Goal: Transaction & Acquisition: Purchase product/service

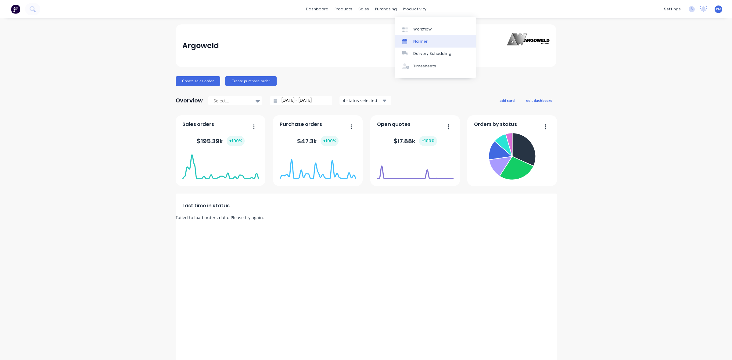
click at [418, 40] on div "Planner" at bounding box center [420, 41] width 14 height 5
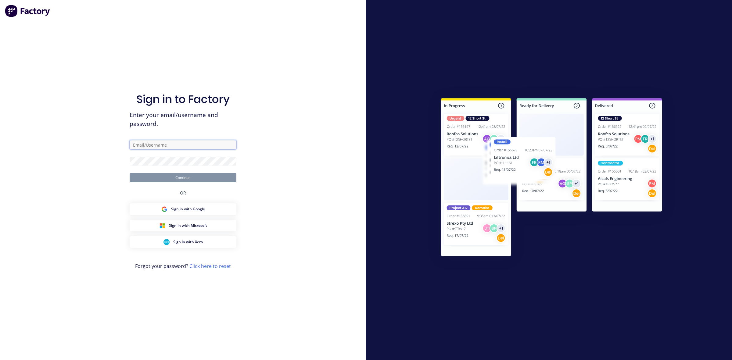
type input "[PERSON_NAME][EMAIL_ADDRESS][DOMAIN_NAME]"
click at [185, 180] on button "Continue" at bounding box center [183, 177] width 107 height 9
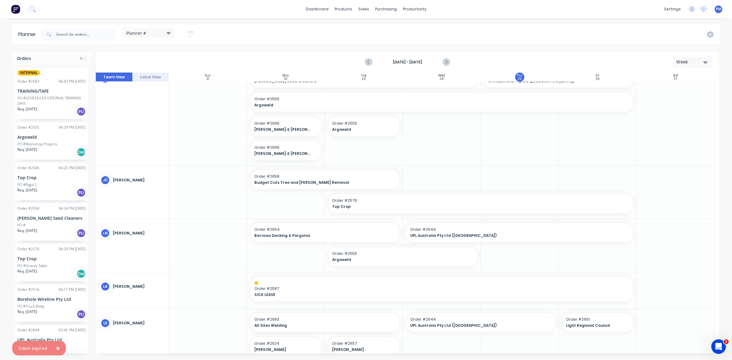
scroll to position [114, 0]
click at [58, 345] on div "UPL Australia Pty Ltd ([GEOGRAPHIC_DATA])" at bounding box center [51, 343] width 68 height 13
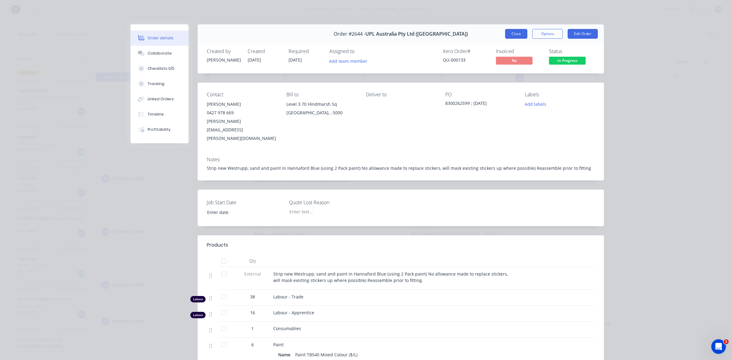
click at [513, 34] on button "Close" at bounding box center [516, 34] width 22 height 10
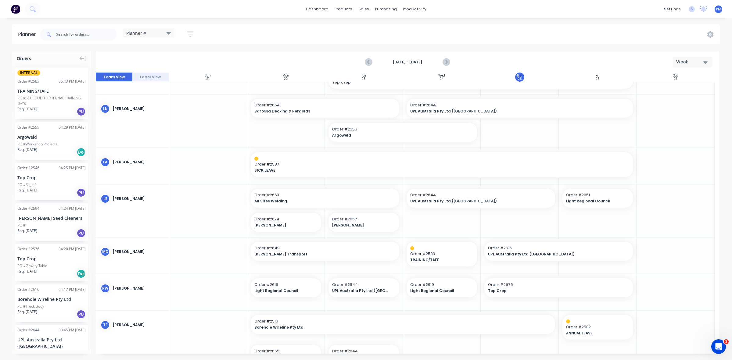
scroll to position [258, 0]
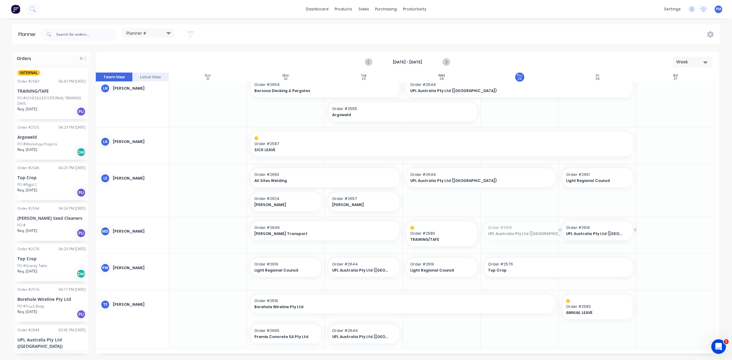
drag, startPoint x: 480, startPoint y: 230, endPoint x: 546, endPoint y: 228, distance: 65.6
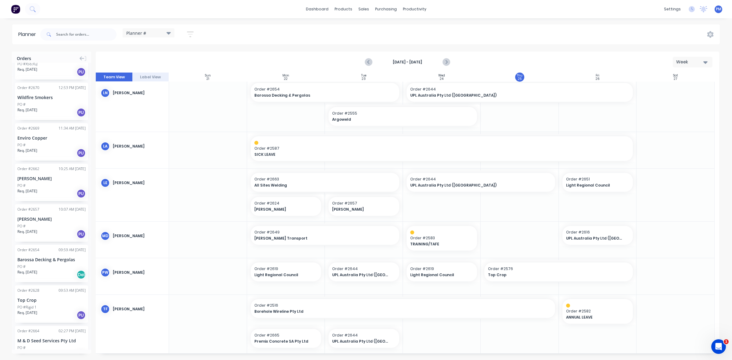
scroll to position [569, 0]
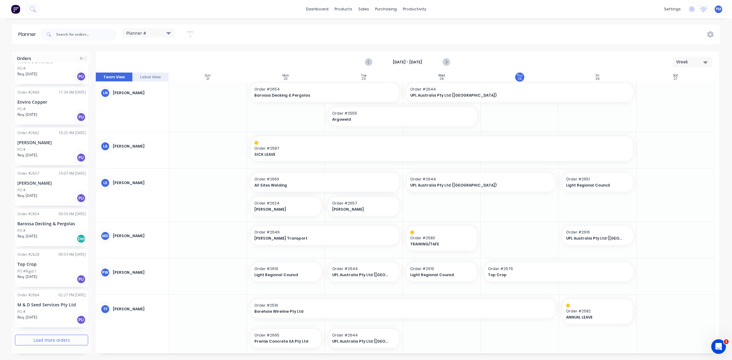
click at [46, 339] on button "Load more orders" at bounding box center [51, 340] width 73 height 11
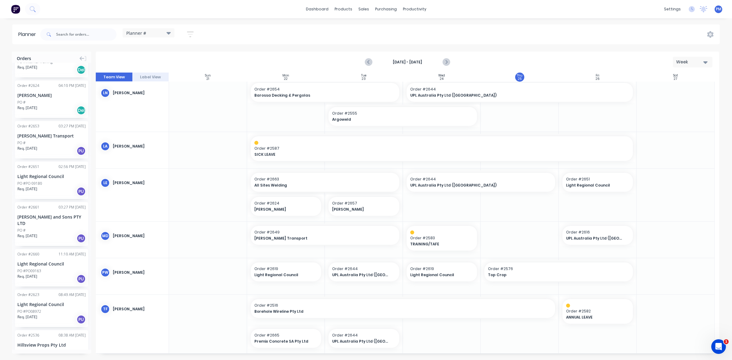
scroll to position [1398, 0]
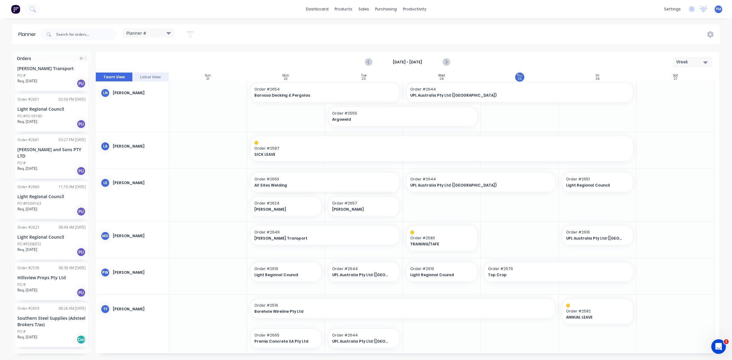
click at [45, 355] on button "Load more orders" at bounding box center [51, 360] width 73 height 11
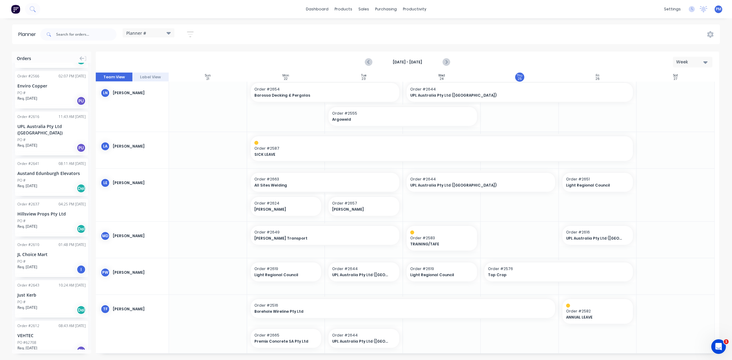
scroll to position [2241, 0]
click at [47, 360] on button "Load more orders" at bounding box center [51, 366] width 73 height 11
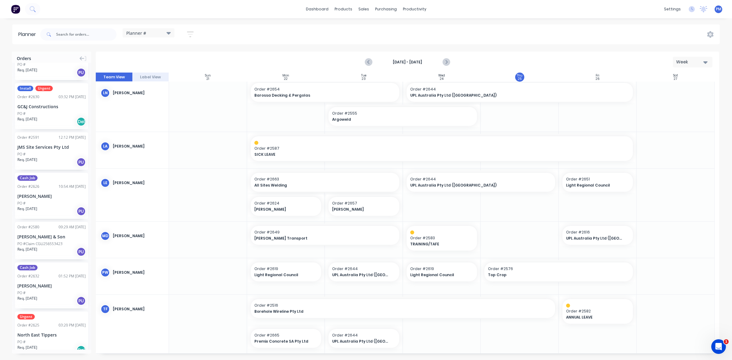
scroll to position [3061, 0]
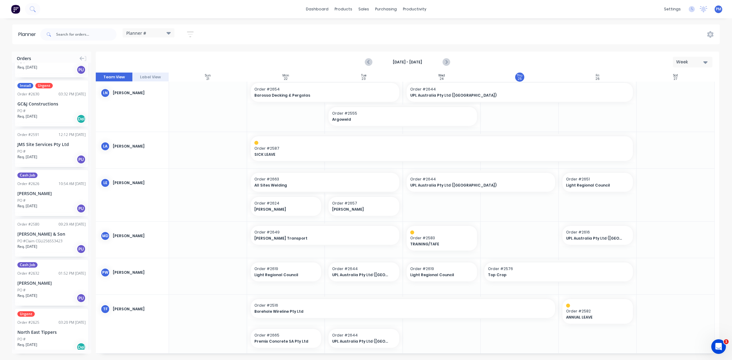
click at [54, 360] on button "Load more orders" at bounding box center [51, 367] width 73 height 11
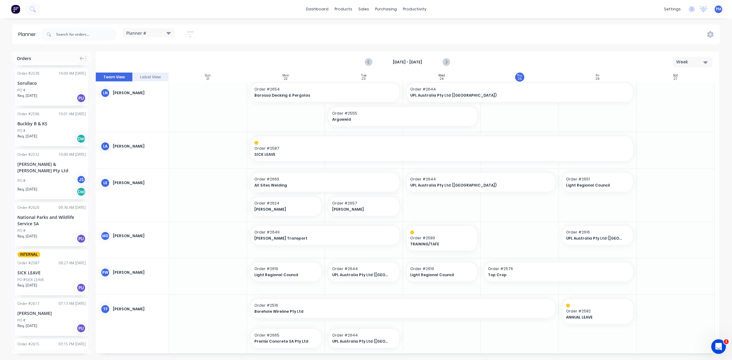
scroll to position [3633, 0]
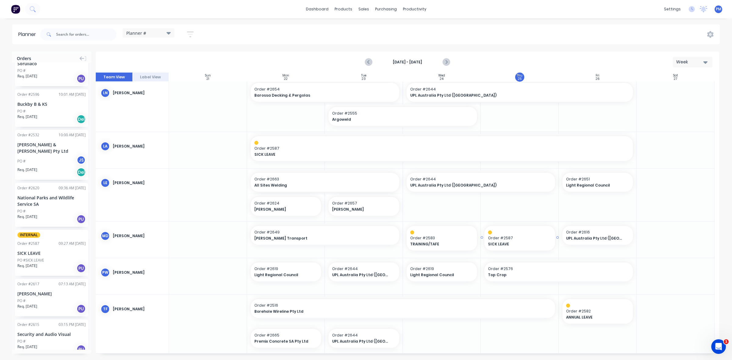
drag, startPoint x: 34, startPoint y: 206, endPoint x: 493, endPoint y: 236, distance: 460.1
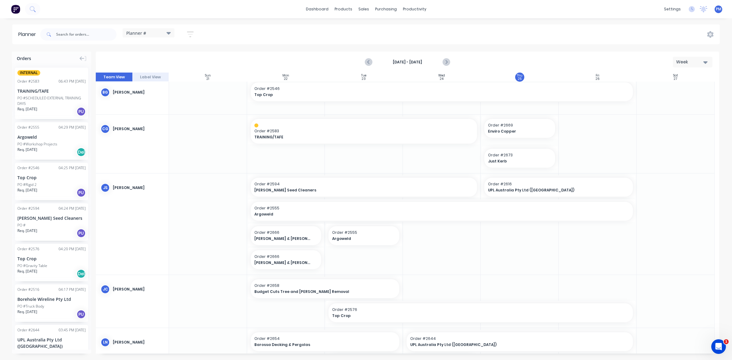
scroll to position [0, 0]
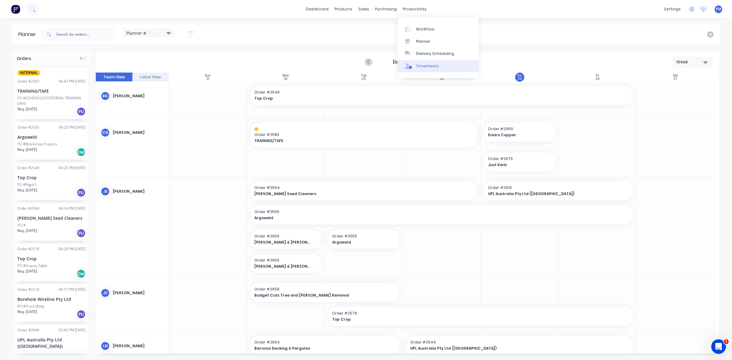
click at [422, 67] on div "Timesheets" at bounding box center [427, 65] width 23 height 5
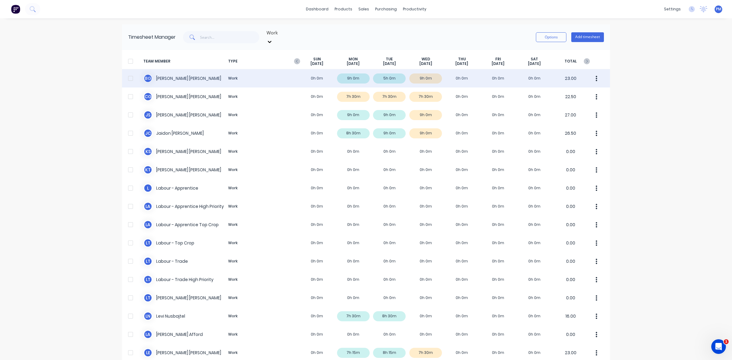
click at [427, 74] on div "[PERSON_NAME] Work 0h 0m 9h 0m 5h 0m 9h 0m 0h 0m 0h 0m 0h 0m 23.00" at bounding box center [366, 78] width 488 height 18
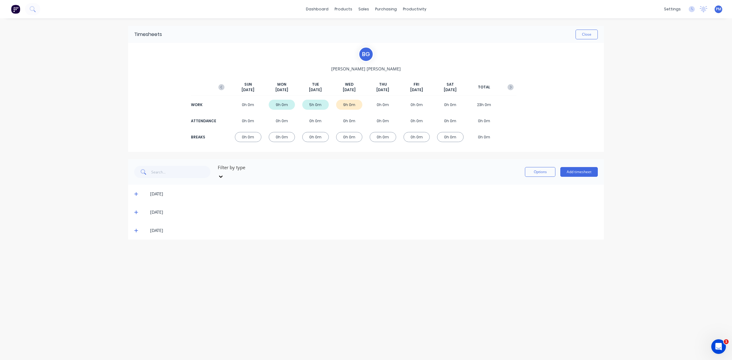
click at [136, 228] on icon at bounding box center [136, 230] width 4 height 4
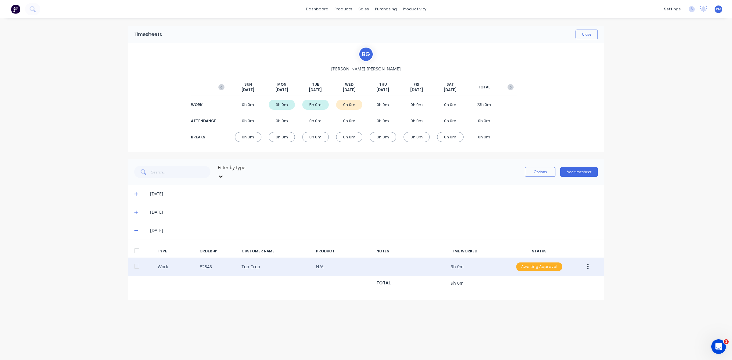
click at [537, 262] on div "Awaiting Approval" at bounding box center [539, 266] width 46 height 9
click at [532, 293] on div "Approved" at bounding box center [526, 297] width 50 height 9
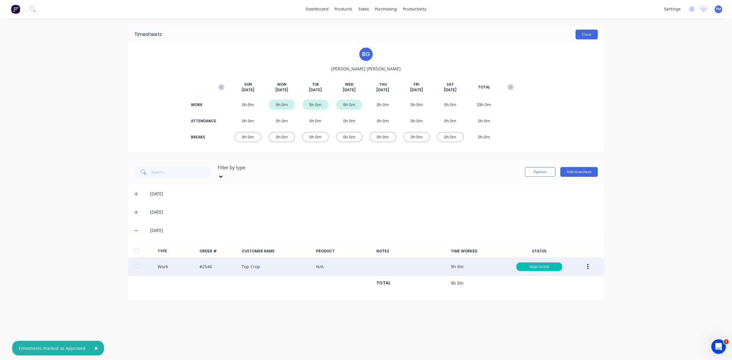
click at [580, 36] on button "Close" at bounding box center [586, 35] width 22 height 10
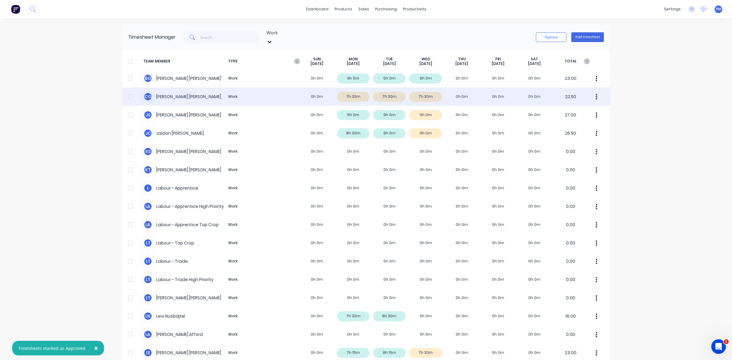
click at [425, 89] on div "C G [PERSON_NAME] Work 0h 0m 7h 30m 7h 30m 7h 30m 0h 0m 0h 0m 0h 0m 22.50" at bounding box center [366, 96] width 488 height 18
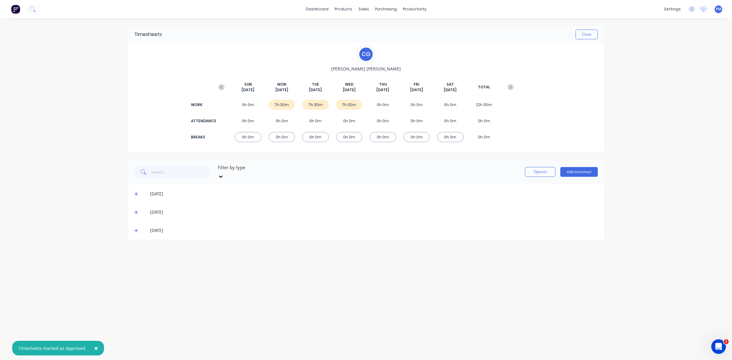
click at [134, 188] on div "[DATE]" at bounding box center [366, 194] width 476 height 18
click at [137, 192] on icon at bounding box center [136, 194] width 4 height 4
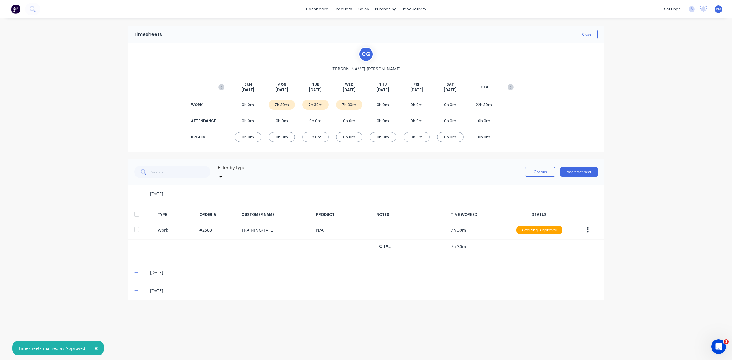
click at [137, 192] on icon at bounding box center [136, 194] width 4 height 4
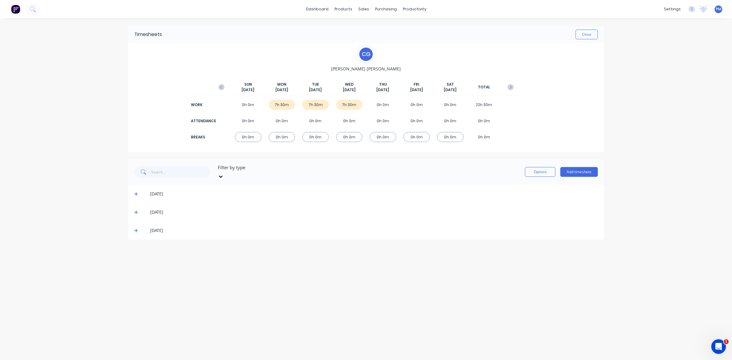
click at [137, 192] on icon at bounding box center [136, 194] width 4 height 4
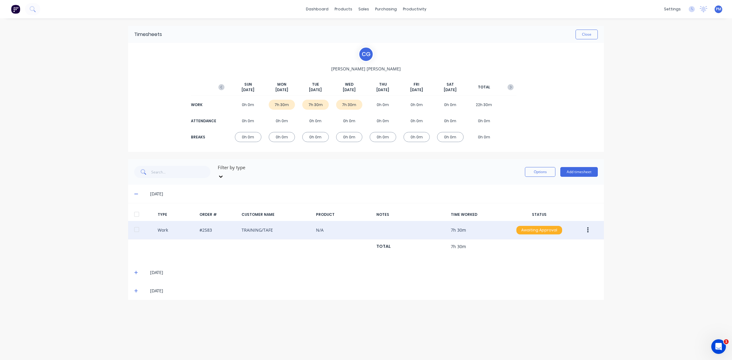
click at [543, 226] on div "Awaiting Approval" at bounding box center [539, 230] width 46 height 9
click at [516, 257] on div "Approved" at bounding box center [526, 261] width 50 height 9
click at [137, 194] on icon at bounding box center [136, 194] width 4 height 1
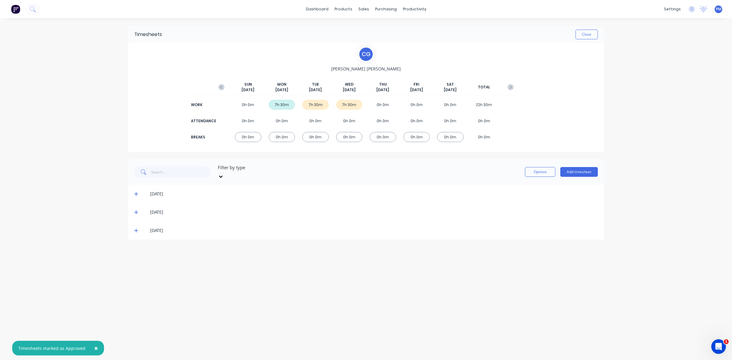
click at [136, 211] on icon at bounding box center [136, 213] width 4 height 4
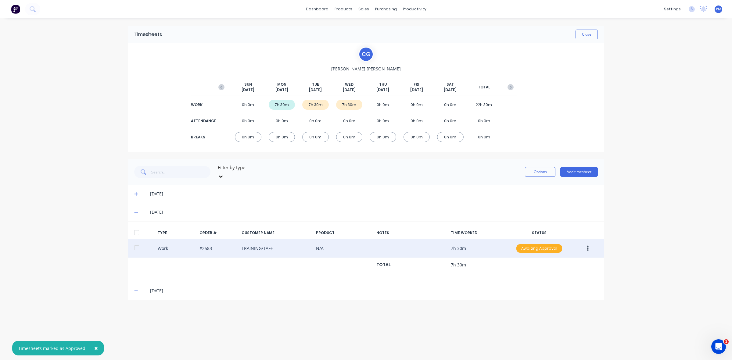
click at [539, 244] on div "Awaiting Approval" at bounding box center [539, 248] width 46 height 9
click at [514, 275] on div "Approved" at bounding box center [526, 279] width 50 height 9
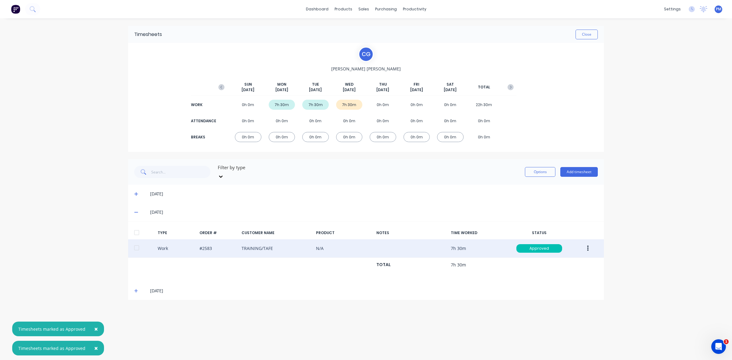
click at [136, 210] on icon at bounding box center [136, 212] width 4 height 4
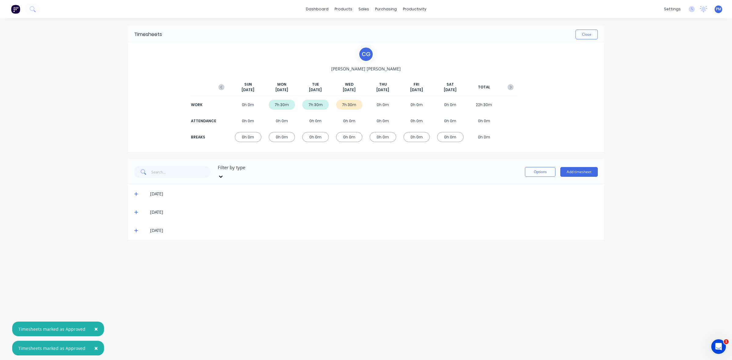
click at [135, 228] on icon at bounding box center [136, 230] width 4 height 4
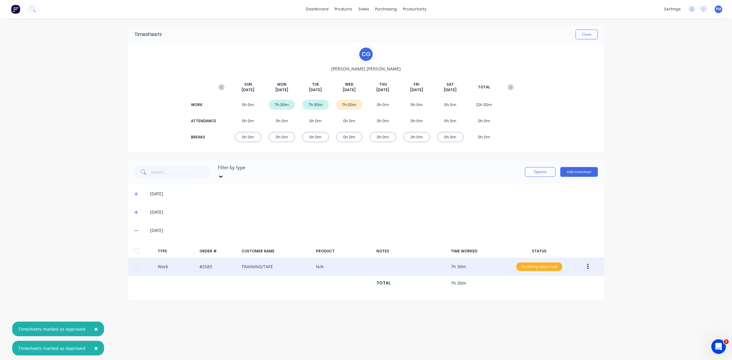
click at [528, 262] on div "Awaiting Approval" at bounding box center [539, 266] width 46 height 9
click at [516, 293] on div "Approved" at bounding box center [526, 297] width 50 height 9
click at [136, 228] on icon at bounding box center [136, 230] width 4 height 4
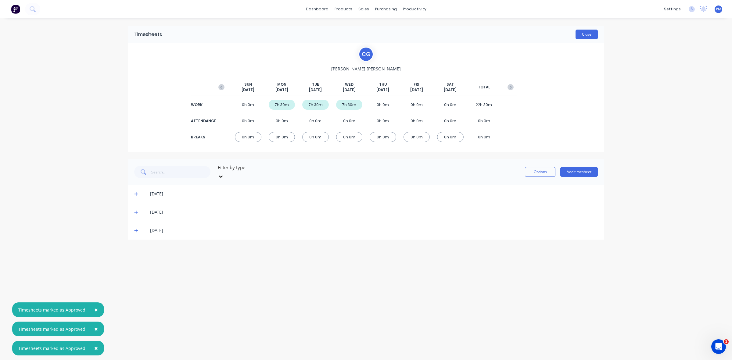
click at [590, 33] on button "Close" at bounding box center [586, 35] width 22 height 10
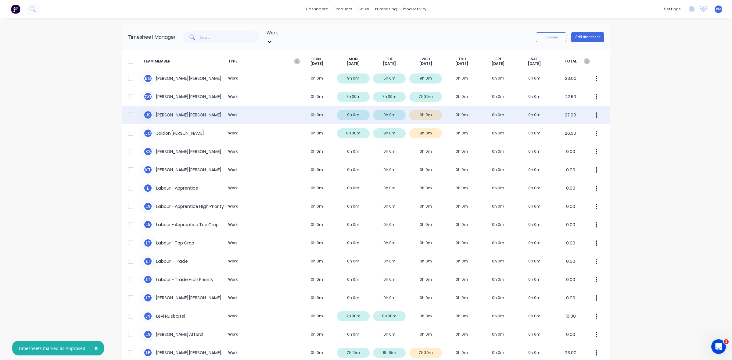
click at [428, 109] on div "J S [PERSON_NAME] Work 0h 0m 9h 0m 9h 0m 9h 0m 0h 0m 0h 0m 0h 0m 27.00" at bounding box center [366, 115] width 488 height 18
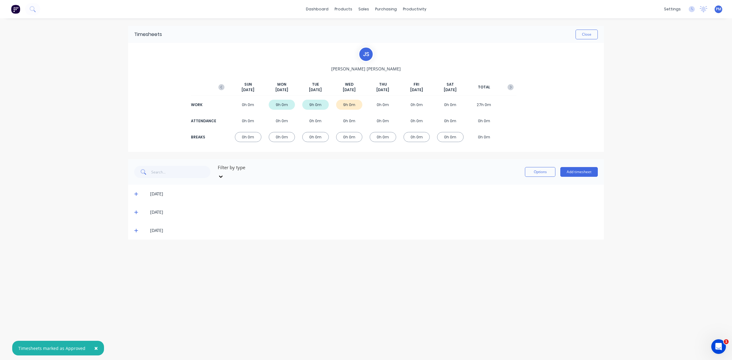
drag, startPoint x: 136, startPoint y: 225, endPoint x: 147, endPoint y: 222, distance: 11.4
click at [136, 229] on icon at bounding box center [136, 231] width 4 height 4
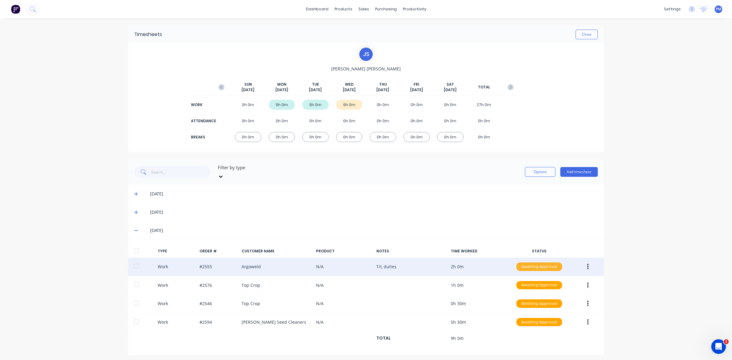
click at [529, 262] on div "Awaiting Approval" at bounding box center [539, 266] width 46 height 9
click at [520, 293] on div "Approved" at bounding box center [526, 297] width 50 height 9
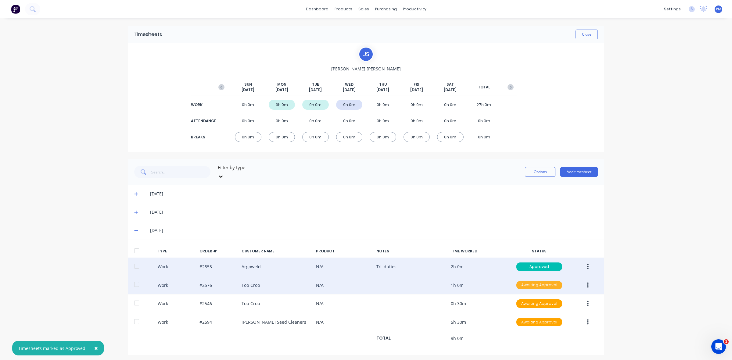
click at [530, 281] on div "Awaiting Approval" at bounding box center [539, 285] width 46 height 9
click at [528, 312] on div "Approved" at bounding box center [526, 316] width 50 height 9
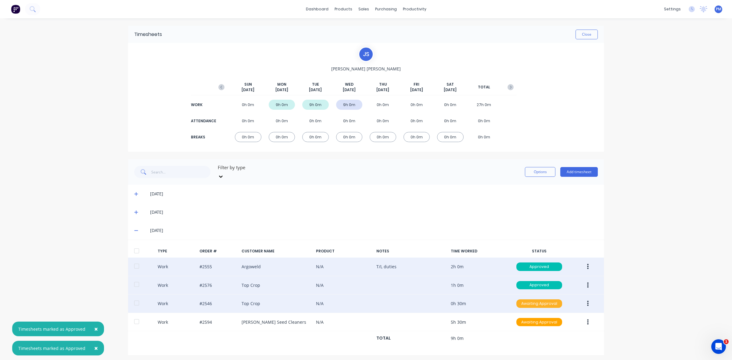
click at [531, 299] on div "Awaiting Approval" at bounding box center [539, 303] width 46 height 9
click at [528, 330] on div "Approved" at bounding box center [526, 334] width 50 height 9
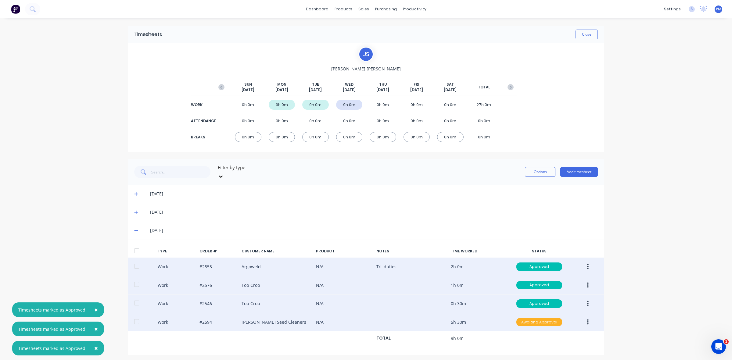
click at [532, 318] on div "Awaiting Approval" at bounding box center [539, 322] width 46 height 9
click at [532, 349] on div "Approved" at bounding box center [526, 353] width 50 height 9
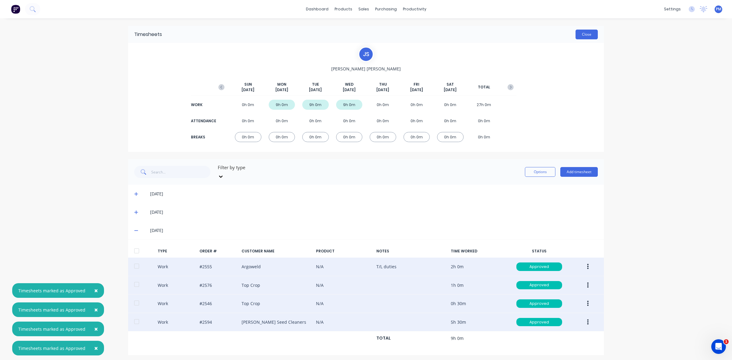
click at [583, 33] on button "Close" at bounding box center [586, 35] width 22 height 10
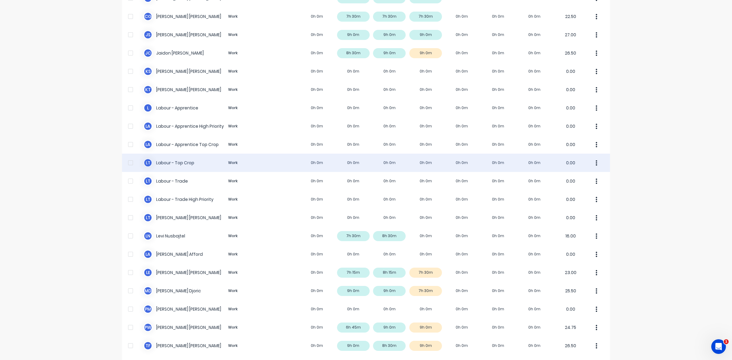
scroll to position [97, 0]
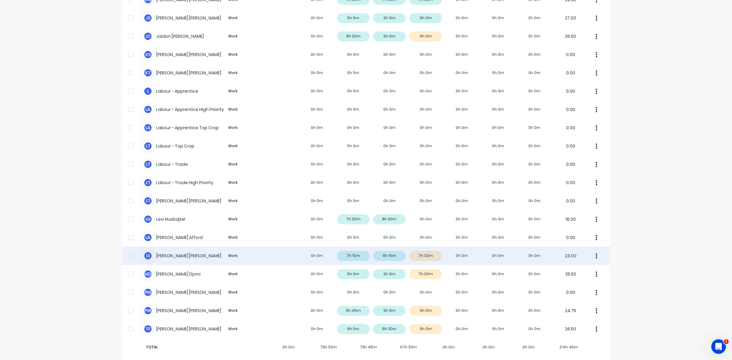
click at [430, 249] on div "L E [PERSON_NAME] Work 0h 0m 7h 15m 8h 15m 7h 30m 0h 0m 0h 0m 0h 0m 23.00" at bounding box center [366, 256] width 488 height 18
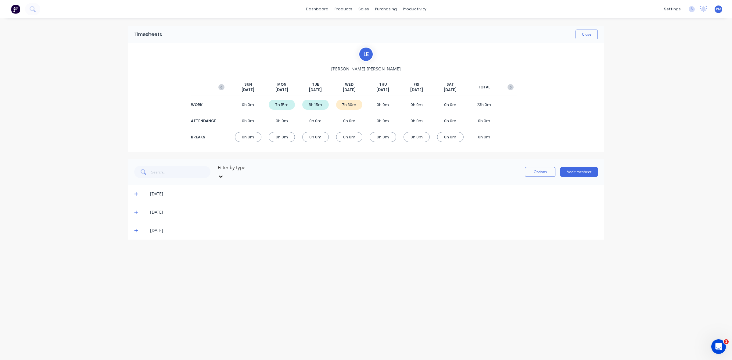
click at [138, 228] on icon at bounding box center [136, 230] width 4 height 4
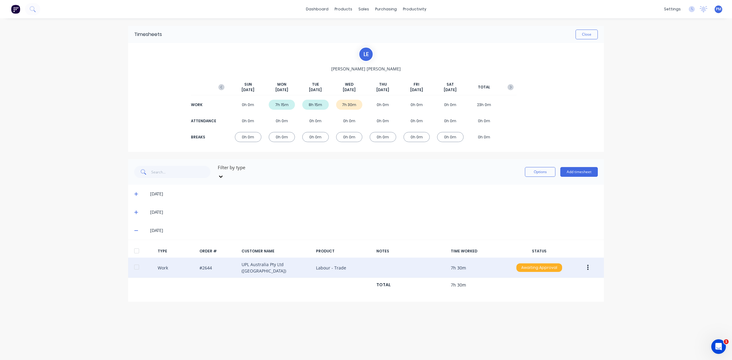
click at [533, 263] on div "Awaiting Approval" at bounding box center [539, 267] width 46 height 9
click at [529, 294] on div "Approved" at bounding box center [526, 298] width 50 height 9
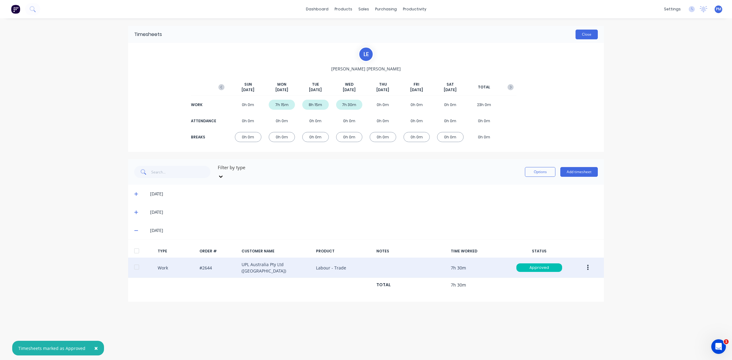
click at [586, 36] on button "Close" at bounding box center [586, 35] width 22 height 10
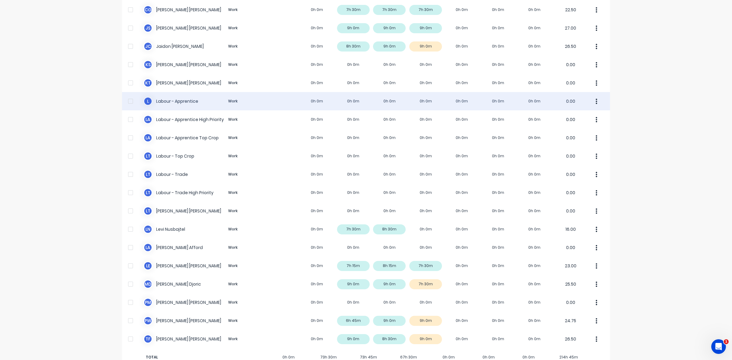
scroll to position [97, 0]
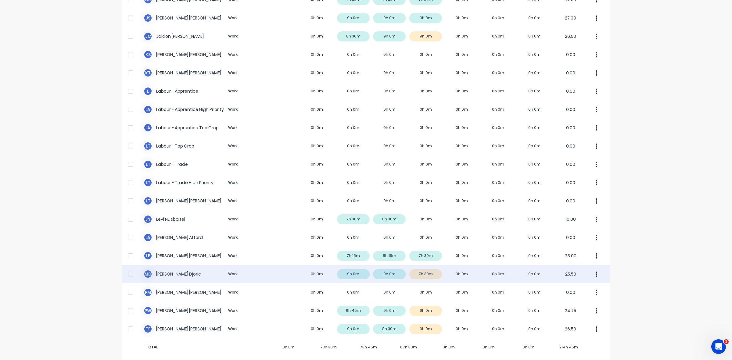
click at [416, 268] on div "M D [PERSON_NAME] Work 0h 0m 9h 0m 9h 0m 7h 30m 0h 0m 0h 0m 0h 0m 25.50" at bounding box center [366, 274] width 488 height 18
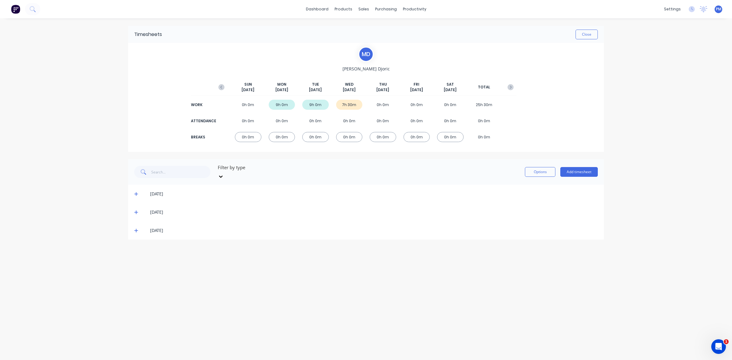
click at [134, 228] on icon at bounding box center [136, 230] width 4 height 4
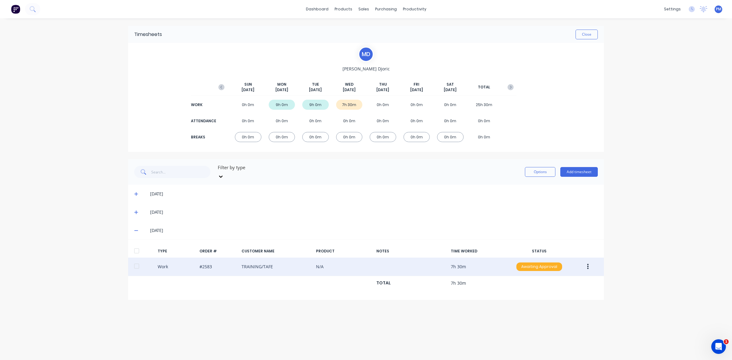
click at [531, 262] on div "Awaiting Approval" at bounding box center [539, 266] width 46 height 9
click at [518, 293] on div "Approved" at bounding box center [526, 297] width 50 height 9
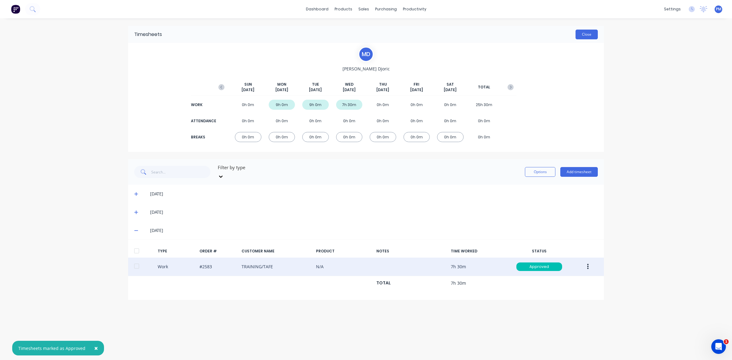
click at [587, 38] on button "Close" at bounding box center [586, 35] width 22 height 10
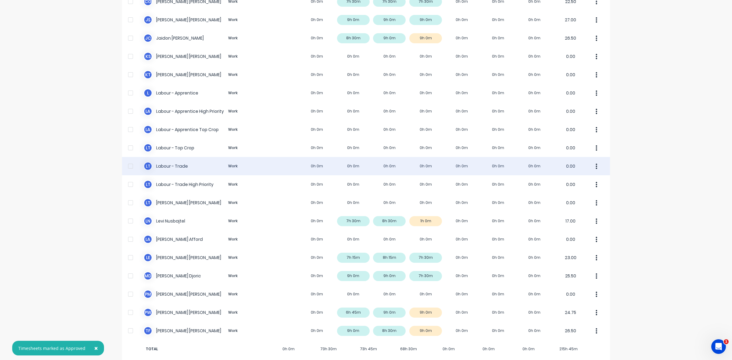
scroll to position [97, 0]
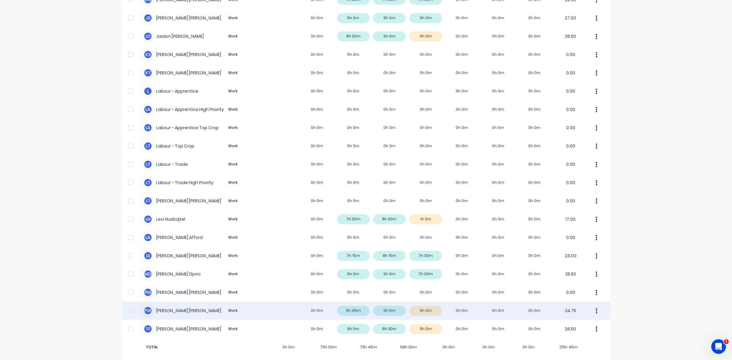
click at [427, 305] on div "P W [PERSON_NAME] Work 0h 0m 6h 45m 9h 0m 9h 0m 0h 0m 0h 0m 0h 0m 24.75" at bounding box center [366, 310] width 488 height 18
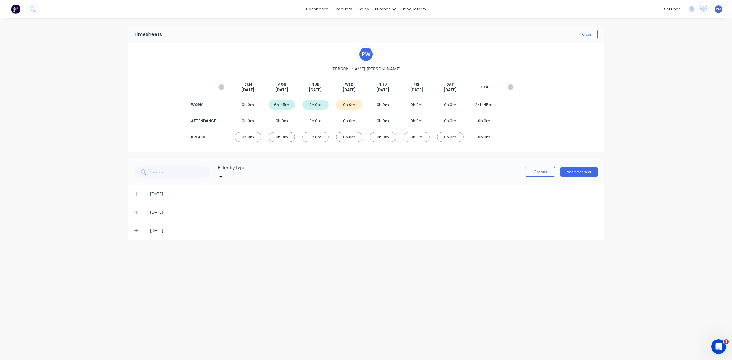
click at [137, 229] on icon at bounding box center [136, 231] width 4 height 4
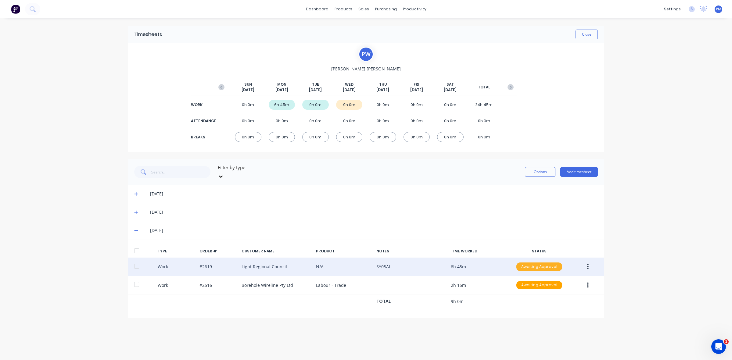
click at [536, 262] on div "Awaiting Approval" at bounding box center [539, 266] width 46 height 9
click at [529, 293] on div "Approved" at bounding box center [526, 297] width 50 height 9
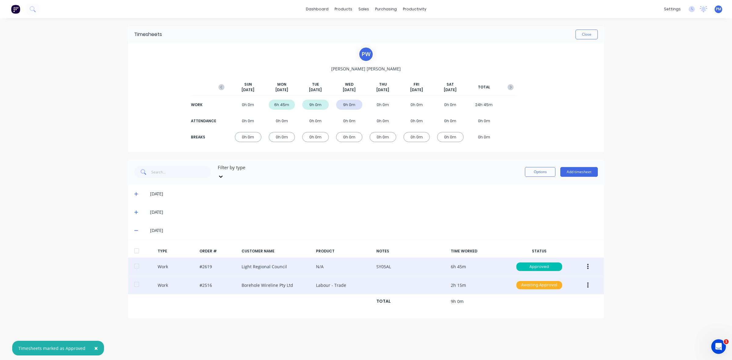
click at [528, 281] on div "Awaiting Approval" at bounding box center [539, 285] width 46 height 9
click at [527, 312] on div "Approved" at bounding box center [526, 316] width 50 height 9
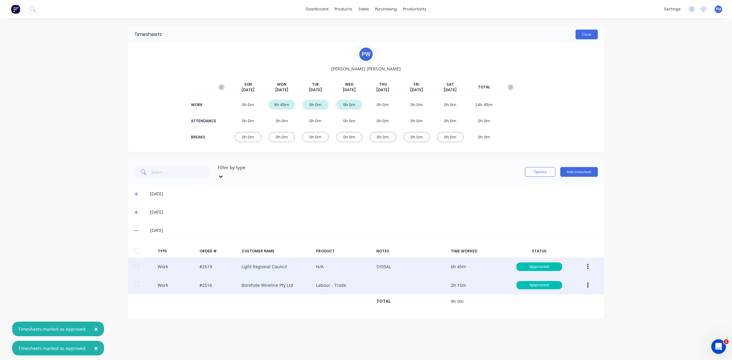
click at [588, 38] on button "Close" at bounding box center [586, 35] width 22 height 10
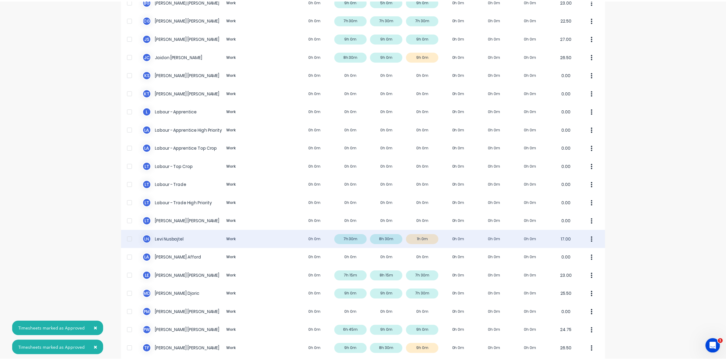
scroll to position [97, 0]
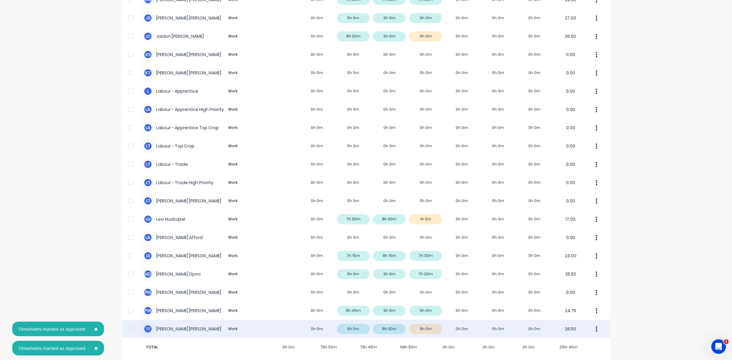
click at [420, 323] on div "T F [PERSON_NAME] Work 0h 0m 9h 0m 8h 30m 9h 0m 0h 0m 0h 0m 0h 0m 26.50" at bounding box center [366, 329] width 488 height 18
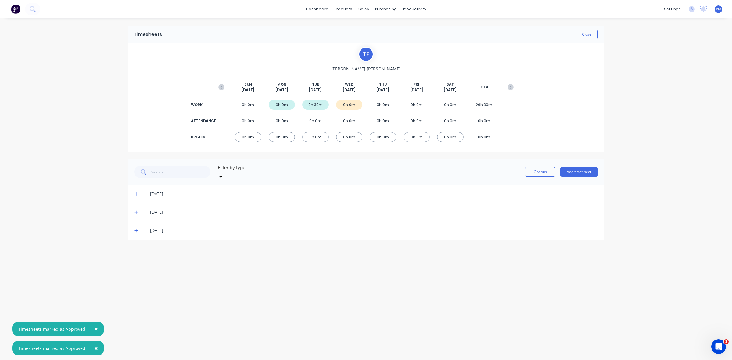
click at [137, 228] on icon at bounding box center [136, 230] width 4 height 4
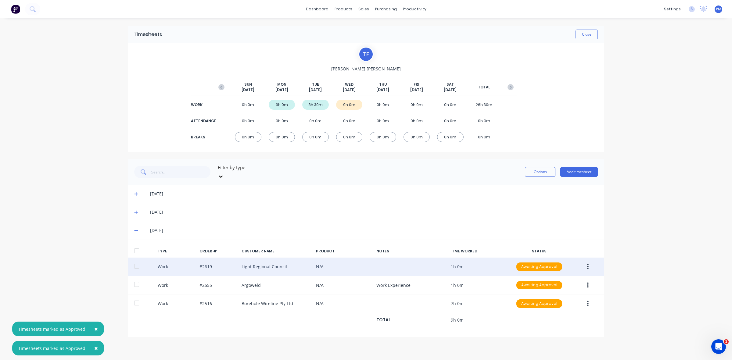
click at [538, 258] on div "Work #2619 Light Regional Council N/A 1h 0m Awaiting Approval" at bounding box center [366, 267] width 476 height 19
click at [540, 262] on div "Awaiting Approval" at bounding box center [539, 266] width 46 height 9
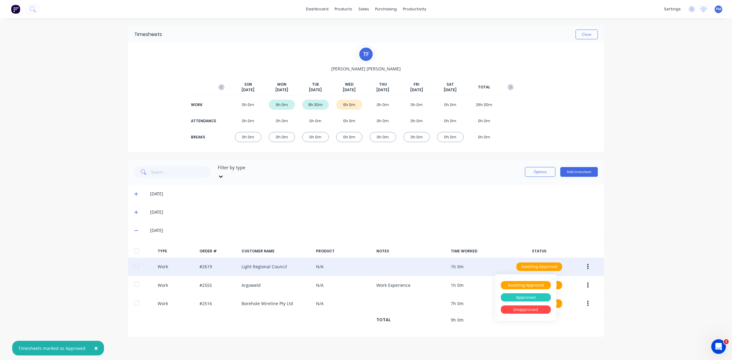
click at [530, 293] on div "Approved" at bounding box center [526, 297] width 50 height 9
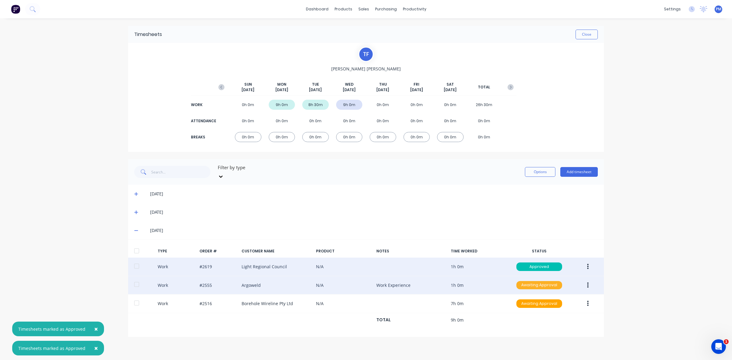
click at [533, 282] on div "Awaiting Approval" at bounding box center [539, 285] width 46 height 9
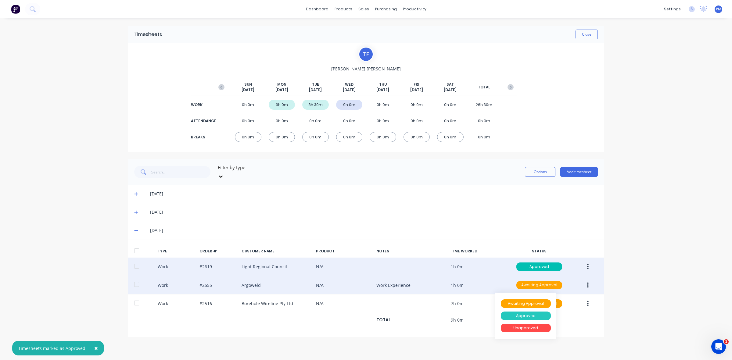
click at [531, 312] on div "Approved" at bounding box center [526, 316] width 50 height 9
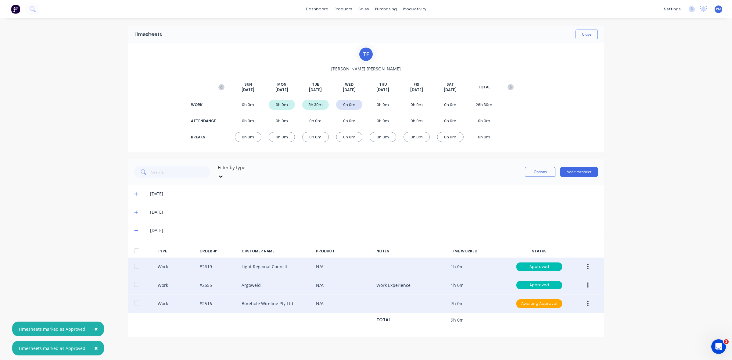
drag, startPoint x: 533, startPoint y: 298, endPoint x: 533, endPoint y: 305, distance: 7.6
click at [533, 299] on div "Awaiting Approval" at bounding box center [539, 303] width 46 height 9
click at [529, 330] on div "Approved" at bounding box center [526, 334] width 50 height 9
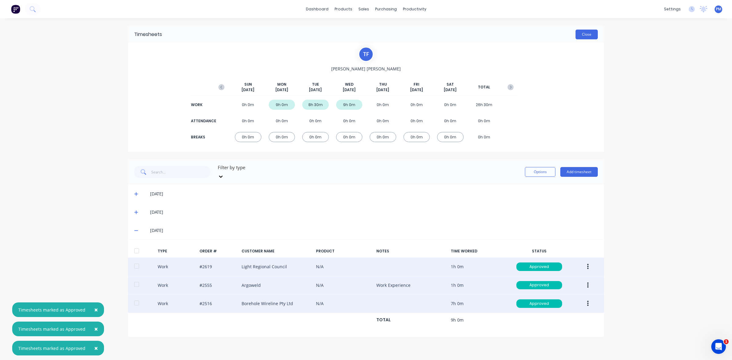
click at [584, 36] on button "Close" at bounding box center [586, 35] width 22 height 10
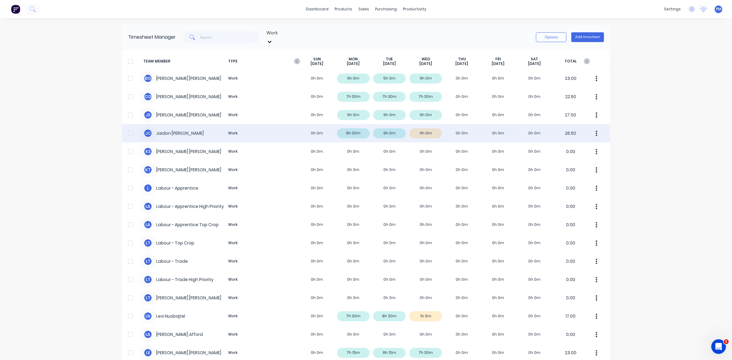
click at [435, 130] on div "[PERSON_NAME] [PERSON_NAME] Work 0h 0m 8h 30m 9h 0m 9h 0m 0h 0m 0h 0m 0h 0m 26.…" at bounding box center [366, 133] width 488 height 18
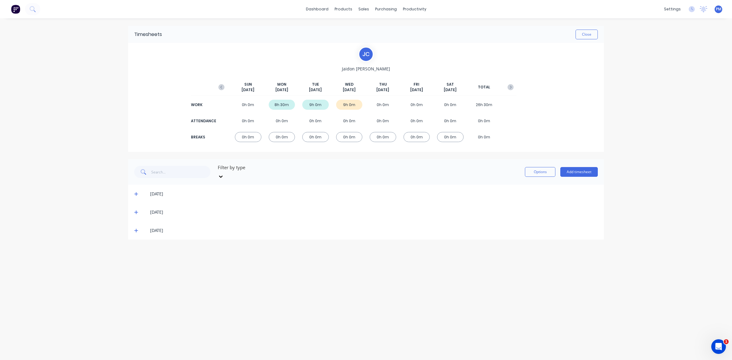
click at [136, 228] on icon at bounding box center [136, 230] width 4 height 4
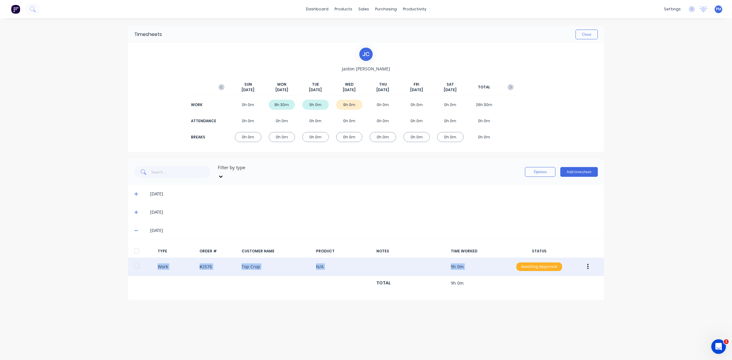
drag, startPoint x: 536, startPoint y: 265, endPoint x: 532, endPoint y: 261, distance: 5.2
click at [534, 261] on div "Work #2576 Top Crop N/A 9h 0m Awaiting Approval" at bounding box center [366, 267] width 476 height 19
click at [531, 262] on div "Awaiting Approval" at bounding box center [539, 266] width 46 height 9
click at [529, 293] on div "Approved" at bounding box center [526, 297] width 50 height 9
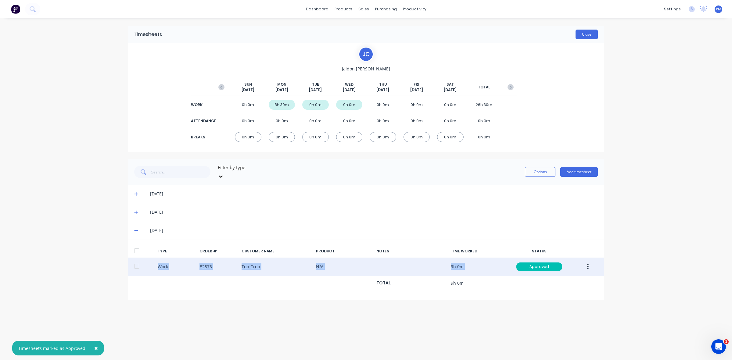
click at [586, 33] on button "Close" at bounding box center [586, 35] width 22 height 10
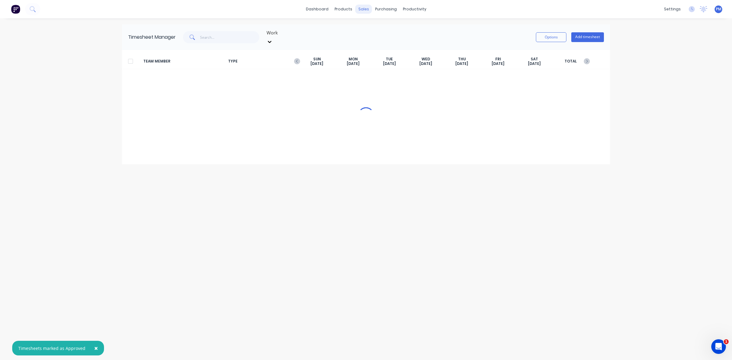
click at [363, 9] on div "sales" at bounding box center [363, 9] width 17 height 9
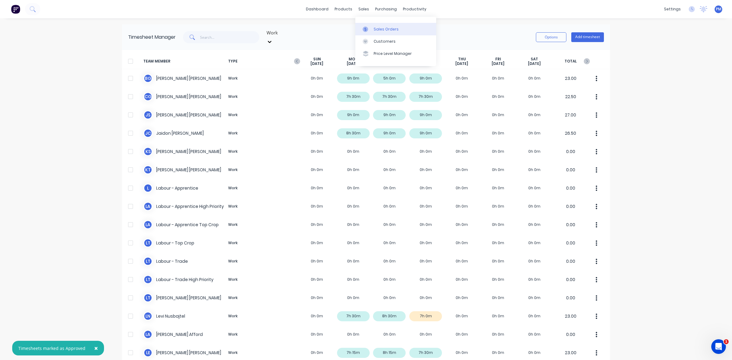
click at [374, 29] on div "Sales Orders" at bounding box center [385, 29] width 25 height 5
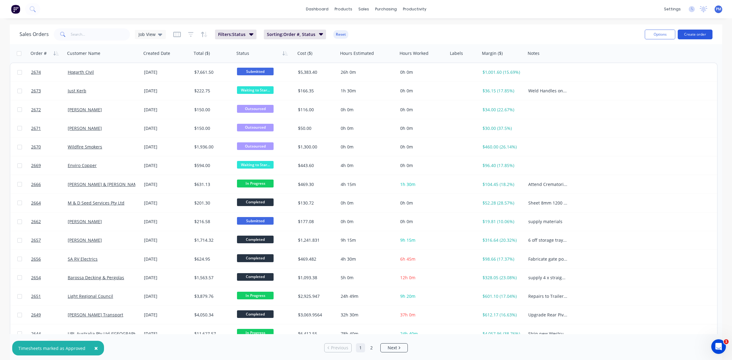
click at [690, 35] on button "Create order" at bounding box center [694, 35] width 35 height 10
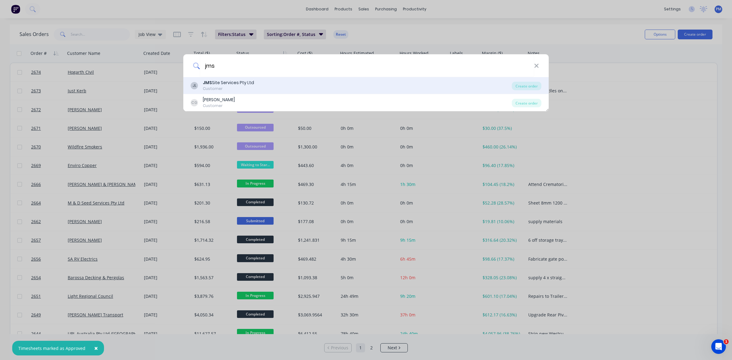
type input "jms"
click at [226, 86] on div "JMS Site Services Pty Ltd" at bounding box center [228, 83] width 51 height 6
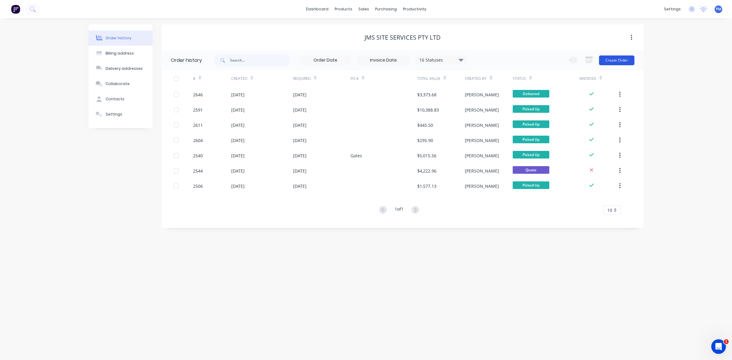
click at [615, 60] on button "Create Order" at bounding box center [616, 60] width 35 height 10
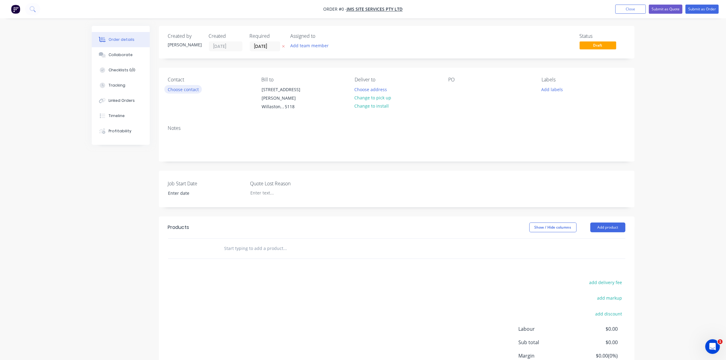
click at [183, 89] on button "Choose contact" at bounding box center [182, 89] width 37 height 8
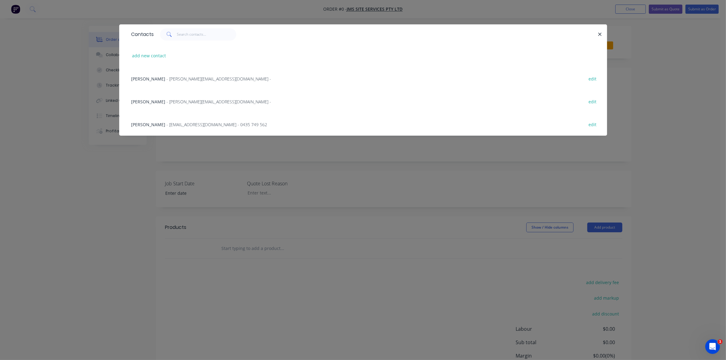
click at [180, 102] on span "- [PERSON_NAME][EMAIL_ADDRESS][DOMAIN_NAME] -" at bounding box center [219, 102] width 105 height 6
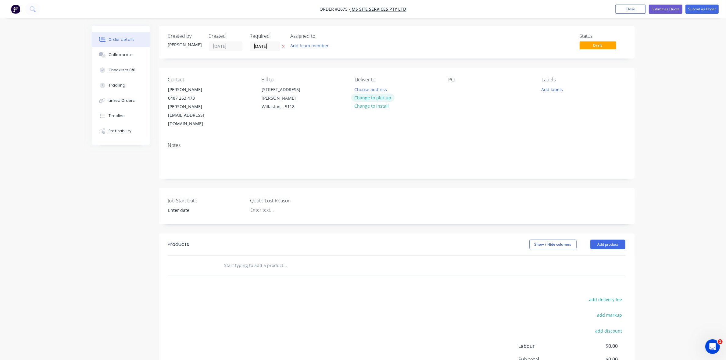
click at [360, 97] on button "Change to pick up" at bounding box center [372, 98] width 43 height 8
click at [613, 240] on button "Add product" at bounding box center [607, 245] width 35 height 10
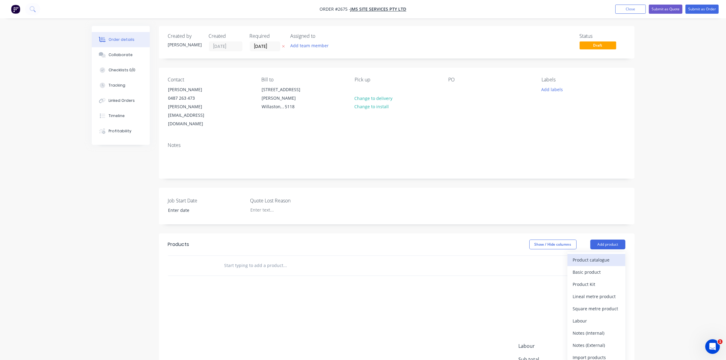
click at [591, 255] on div "Product catalogue" at bounding box center [596, 259] width 47 height 9
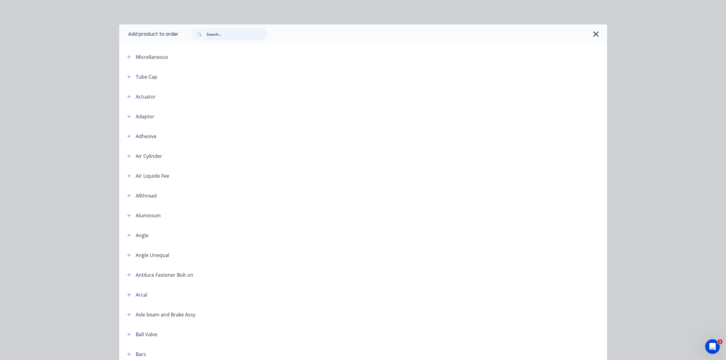
click at [218, 34] on input "text" at bounding box center [237, 34] width 60 height 12
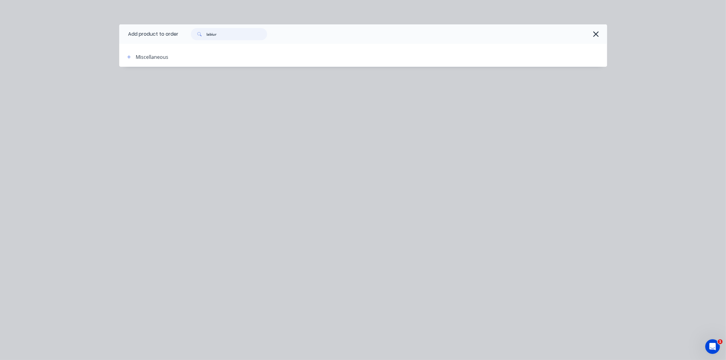
drag, startPoint x: 216, startPoint y: 34, endPoint x: 199, endPoint y: 34, distance: 16.5
click at [199, 34] on div "labiur" at bounding box center [229, 34] width 76 height 12
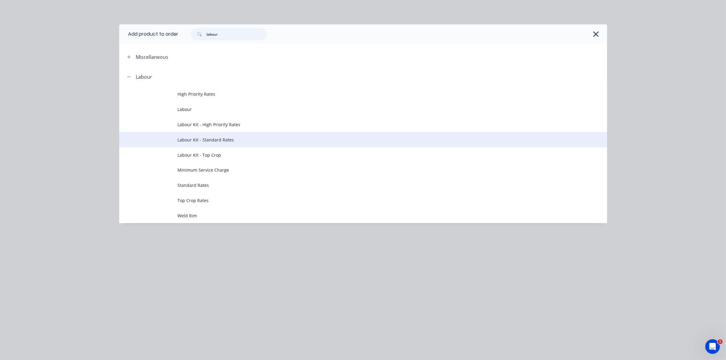
type input "labour"
click at [216, 139] on span "Labour Kit - Standard Rates" at bounding box center [349, 140] width 343 height 6
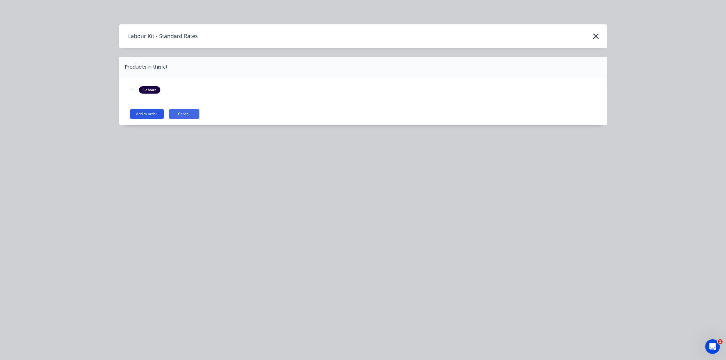
click at [148, 115] on button "Add to order" at bounding box center [147, 114] width 34 height 10
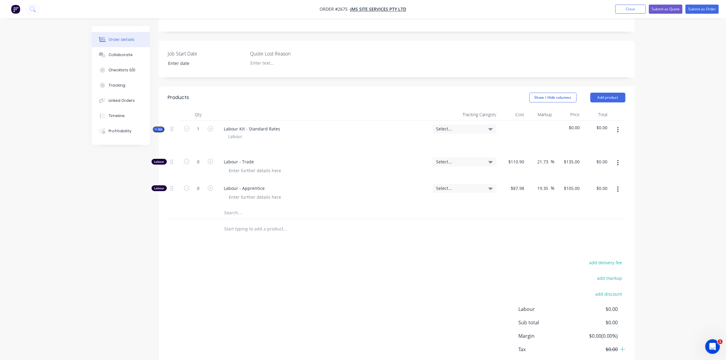
scroll to position [152, 0]
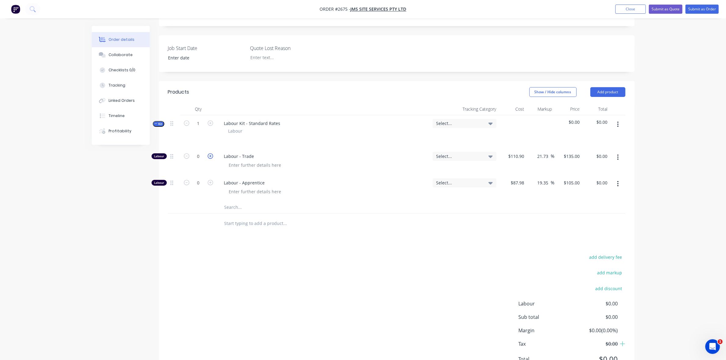
click at [211, 153] on icon "button" at bounding box center [210, 155] width 5 height 5
type input "1"
type input "$135.00"
click at [211, 153] on icon "button" at bounding box center [210, 155] width 5 height 5
type input "2"
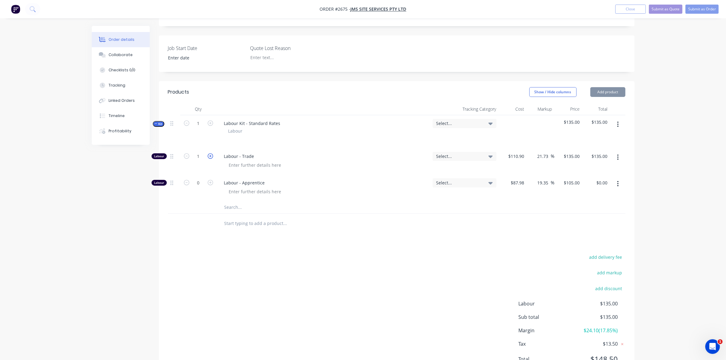
type input "$270.00"
click at [211, 153] on icon "button" at bounding box center [210, 155] width 5 height 5
type input "3"
type input "$405.00"
click at [211, 153] on icon "button" at bounding box center [210, 155] width 5 height 5
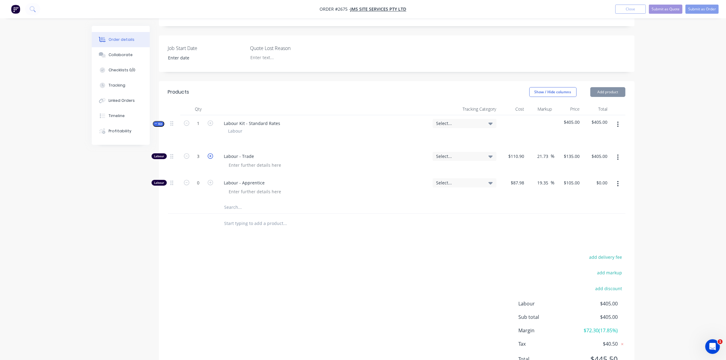
type input "4"
type input "$540.00"
click at [211, 153] on icon "button" at bounding box center [210, 155] width 5 height 5
type input "5"
type input "$675.00"
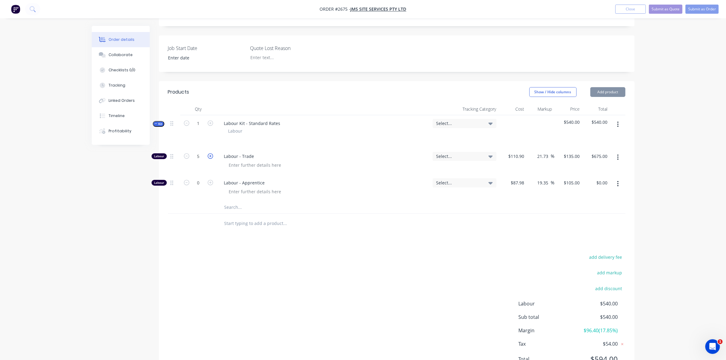
click at [211, 153] on icon "button" at bounding box center [210, 155] width 5 height 5
type input "6"
type input "$810.00"
click at [211, 153] on icon "button" at bounding box center [210, 155] width 5 height 5
type input "7"
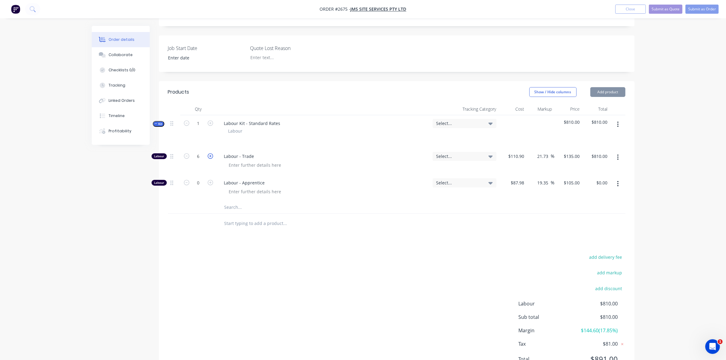
type input "$945.00"
click at [211, 153] on icon "button" at bounding box center [210, 155] width 5 height 5
type input "8"
type input "$1,080.00"
click at [619, 178] on button "button" at bounding box center [618, 183] width 14 height 11
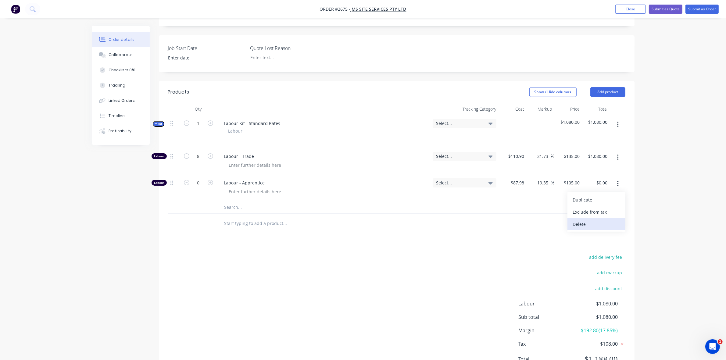
click at [581, 220] on div "Delete" at bounding box center [596, 224] width 47 height 9
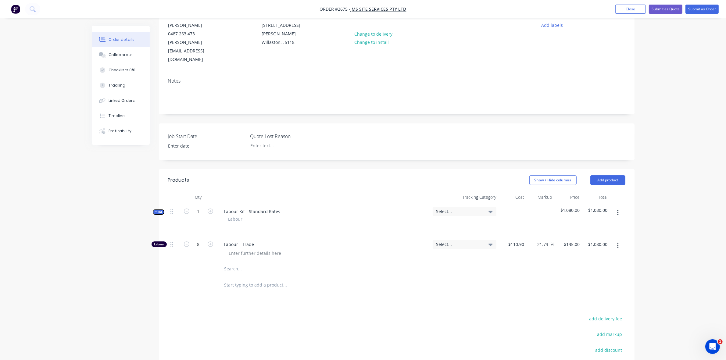
scroll to position [76, 0]
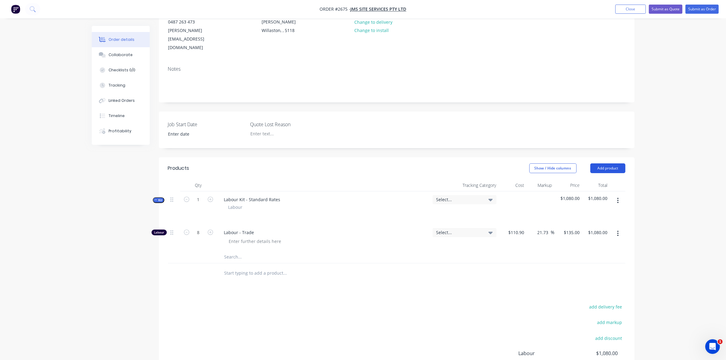
click at [611, 163] on button "Add product" at bounding box center [607, 168] width 35 height 10
click at [597, 252] on div "Notes (Internal)" at bounding box center [596, 256] width 47 height 9
click at [241, 267] on div at bounding box center [241, 271] width 44 height 9
click at [610, 163] on button "Add product" at bounding box center [607, 168] width 35 height 10
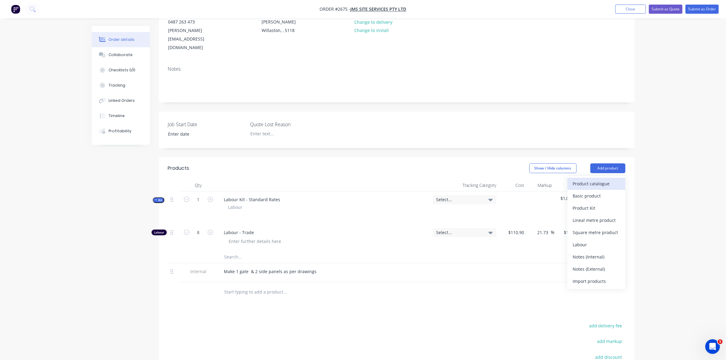
click at [601, 179] on div "Product catalogue" at bounding box center [596, 183] width 47 height 9
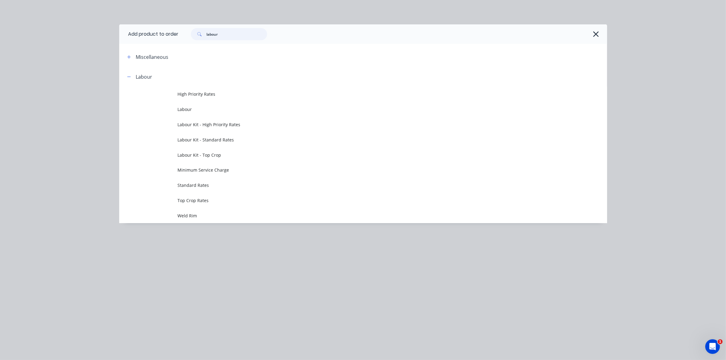
drag, startPoint x: 226, startPoint y: 31, endPoint x: 202, endPoint y: 35, distance: 23.9
click at [202, 35] on div "labour" at bounding box center [229, 34] width 76 height 12
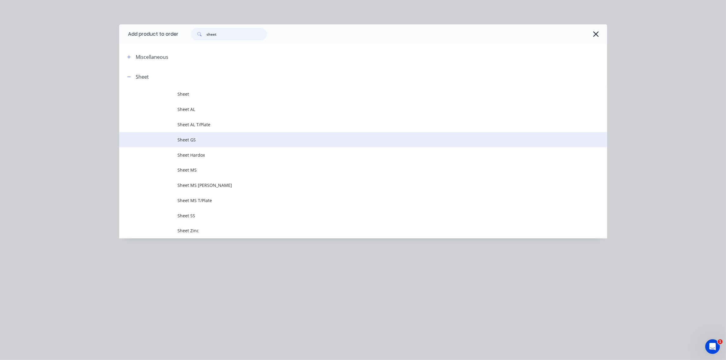
type input "sheet"
click at [187, 141] on span "Sheet GS" at bounding box center [349, 140] width 343 height 6
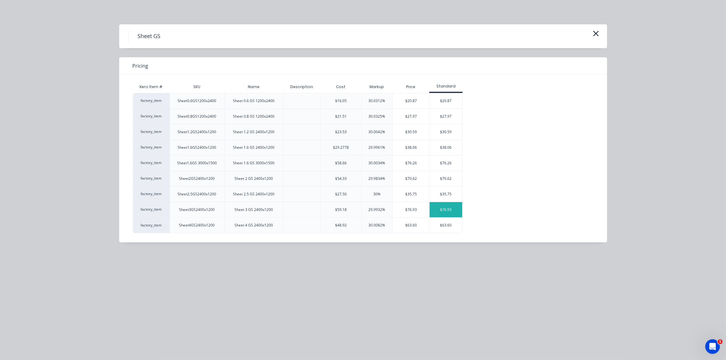
click at [440, 211] on div "$76.93" at bounding box center [446, 209] width 33 height 15
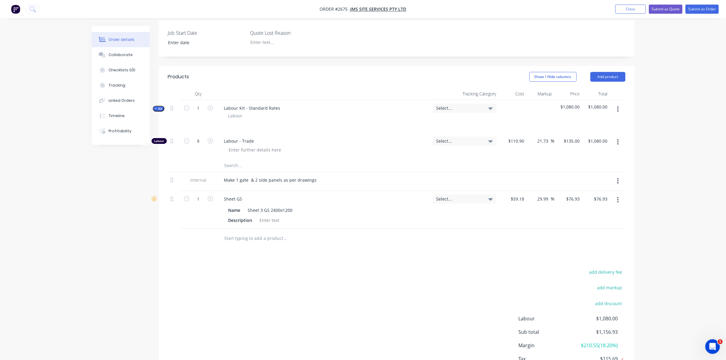
scroll to position [191, 0]
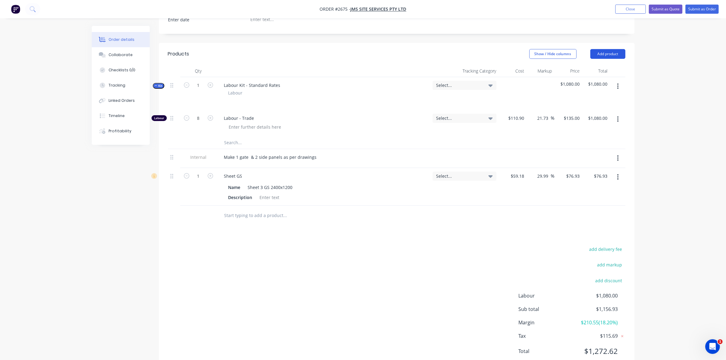
click at [605, 49] on button "Add product" at bounding box center [607, 54] width 35 height 10
click at [595, 65] on div "Product catalogue" at bounding box center [596, 69] width 47 height 9
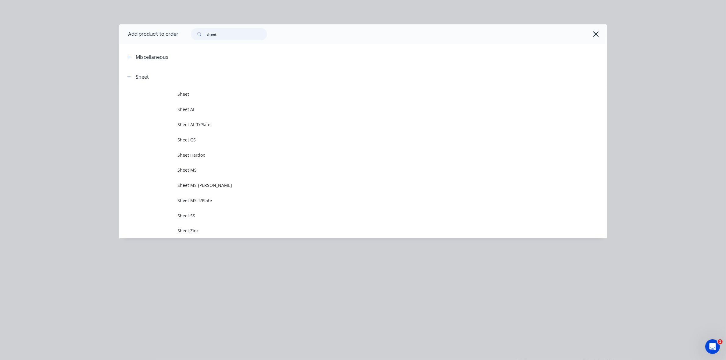
drag, startPoint x: 222, startPoint y: 34, endPoint x: 205, endPoint y: 32, distance: 17.4
click at [205, 32] on div "sheet" at bounding box center [229, 34] width 76 height 12
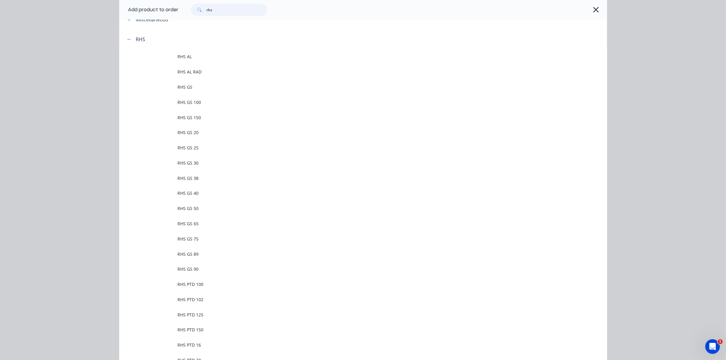
scroll to position [38, 0]
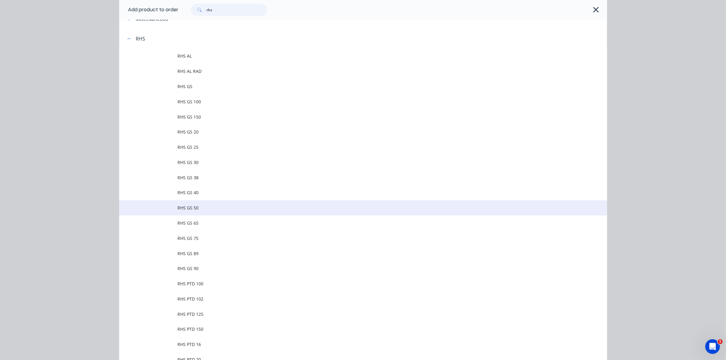
type input "rhs"
click at [189, 206] on span "RHS GS 50" at bounding box center [349, 208] width 343 height 6
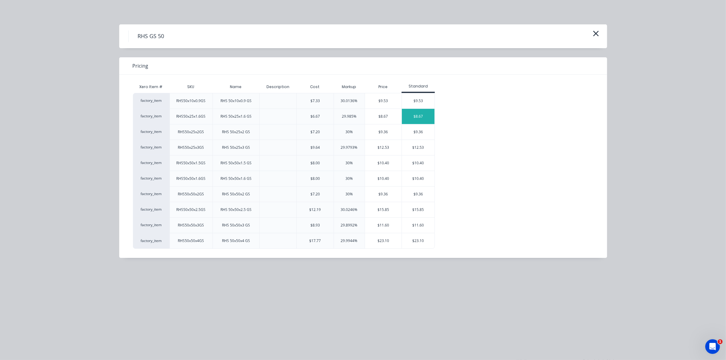
click at [418, 116] on div "$8.67" at bounding box center [418, 116] width 33 height 15
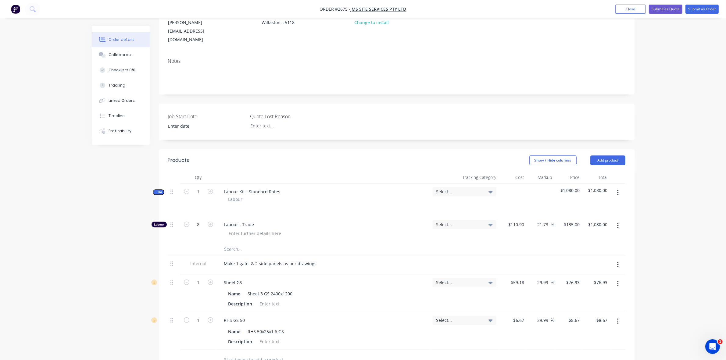
scroll to position [114, 0]
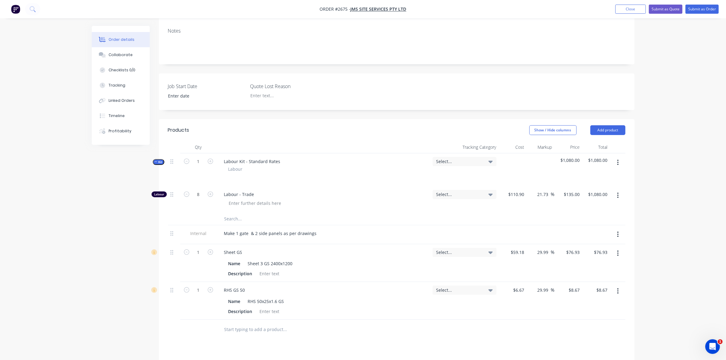
click at [318, 229] on div "Make 1 gate & 2 side panels as per drawings" at bounding box center [323, 233] width 209 height 9
click at [317, 229] on div "Make 1 gate & 2 side panels as per drawings" at bounding box center [323, 233] width 209 height 9
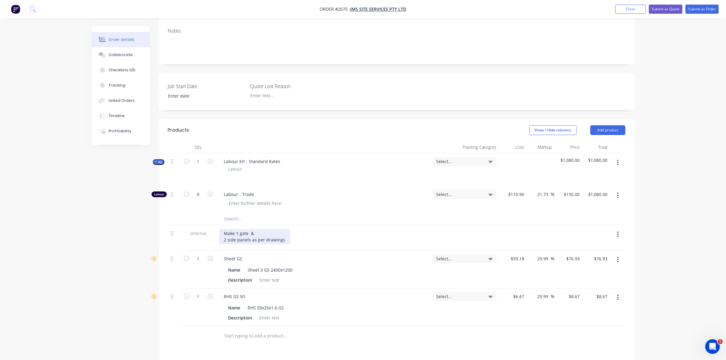
click at [225, 237] on div "2 side panels as per drawings" at bounding box center [254, 240] width 61 height 6
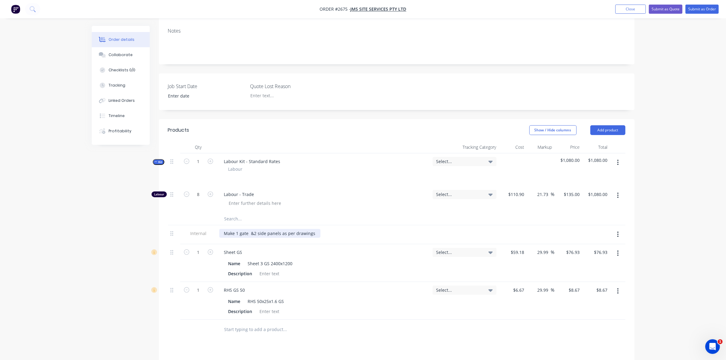
click at [250, 229] on div "Make 1 gate & 2 side panels as per drawings" at bounding box center [269, 233] width 101 height 9
drag, startPoint x: 314, startPoint y: 217, endPoint x: 223, endPoint y: 217, distance: 90.8
click at [223, 229] on div "Make 1 gate & 2 side panels as per drawings" at bounding box center [269, 233] width 100 height 9
copy div "Make 1 gate & 2 side panels as per drawings"
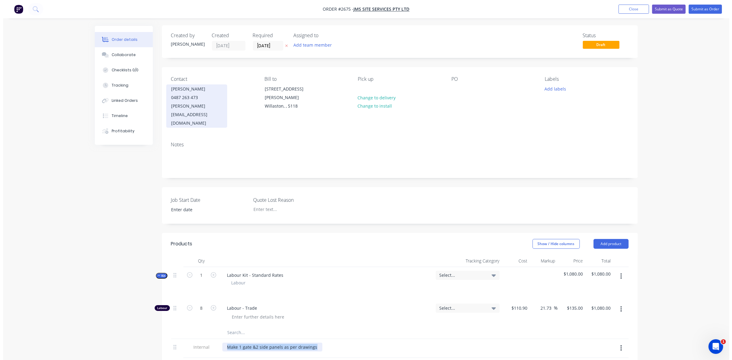
scroll to position [0, 0]
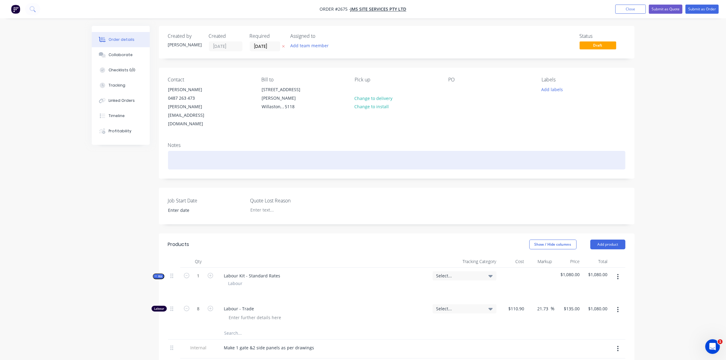
click at [182, 151] on div at bounding box center [396, 160] width 457 height 19
paste div
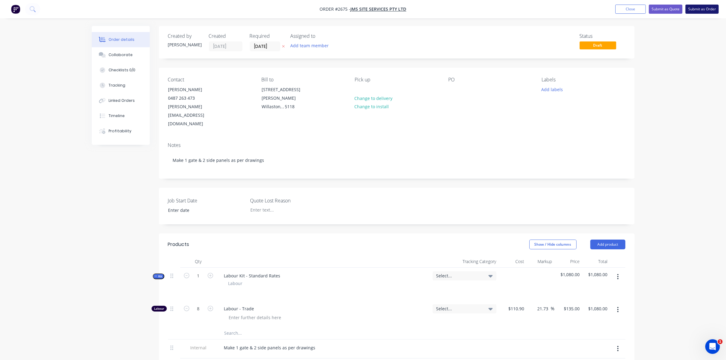
click at [703, 9] on button "Submit as Order" at bounding box center [701, 9] width 33 height 9
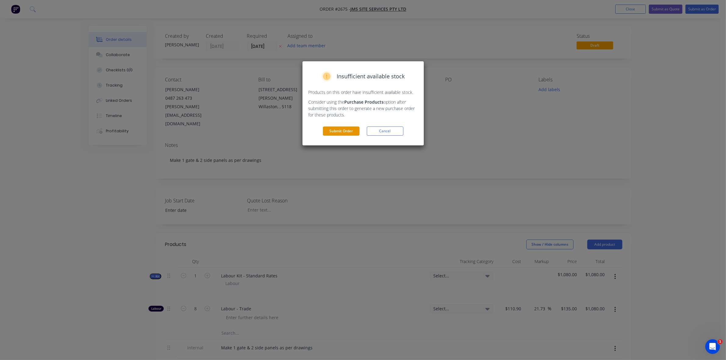
click at [340, 133] on button "Submit Order" at bounding box center [341, 131] width 37 height 9
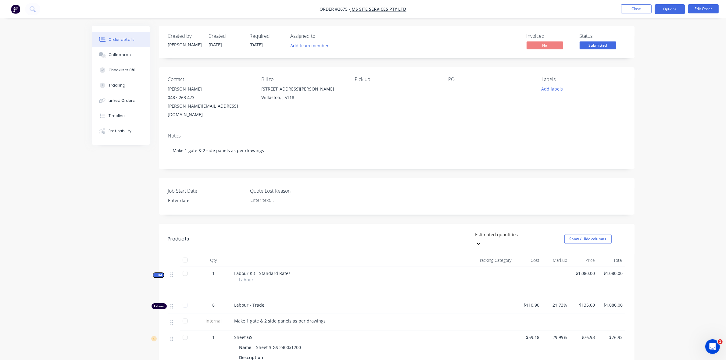
click at [667, 11] on button "Options" at bounding box center [669, 9] width 30 height 10
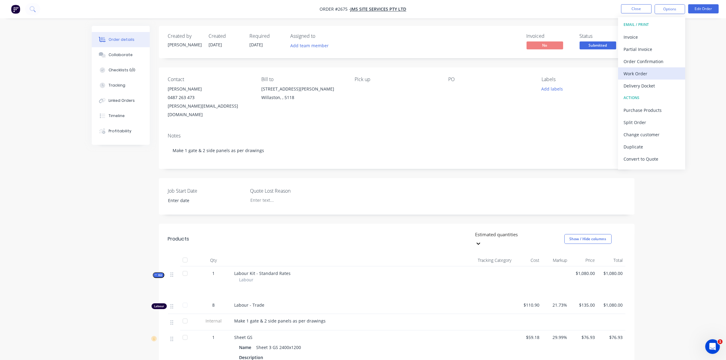
click at [638, 75] on div "Work Order" at bounding box center [651, 73] width 56 height 9
click at [638, 61] on div "Without pricing" at bounding box center [651, 61] width 56 height 9
click at [637, 6] on button "Close" at bounding box center [636, 8] width 30 height 9
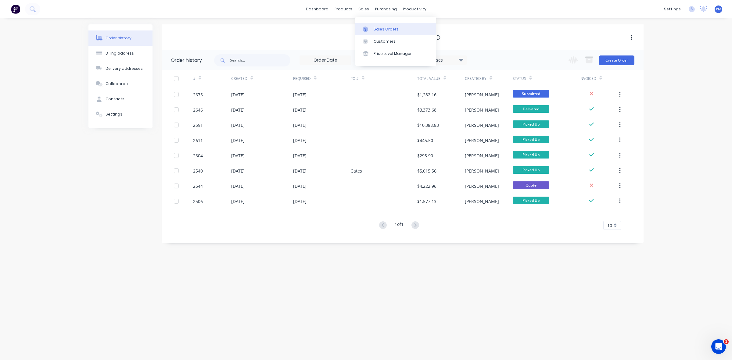
click at [385, 30] on div "Sales Orders" at bounding box center [385, 29] width 25 height 5
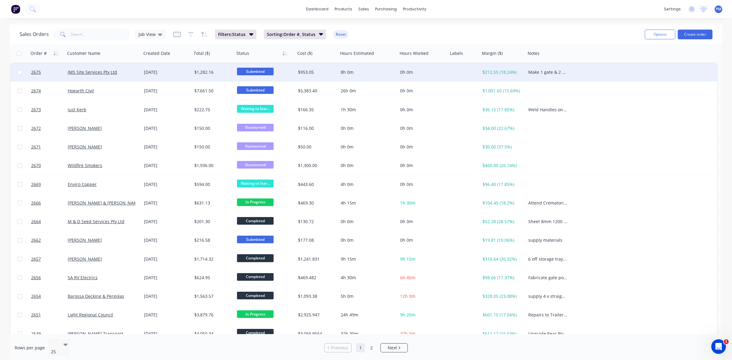
click at [261, 72] on span "Submitted" at bounding box center [255, 72] width 37 height 8
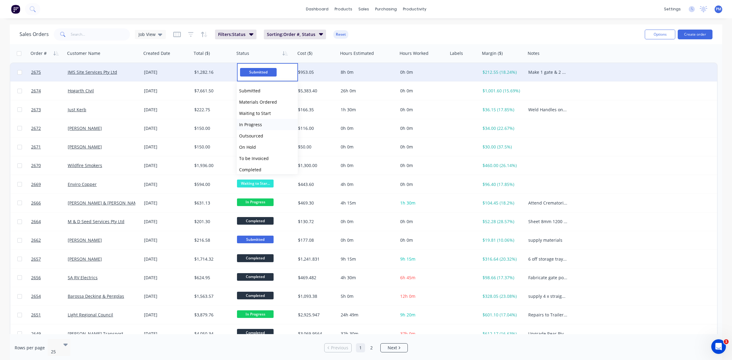
click at [258, 123] on span "In Progress" at bounding box center [250, 125] width 23 height 6
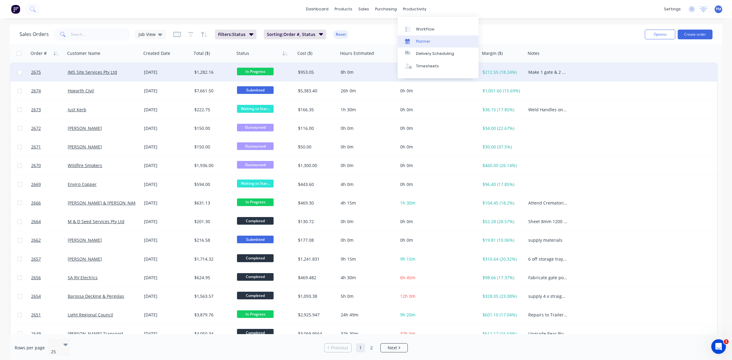
click at [420, 40] on div "Planner" at bounding box center [423, 41] width 14 height 5
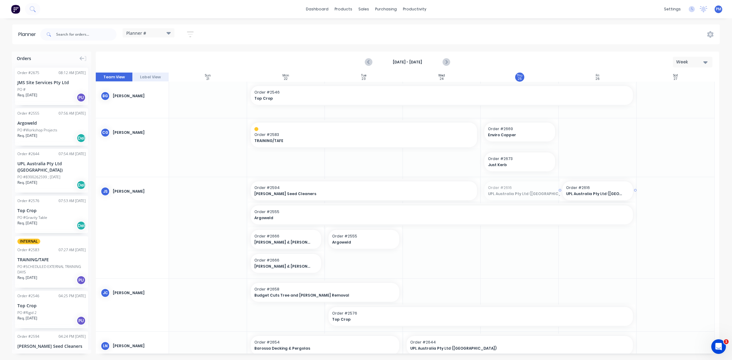
drag, startPoint x: 480, startPoint y: 190, endPoint x: 534, endPoint y: 187, distance: 53.4
drag, startPoint x: 36, startPoint y: 77, endPoint x: 492, endPoint y: 194, distance: 471.2
click at [424, 63] on link "Timesheets" at bounding box center [438, 66] width 81 height 12
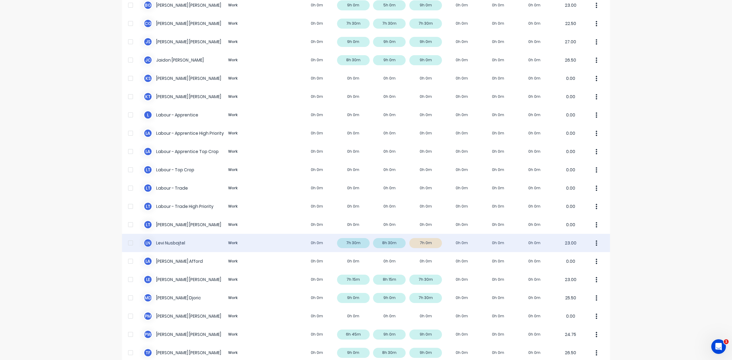
scroll to position [97, 0]
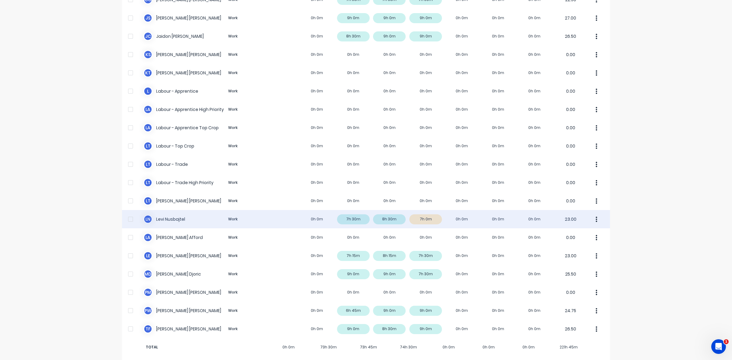
click at [427, 216] on div "[PERSON_NAME] Nusbajtel Work 0h 0m 7h 30m 8h 30m 7h 0m 0h 0m 0h 0m 0h 0m 23.00" at bounding box center [366, 219] width 488 height 18
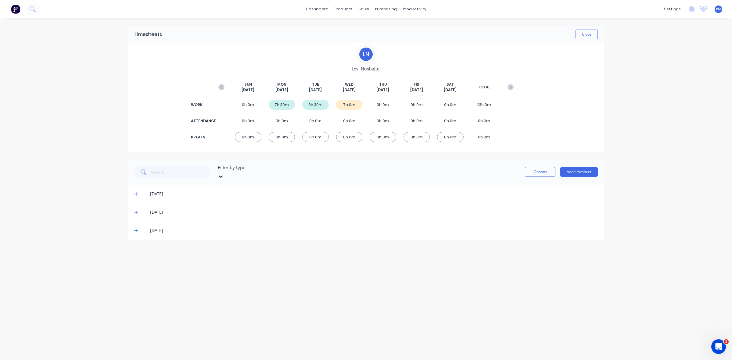
click at [135, 228] on icon at bounding box center [136, 230] width 4 height 4
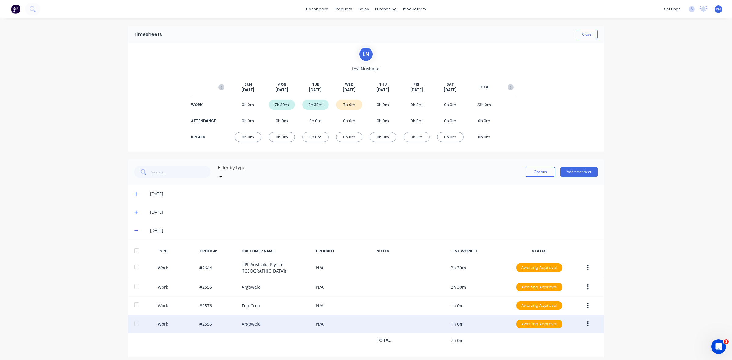
click at [588, 319] on button "button" at bounding box center [587, 324] width 14 height 11
click at [556, 345] on div "Delete" at bounding box center [565, 349] width 47 height 9
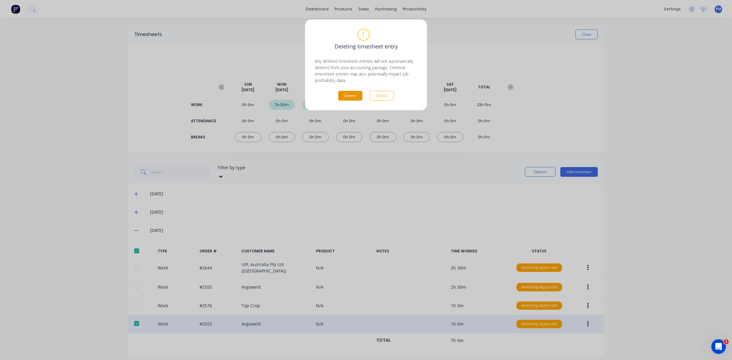
click at [344, 95] on button "Delete" at bounding box center [350, 96] width 24 height 10
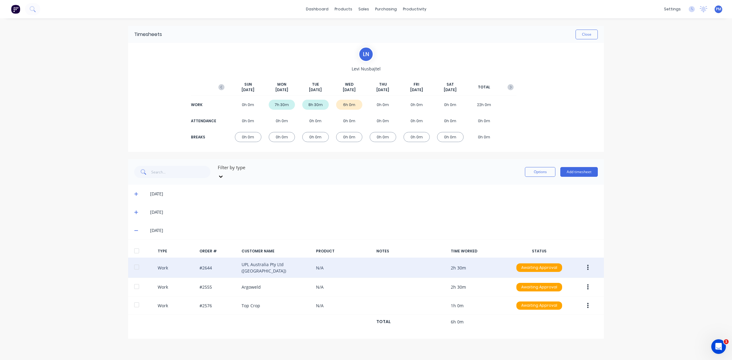
click at [589, 262] on button "button" at bounding box center [587, 267] width 14 height 11
click at [554, 241] on div "Edit" at bounding box center [565, 245] width 47 height 9
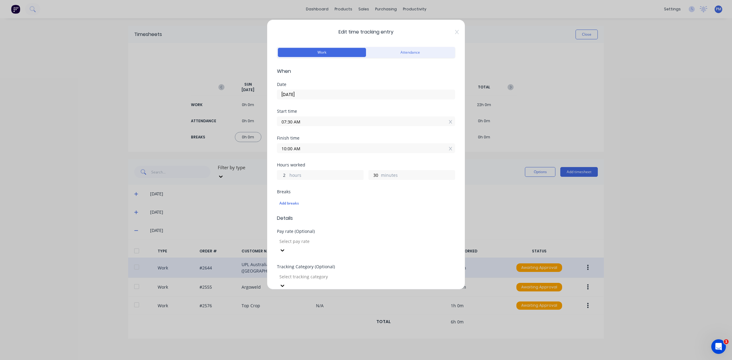
drag, startPoint x: 287, startPoint y: 175, endPoint x: 281, endPoint y: 174, distance: 5.9
click at [281, 174] on input "2" at bounding box center [282, 174] width 11 height 9
type input "3"
type input "11:00 AM"
drag, startPoint x: 376, startPoint y: 175, endPoint x: 370, endPoint y: 174, distance: 5.9
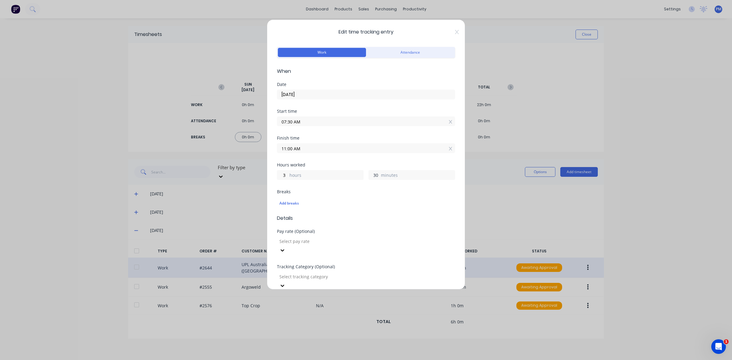
click at [370, 174] on input "30" at bounding box center [374, 174] width 11 height 9
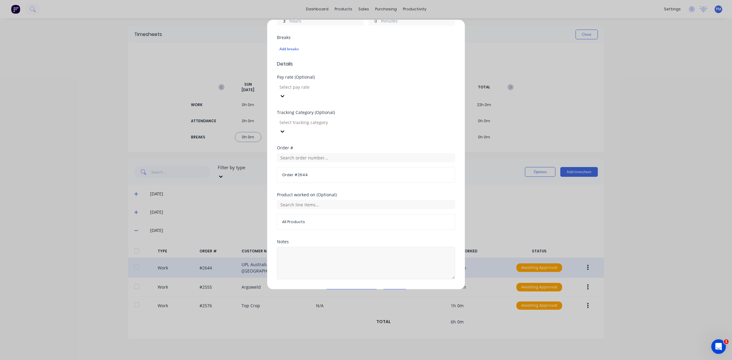
scroll to position [155, 0]
type input "0"
type input "10:30 AM"
click at [351, 288] on button "Edit time tracking entry" at bounding box center [351, 293] width 52 height 10
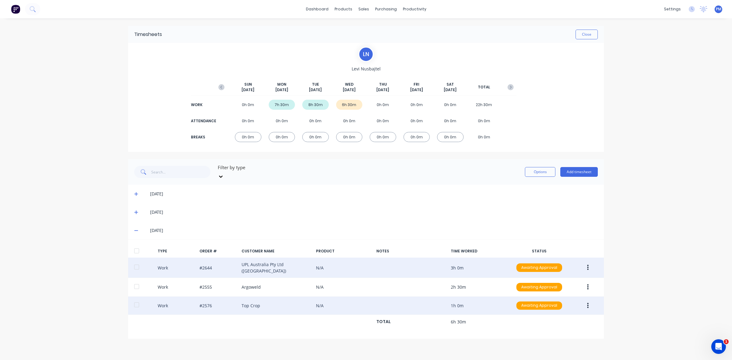
click at [587, 300] on button "button" at bounding box center [587, 305] width 14 height 11
click at [557, 278] on div "Edit" at bounding box center [565, 282] width 47 height 9
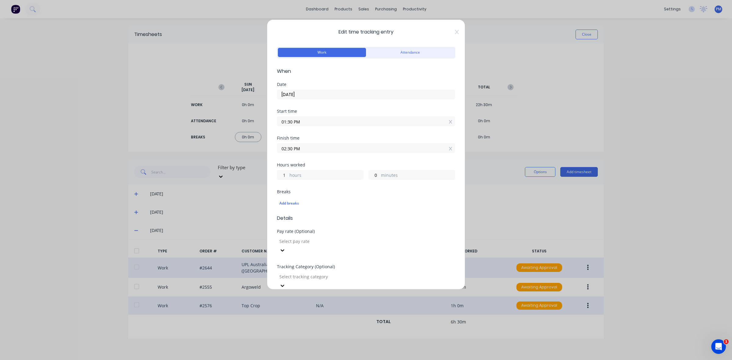
click at [283, 175] on input "1" at bounding box center [282, 174] width 11 height 9
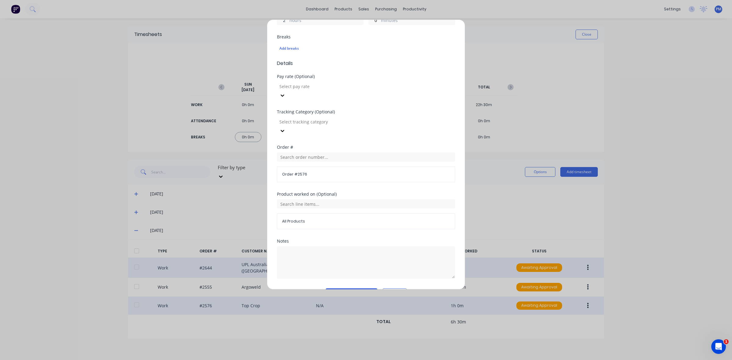
type input "2"
type input "03:30 PM"
click at [346, 288] on button "Edit time tracking entry" at bounding box center [351, 293] width 52 height 10
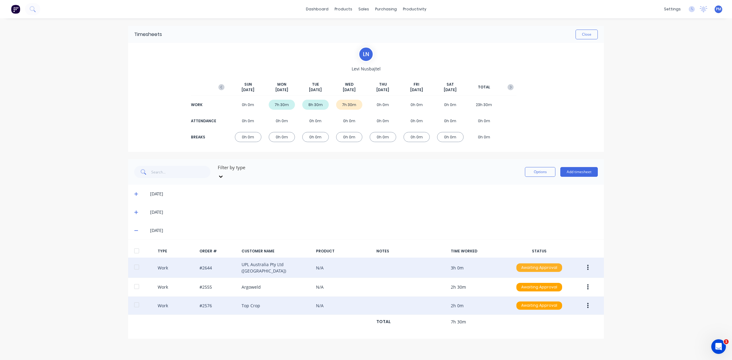
click at [524, 263] on div "Awaiting Approval" at bounding box center [539, 267] width 46 height 9
click at [533, 294] on div "Approved" at bounding box center [526, 298] width 50 height 9
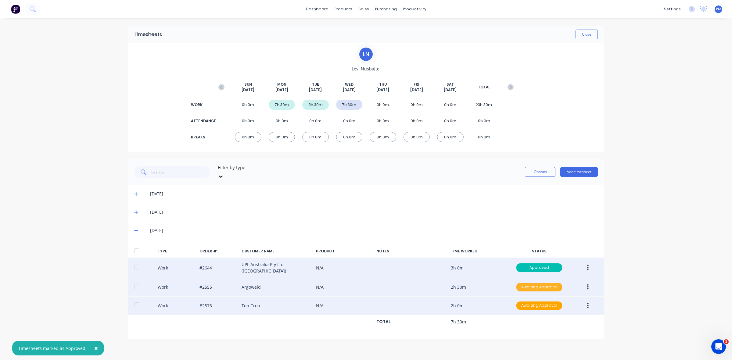
click at [537, 283] on div "Awaiting Approval" at bounding box center [539, 287] width 46 height 9
click at [535, 314] on div "Approved" at bounding box center [526, 318] width 50 height 9
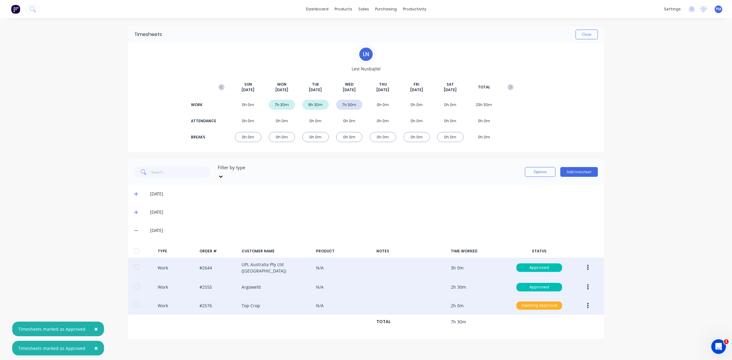
click at [537, 301] on div "Awaiting Approval" at bounding box center [539, 305] width 46 height 9
click at [536, 332] on div "Approved" at bounding box center [526, 336] width 50 height 9
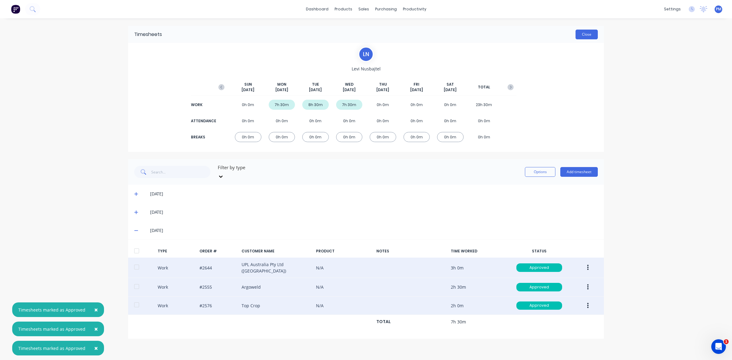
click at [585, 37] on button "Close" at bounding box center [586, 35] width 22 height 10
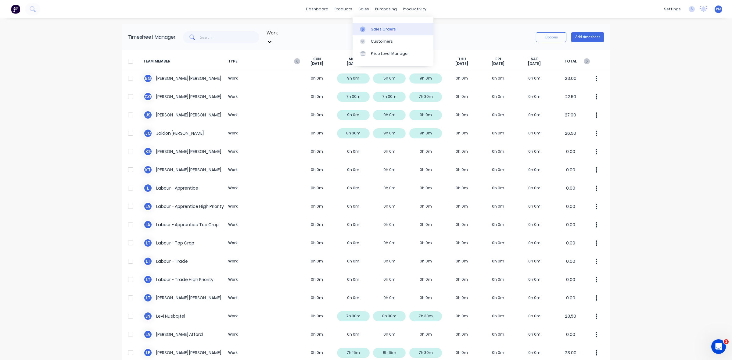
click at [370, 29] on link "Sales Orders" at bounding box center [392, 29] width 81 height 12
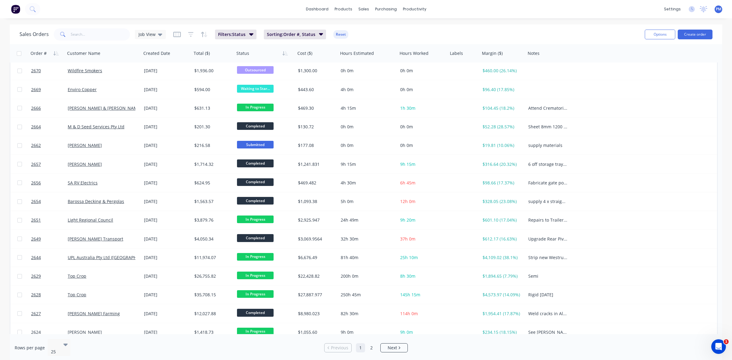
scroll to position [114, 0]
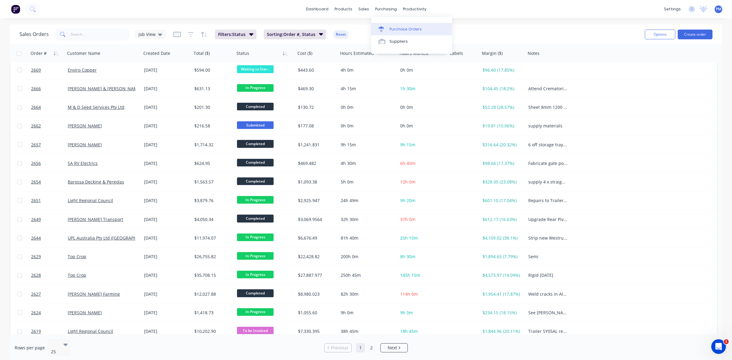
click at [397, 29] on div "Purchase Orders" at bounding box center [405, 29] width 32 height 5
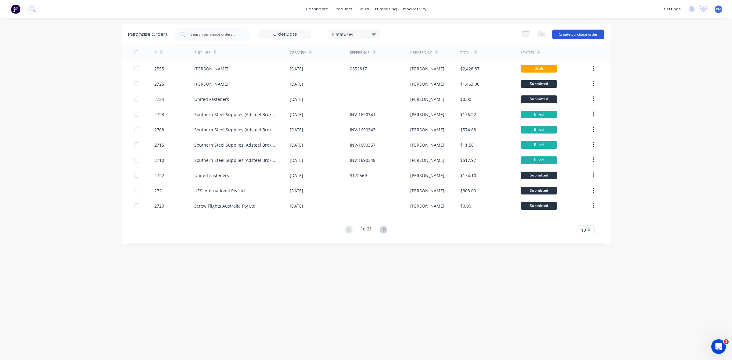
click at [582, 36] on button "Create purchase order" at bounding box center [578, 35] width 52 height 10
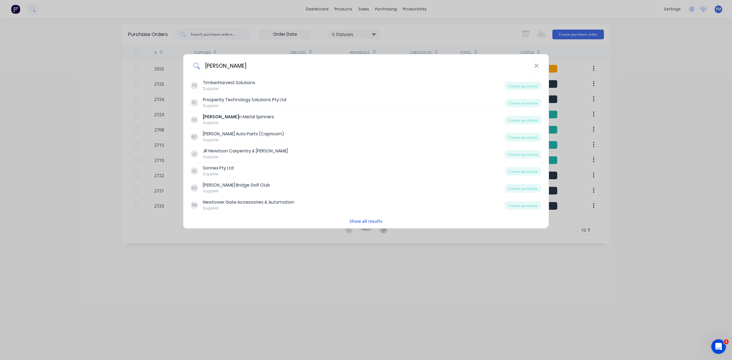
type input "southern"
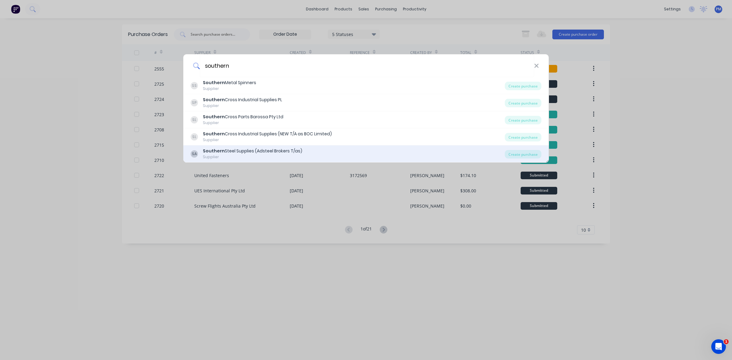
click at [272, 152] on div "Southern Steel Supplies (Adsteel Brokers T/as)" at bounding box center [252, 151] width 99 height 6
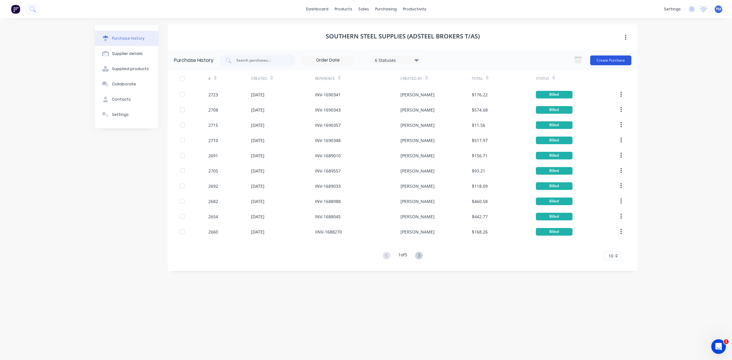
click at [616, 62] on button "Create Purchase" at bounding box center [610, 60] width 41 height 10
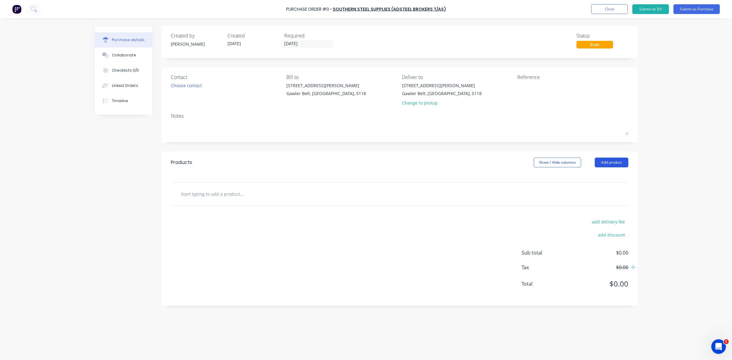
click at [610, 165] on button "Add product" at bounding box center [611, 163] width 34 height 10
click at [595, 179] on div "Product catalogue" at bounding box center [599, 178] width 47 height 9
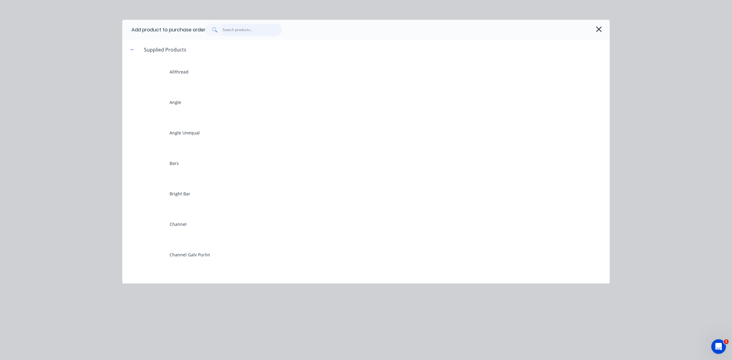
click at [227, 29] on input "text" at bounding box center [252, 30] width 59 height 12
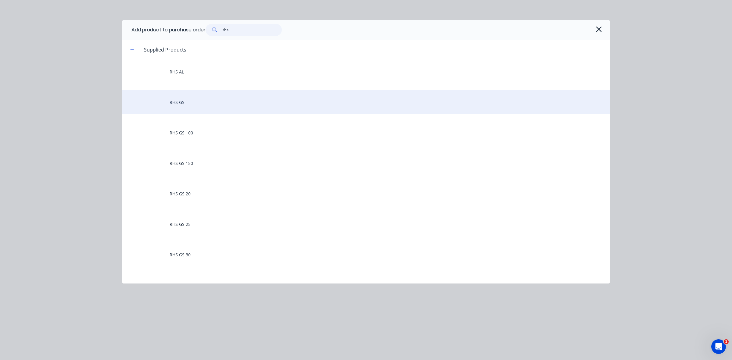
type input "rhs"
click at [186, 102] on div "RHS GS" at bounding box center [365, 102] width 487 height 24
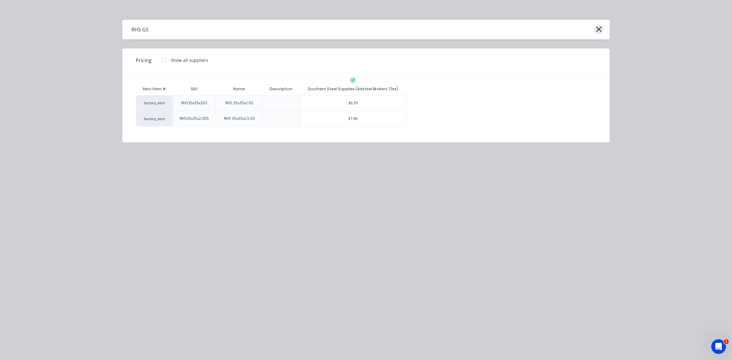
click at [598, 31] on icon "button" at bounding box center [598, 29] width 6 height 9
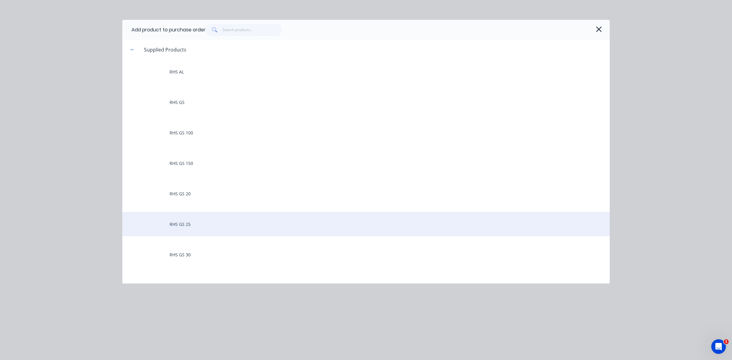
click at [184, 224] on div "RHS GS 25" at bounding box center [365, 224] width 487 height 24
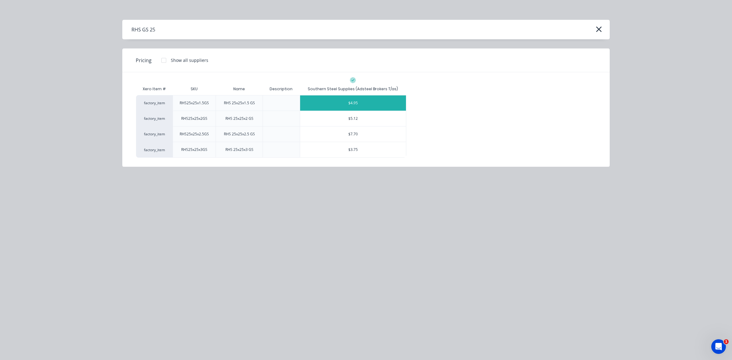
click at [352, 104] on div "$4.95" at bounding box center [353, 102] width 106 height 15
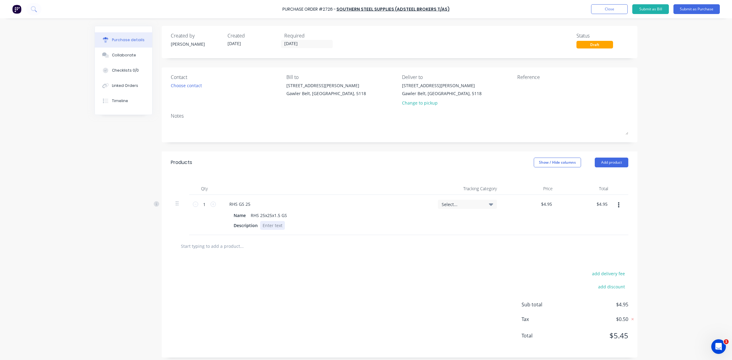
click at [266, 225] on div at bounding box center [272, 225] width 25 height 9
click at [459, 227] on div "Select..." at bounding box center [467, 215] width 69 height 40
click at [542, 205] on input "4.95" at bounding box center [546, 204] width 14 height 9
drag, startPoint x: 540, startPoint y: 205, endPoint x: 559, endPoint y: 205, distance: 18.6
click at [559, 205] on div "1 1 RHS GS 25 Name RHS 25x25x1.5 GS Description 6.3m length Select... 4.95 4.95…" at bounding box center [399, 215] width 457 height 40
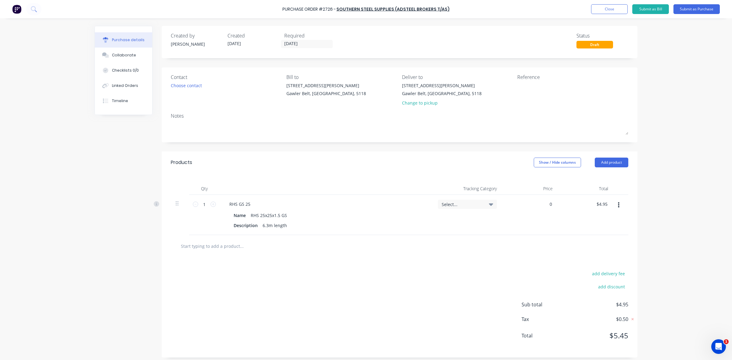
type input "$0.00"
click at [550, 222] on div "$0.00 $0.00" at bounding box center [529, 215] width 56 height 40
click at [193, 84] on div "Choose contact" at bounding box center [186, 85] width 31 height 6
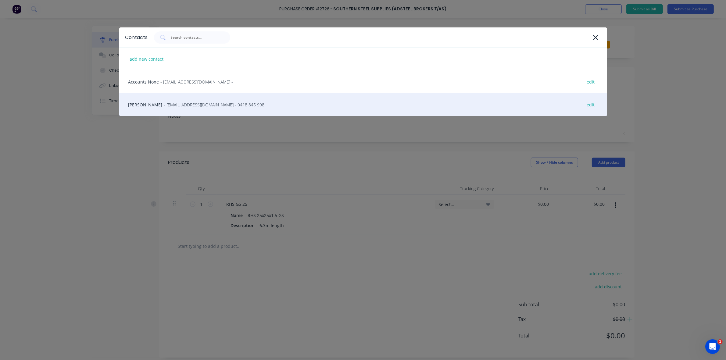
click at [201, 106] on span "- [EMAIL_ADDRESS][DOMAIN_NAME] - 0418 845 998" at bounding box center [214, 105] width 101 height 6
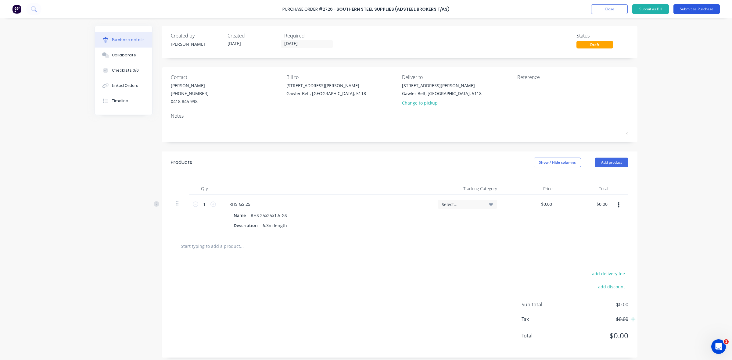
click at [694, 8] on button "Submit as Purchase" at bounding box center [696, 9] width 46 height 10
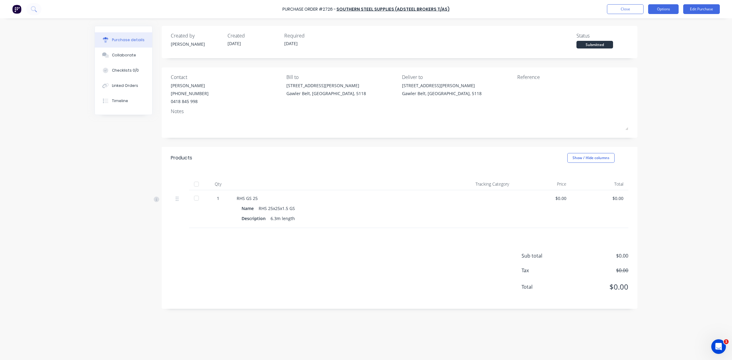
click at [656, 11] on button "Options" at bounding box center [663, 9] width 30 height 10
click at [642, 23] on div "Print / Email" at bounding box center [649, 24] width 47 height 9
click at [639, 39] on div "With pricing" at bounding box center [649, 37] width 47 height 9
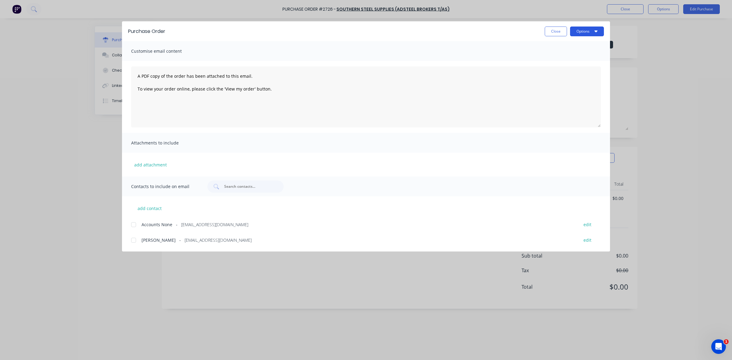
click at [586, 36] on button "Options" at bounding box center [587, 32] width 34 height 10
click at [565, 57] on div "Print" at bounding box center [574, 59] width 47 height 9
click at [548, 33] on button "Close" at bounding box center [555, 32] width 22 height 10
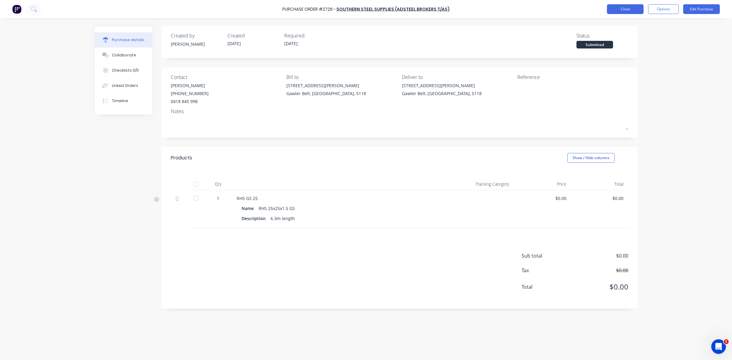
click at [622, 10] on button "Close" at bounding box center [625, 9] width 37 height 10
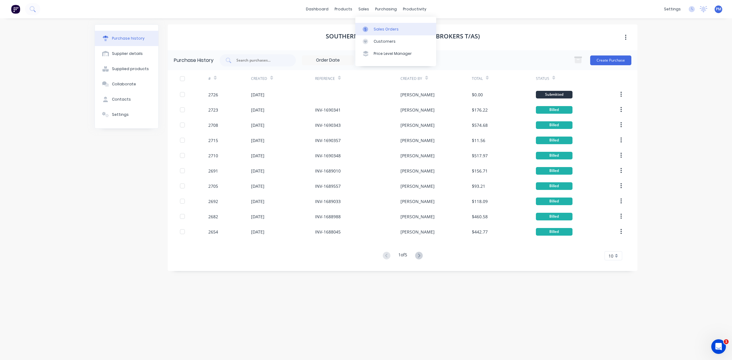
click at [380, 27] on div "Sales Orders" at bounding box center [385, 29] width 25 height 5
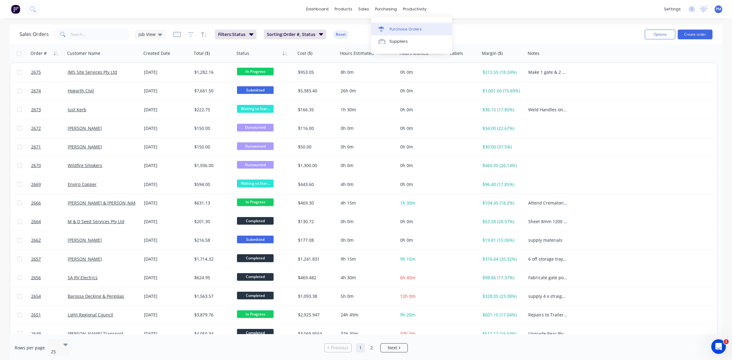
click at [397, 29] on div "Purchase Orders" at bounding box center [405, 29] width 32 height 5
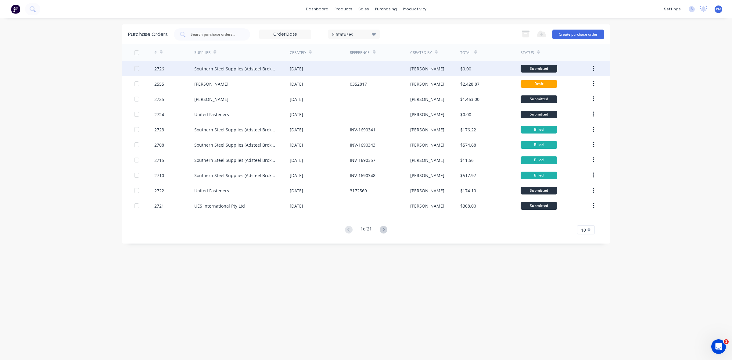
click at [348, 69] on div "[DATE]" at bounding box center [320, 68] width 60 height 15
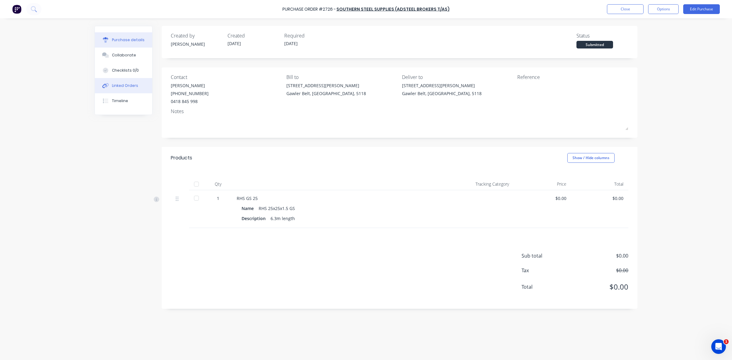
click at [121, 87] on div "Linked Orders" at bounding box center [125, 85] width 26 height 5
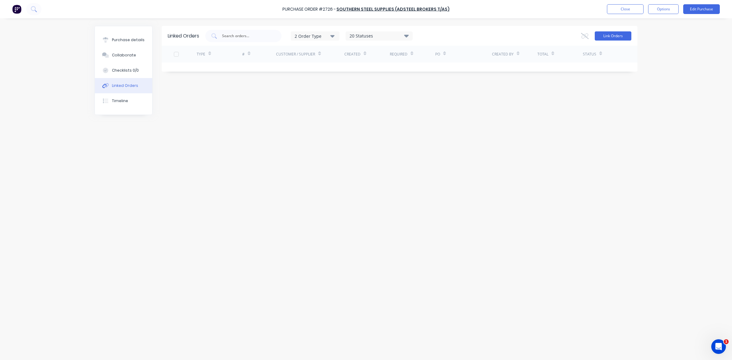
click at [604, 37] on button "Link Orders" at bounding box center [612, 35] width 37 height 9
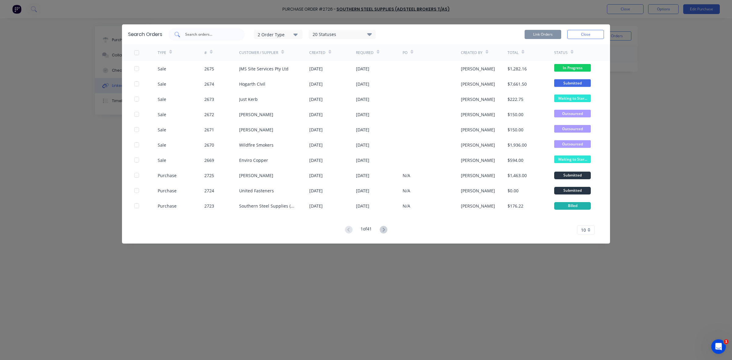
click at [207, 36] on input "text" at bounding box center [209, 34] width 51 height 6
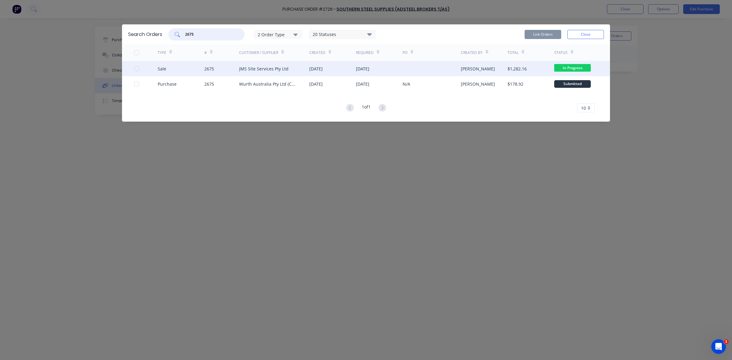
click at [136, 68] on div at bounding box center [136, 68] width 12 height 12
type input "2675"
click at [546, 34] on button "Link Orders" at bounding box center [542, 34] width 37 height 9
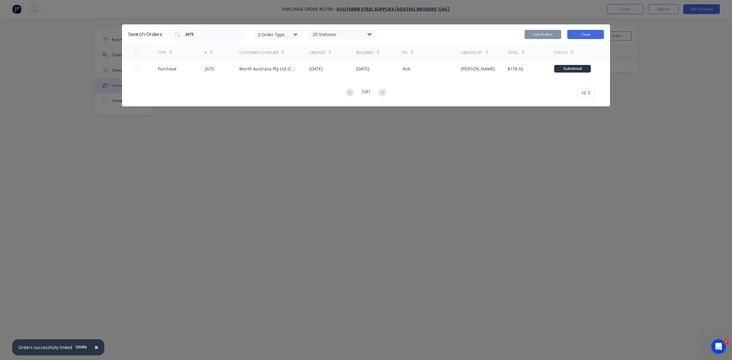
click at [580, 34] on button "Close" at bounding box center [585, 34] width 37 height 9
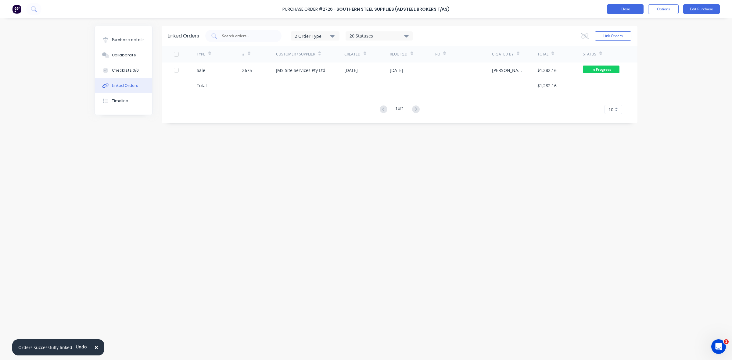
click at [617, 12] on button "Close" at bounding box center [625, 9] width 37 height 10
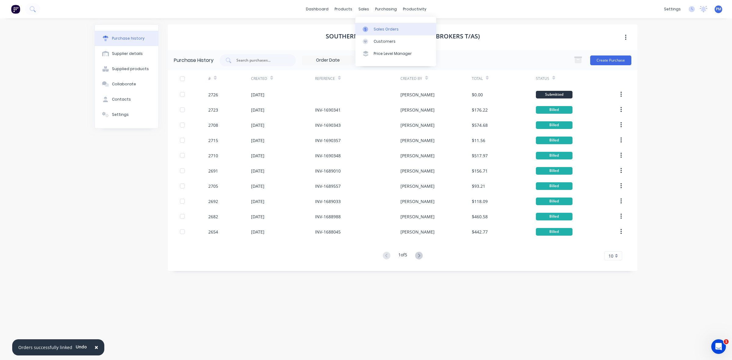
click at [377, 27] on div "Sales Orders" at bounding box center [385, 29] width 25 height 5
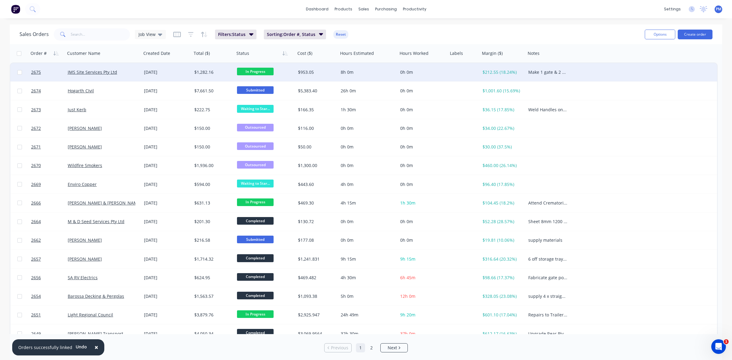
click at [130, 74] on div "JMS Site Services Pty Ltd" at bounding box center [102, 72] width 68 height 6
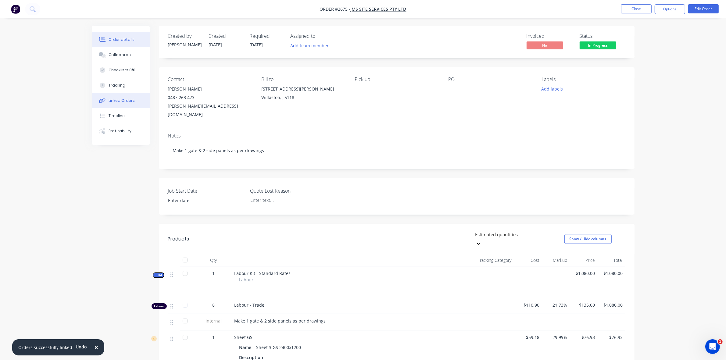
click at [117, 102] on div "Linked Orders" at bounding box center [122, 100] width 26 height 5
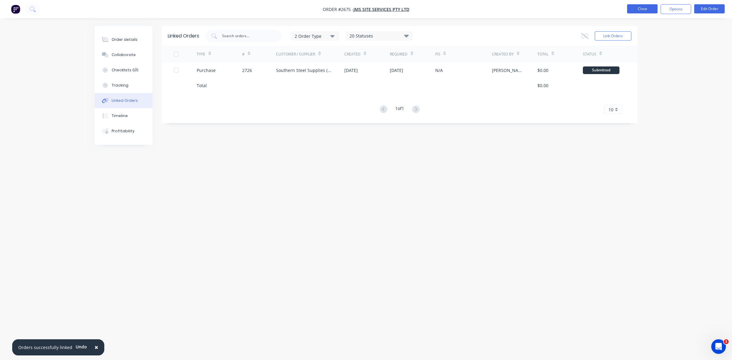
click at [652, 9] on button "Close" at bounding box center [642, 8] width 30 height 9
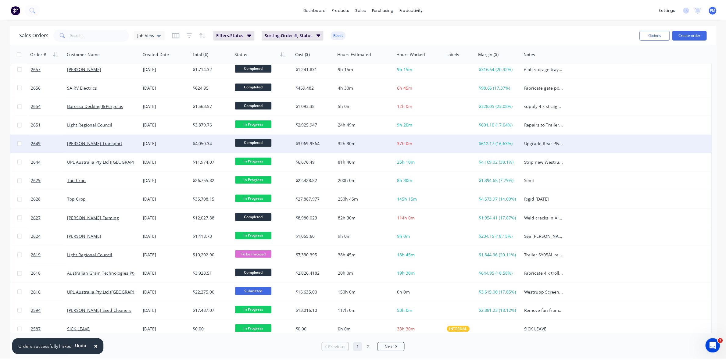
scroll to position [195, 0]
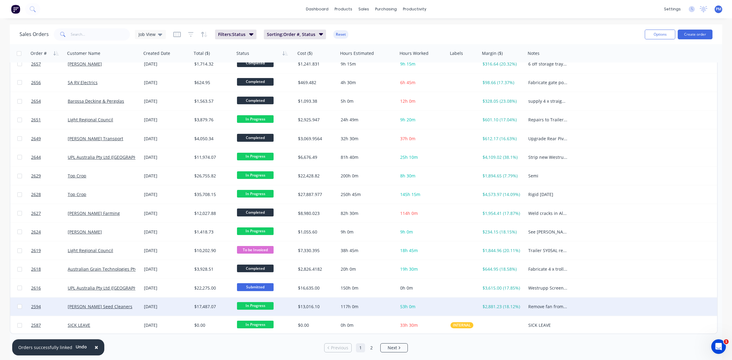
click at [135, 305] on div "[PERSON_NAME] Seed Cleaners" at bounding box center [102, 307] width 68 height 6
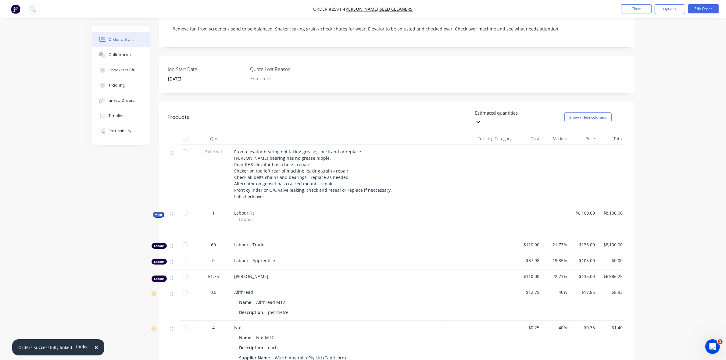
scroll to position [114, 0]
click at [123, 81] on button "Tracking" at bounding box center [121, 85] width 58 height 15
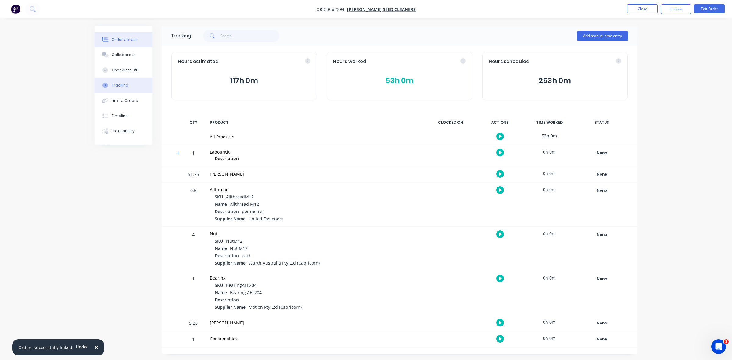
click at [130, 38] on div "Order details" at bounding box center [125, 39] width 26 height 5
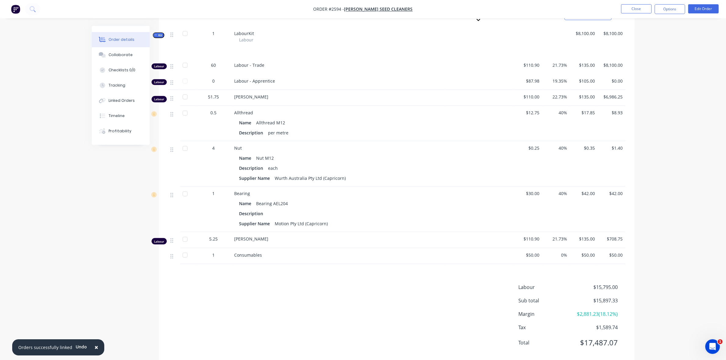
scroll to position [255, 0]
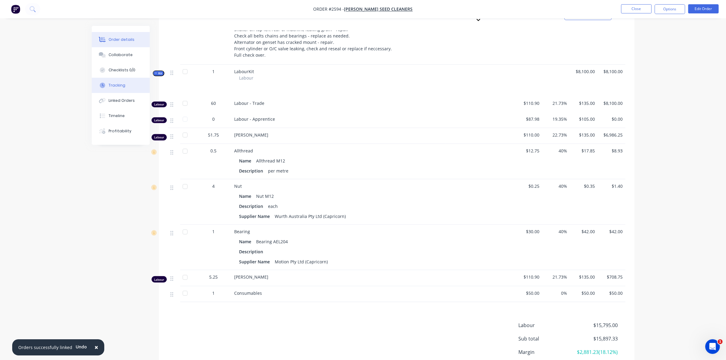
click at [119, 88] on div "Tracking" at bounding box center [117, 85] width 17 height 5
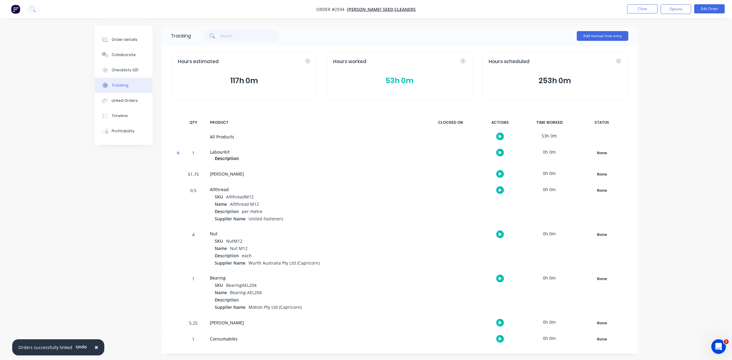
click at [402, 81] on button "53h 0m" at bounding box center [399, 81] width 133 height 12
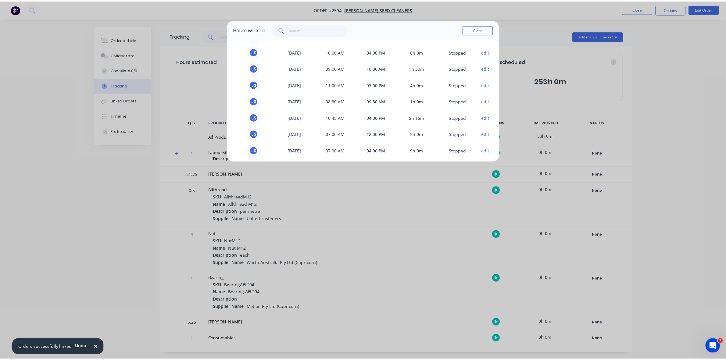
scroll to position [101, 0]
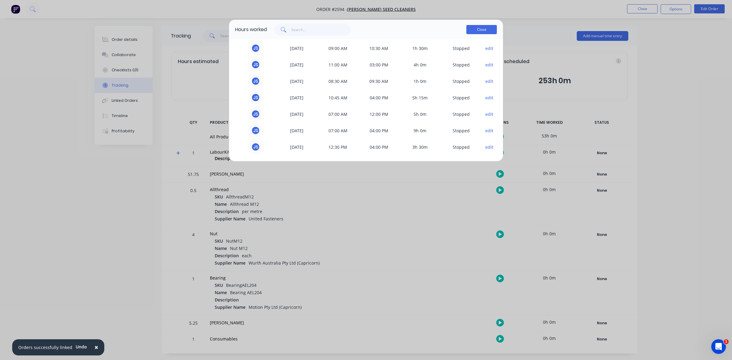
click at [473, 28] on button "Close" at bounding box center [481, 29] width 30 height 9
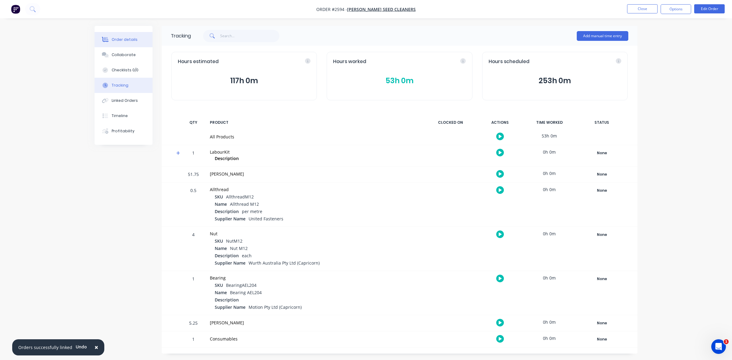
click at [126, 40] on div "Order details" at bounding box center [125, 39] width 26 height 5
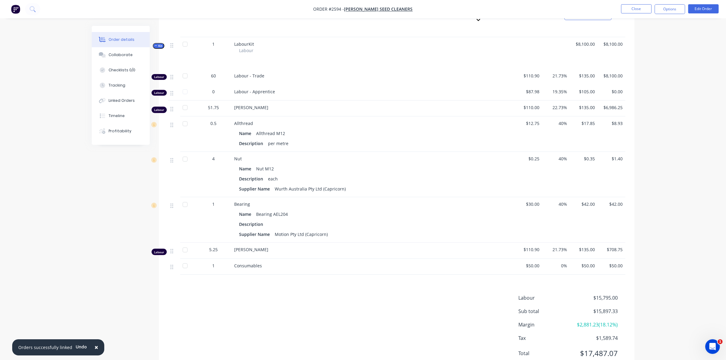
scroll to position [293, 0]
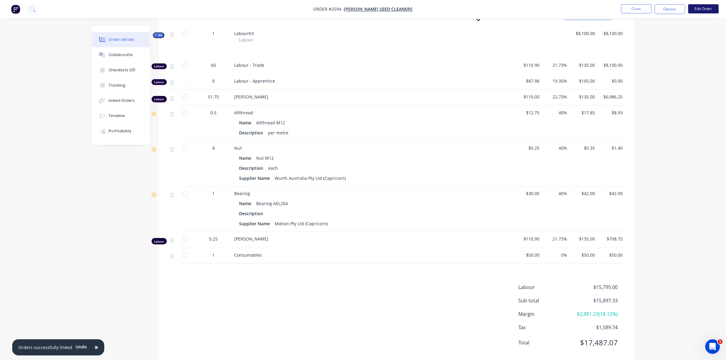
click at [706, 11] on button "Edit Order" at bounding box center [703, 8] width 30 height 9
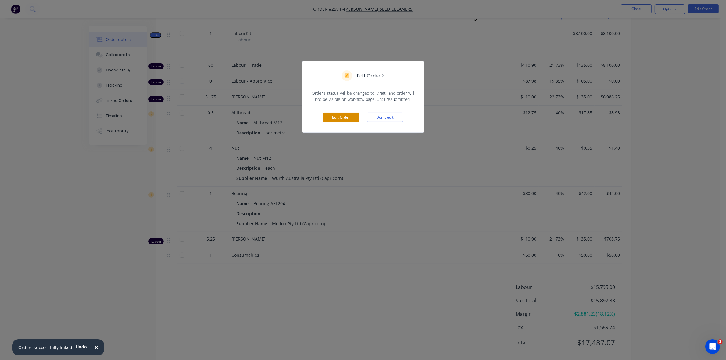
click at [350, 117] on button "Edit Order" at bounding box center [341, 117] width 37 height 9
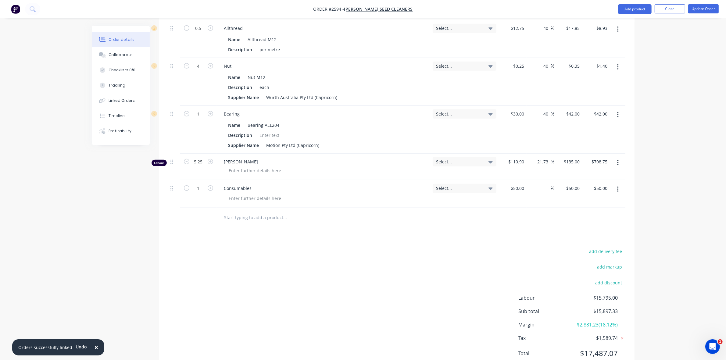
scroll to position [436, 0]
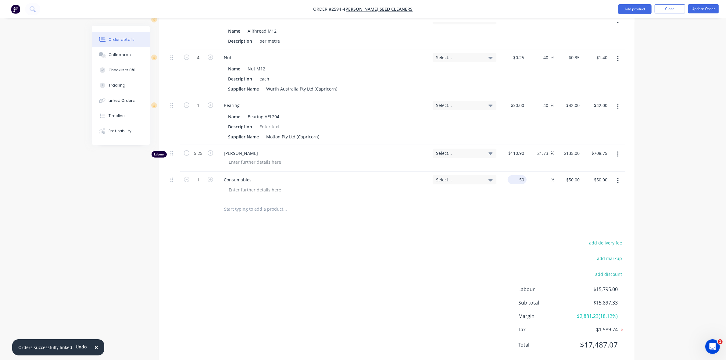
click at [516, 175] on div "50 $50.00" at bounding box center [517, 179] width 19 height 9
type input "$100.00"
click at [515, 176] on div "$100.00 100" at bounding box center [513, 186] width 28 height 28
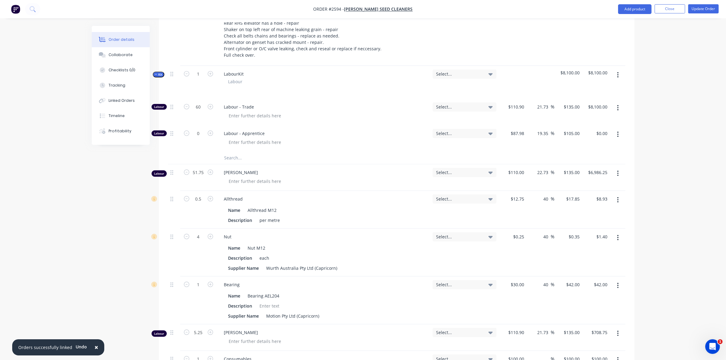
scroll to position [246, 0]
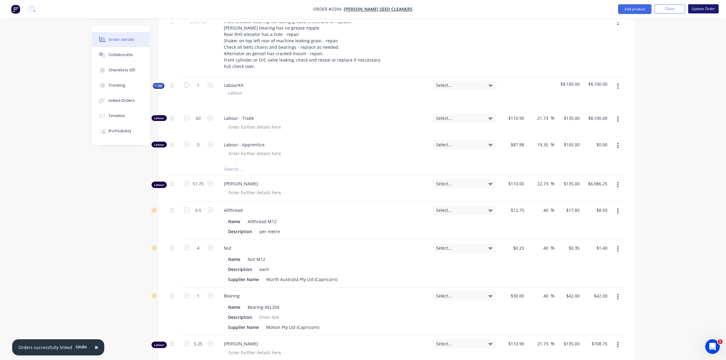
click at [700, 10] on button "Update Order" at bounding box center [703, 8] width 30 height 9
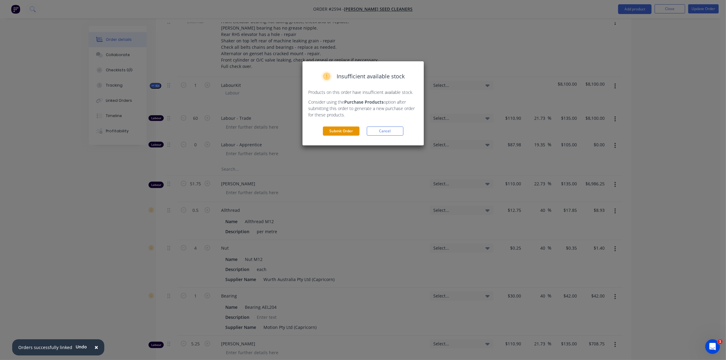
click at [342, 127] on button "Submit Order" at bounding box center [341, 131] width 37 height 9
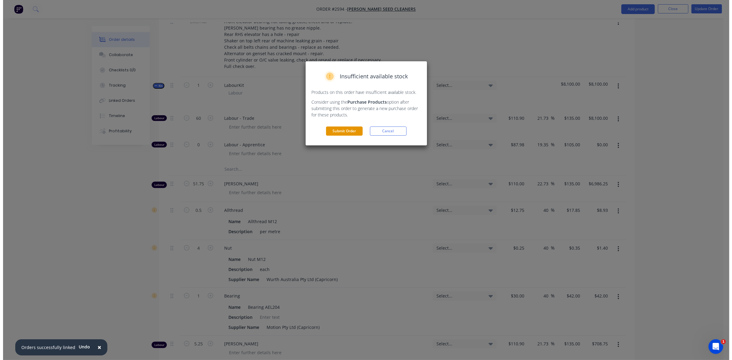
scroll to position [0, 0]
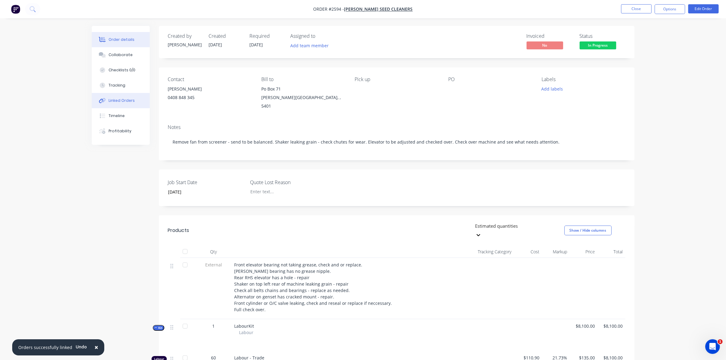
click at [123, 102] on div "Linked Orders" at bounding box center [122, 100] width 26 height 5
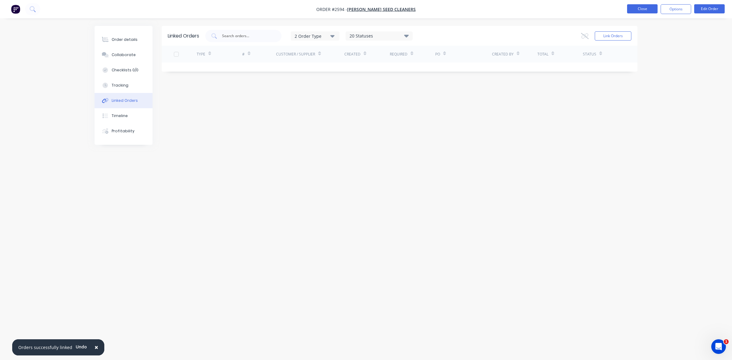
click at [645, 11] on button "Close" at bounding box center [642, 8] width 30 height 9
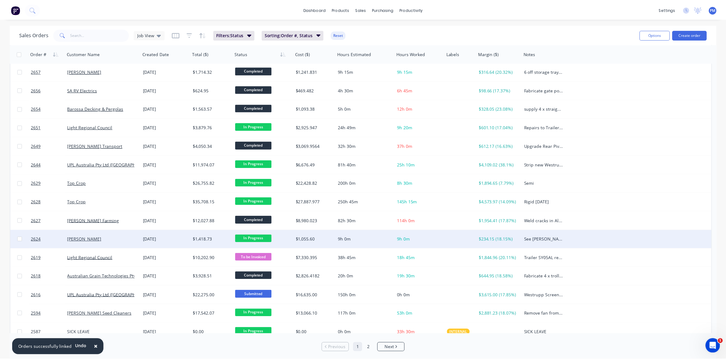
scroll to position [195, 0]
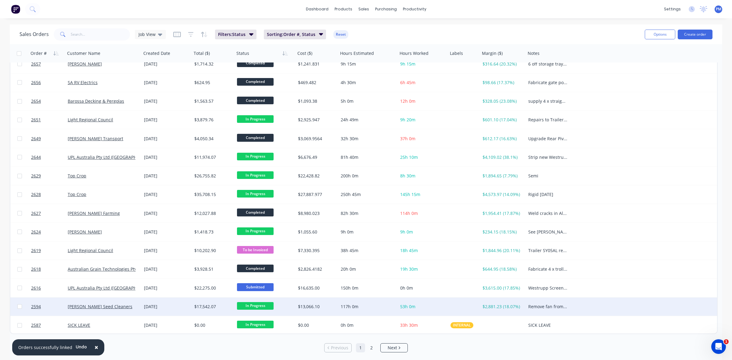
click at [127, 306] on div "[PERSON_NAME] Seed Cleaners" at bounding box center [102, 307] width 68 height 6
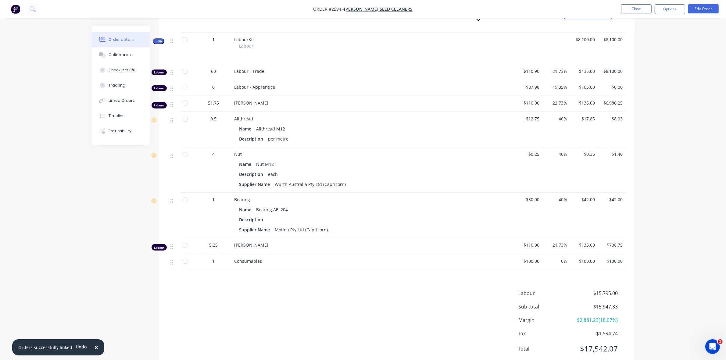
scroll to position [293, 0]
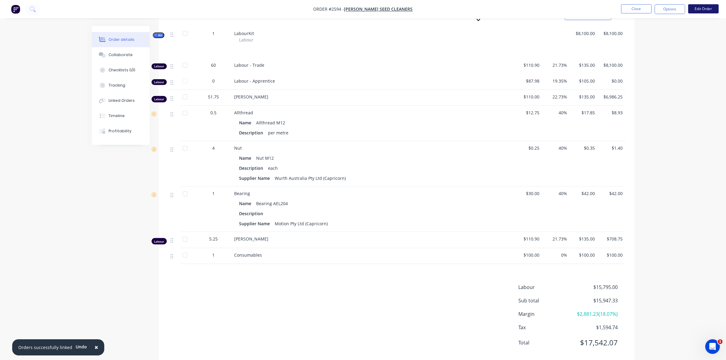
click at [700, 8] on button "Edit Order" at bounding box center [703, 8] width 30 height 9
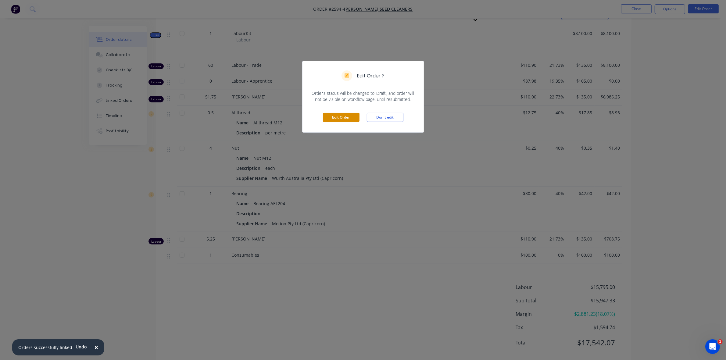
click at [346, 118] on button "Edit Order" at bounding box center [341, 117] width 37 height 9
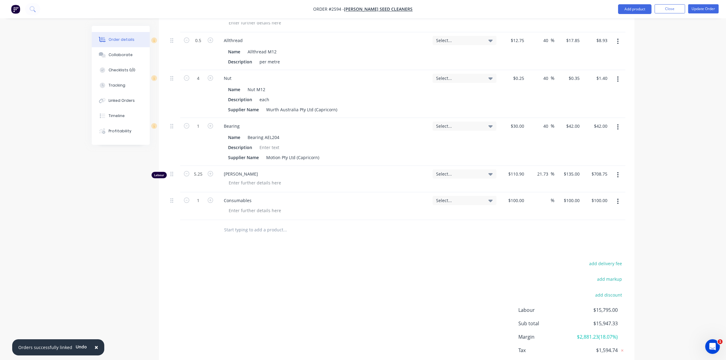
scroll to position [419, 0]
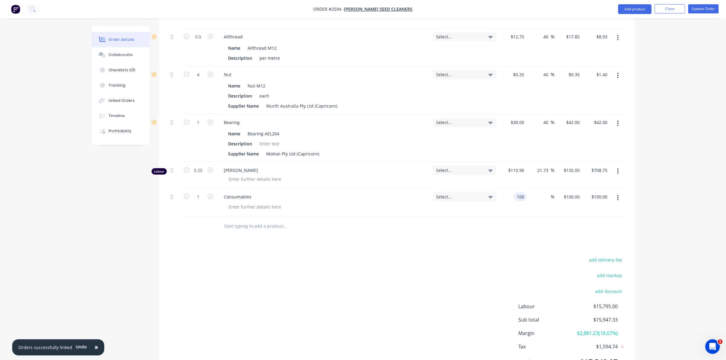
click at [511, 189] on div "100 100" at bounding box center [513, 203] width 28 height 28
type input "$150.00"
click at [700, 9] on button "Update Order" at bounding box center [703, 8] width 30 height 9
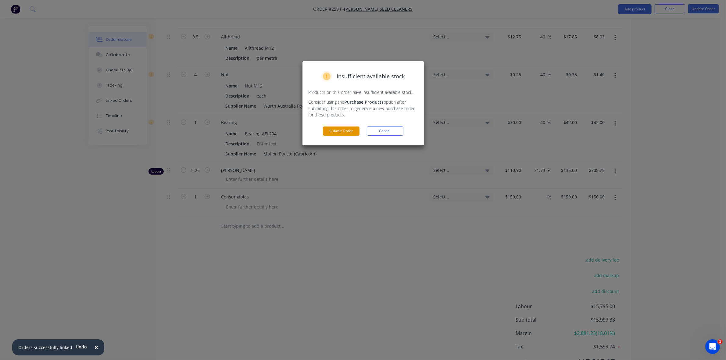
click at [339, 130] on button "Submit Order" at bounding box center [341, 131] width 37 height 9
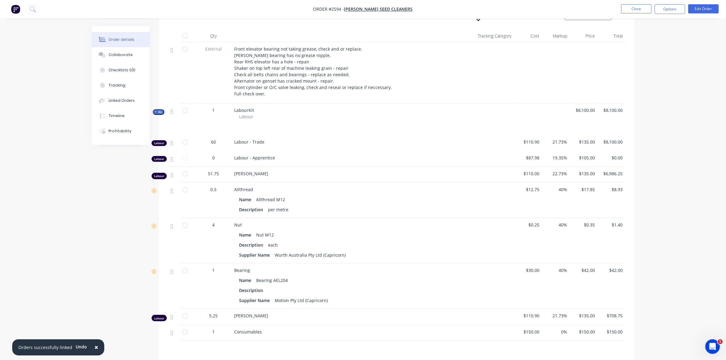
scroll to position [267, 0]
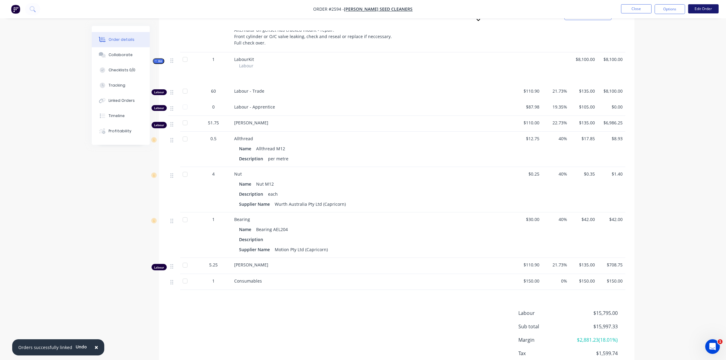
click at [700, 12] on button "Edit Order" at bounding box center [703, 8] width 30 height 9
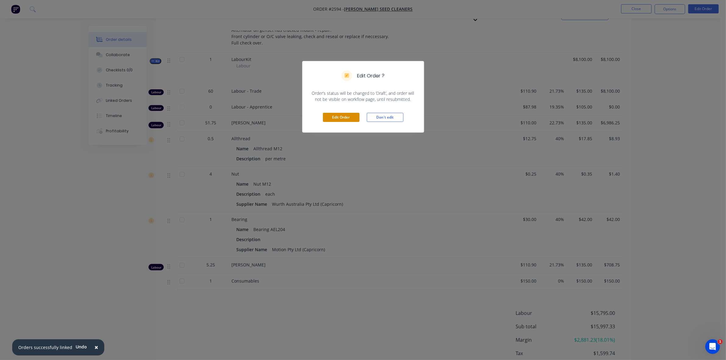
click at [346, 119] on button "Edit Order" at bounding box center [341, 117] width 37 height 9
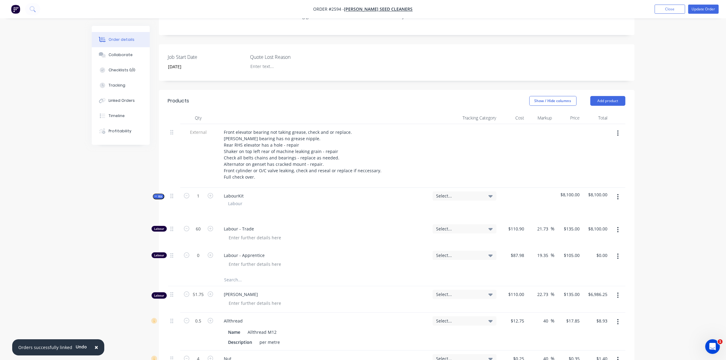
scroll to position [114, 0]
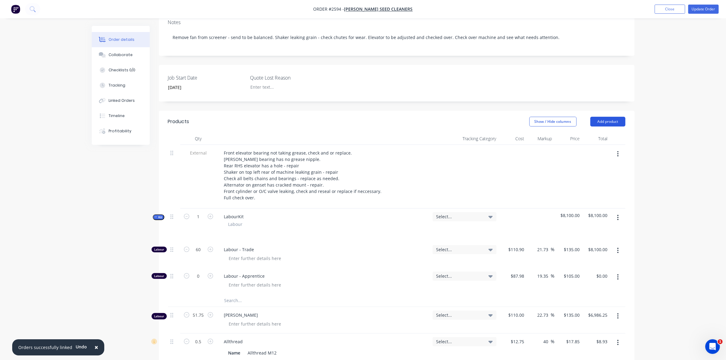
click at [602, 117] on button "Add product" at bounding box center [607, 122] width 35 height 10
click at [586, 133] on div "Product catalogue" at bounding box center [596, 137] width 47 height 9
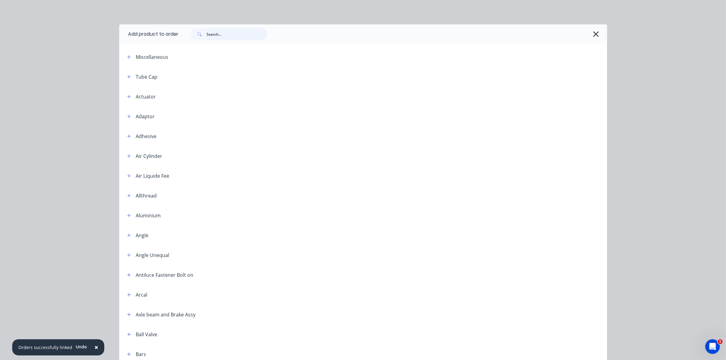
click at [216, 36] on input "text" at bounding box center [237, 34] width 60 height 12
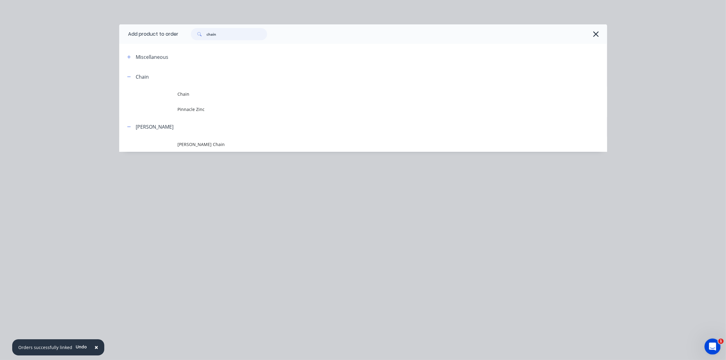
type input "chain"
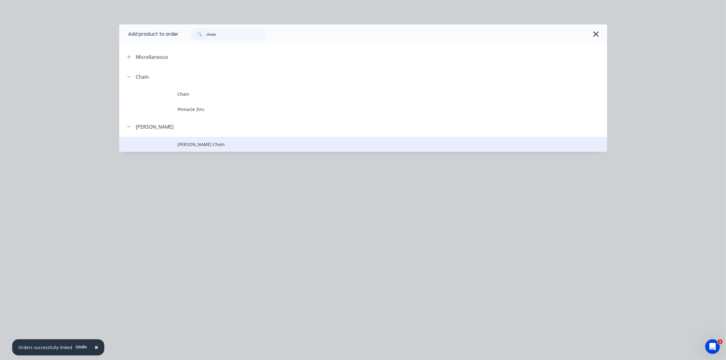
click at [196, 143] on span "[PERSON_NAME] Chain" at bounding box center [349, 144] width 343 height 6
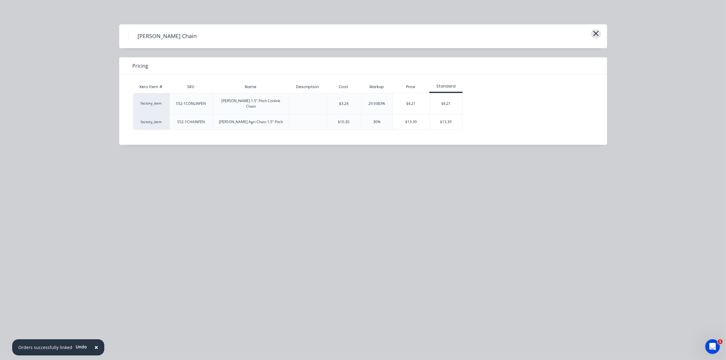
click at [595, 30] on icon "button" at bounding box center [596, 33] width 6 height 9
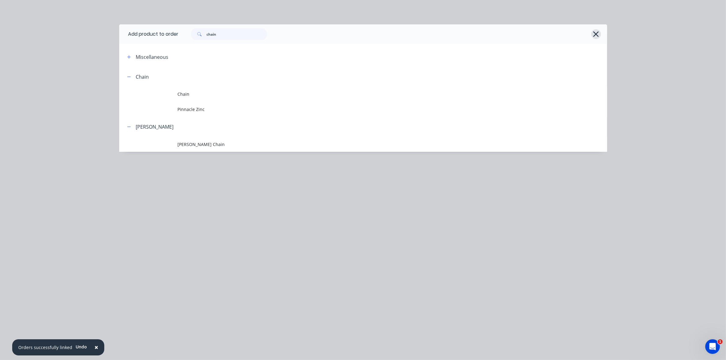
click at [596, 32] on icon "button" at bounding box center [596, 34] width 6 height 9
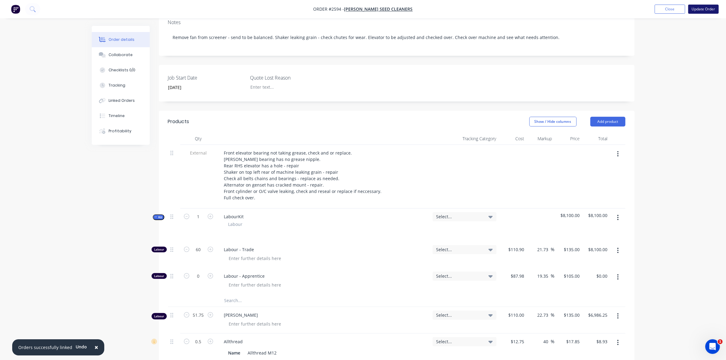
click at [700, 11] on button "Update Order" at bounding box center [703, 9] width 30 height 9
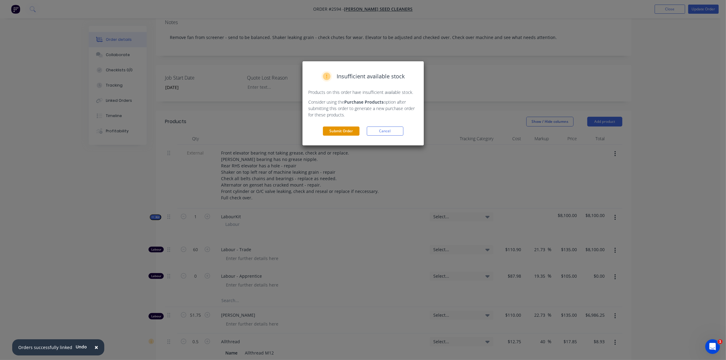
click at [340, 131] on button "Submit Order" at bounding box center [341, 131] width 37 height 9
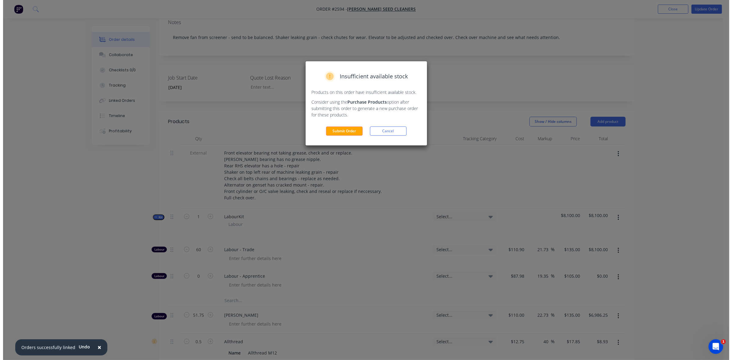
scroll to position [0, 0]
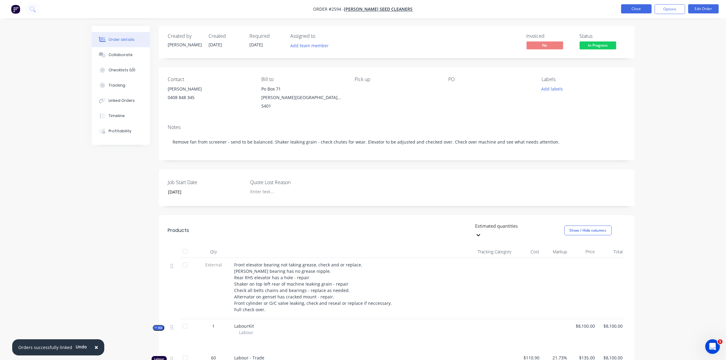
click at [627, 8] on button "Close" at bounding box center [636, 8] width 30 height 9
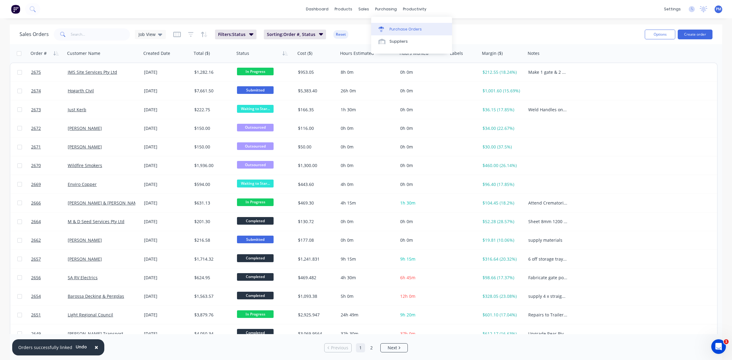
click at [398, 30] on div "Purchase Orders" at bounding box center [405, 29] width 32 height 5
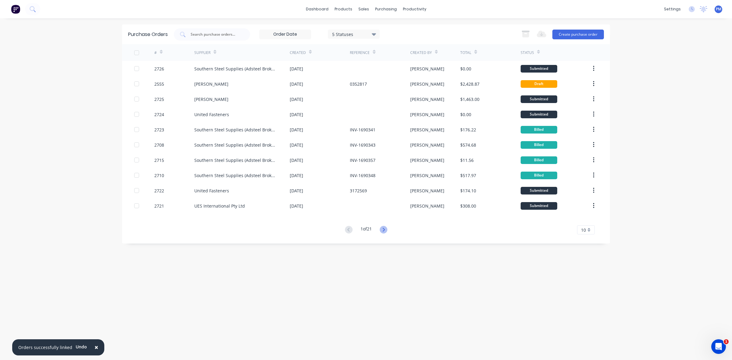
click at [384, 228] on icon at bounding box center [384, 230] width 8 height 8
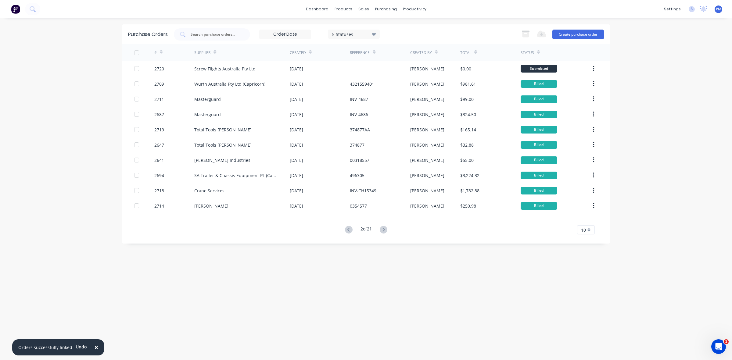
click at [384, 228] on icon at bounding box center [384, 230] width 8 height 8
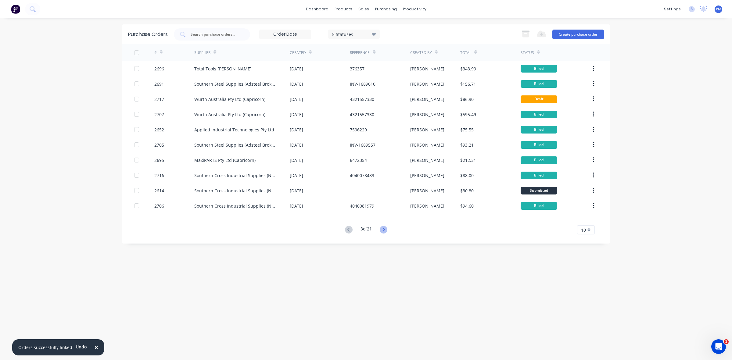
click at [384, 229] on icon at bounding box center [383, 230] width 2 height 4
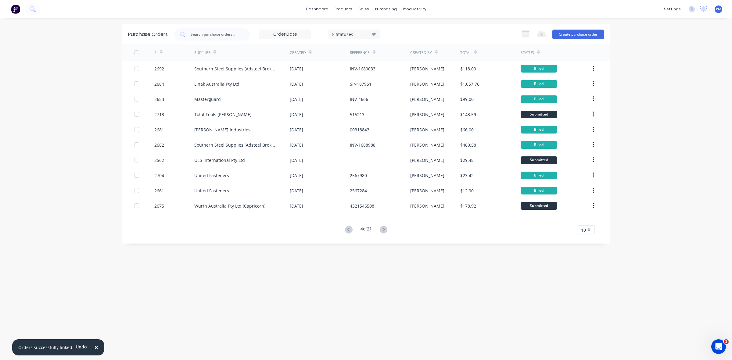
click at [384, 229] on icon at bounding box center [383, 230] width 2 height 4
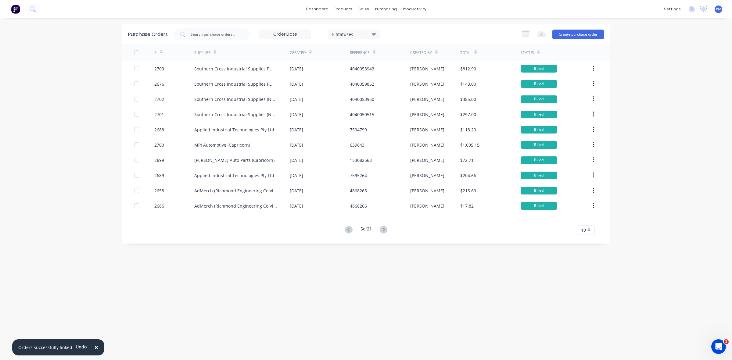
click at [384, 229] on icon at bounding box center [383, 230] width 2 height 4
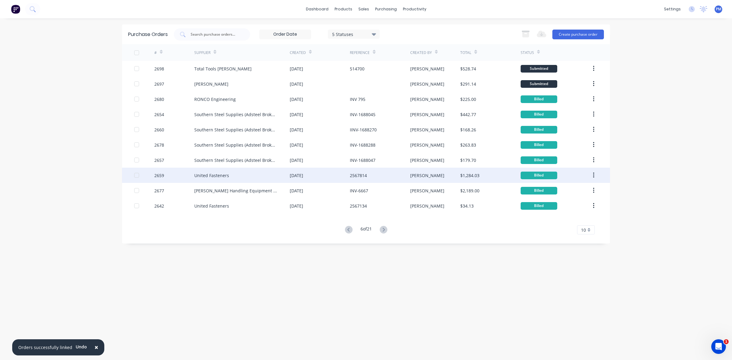
click at [378, 176] on div "2567814" at bounding box center [380, 175] width 60 height 15
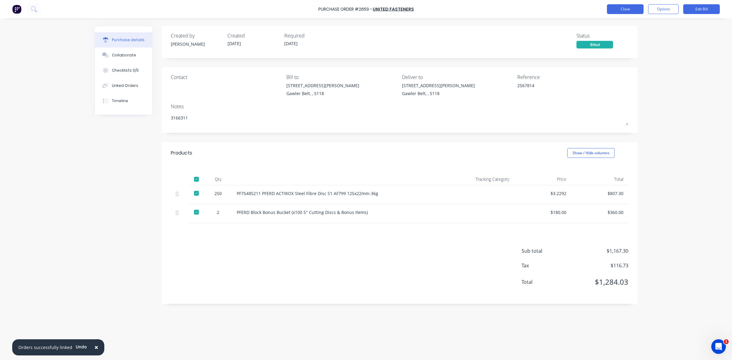
click at [613, 8] on button "Close" at bounding box center [625, 9] width 37 height 10
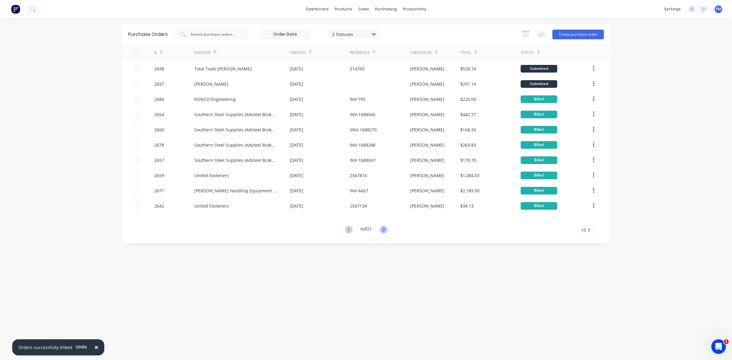
click at [384, 229] on icon at bounding box center [383, 230] width 2 height 4
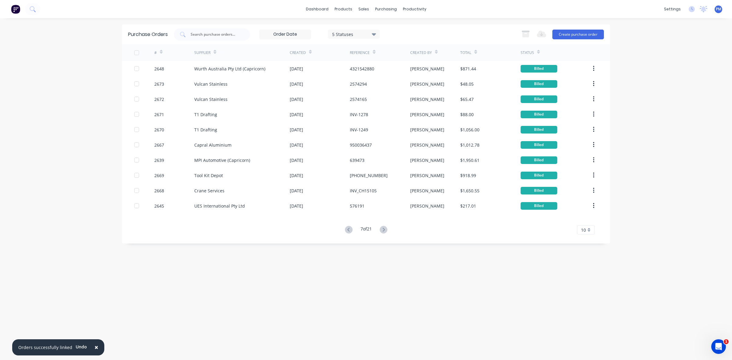
click at [384, 229] on icon at bounding box center [383, 230] width 2 height 4
click at [382, 229] on icon at bounding box center [384, 230] width 8 height 8
click at [383, 229] on icon at bounding box center [384, 230] width 8 height 8
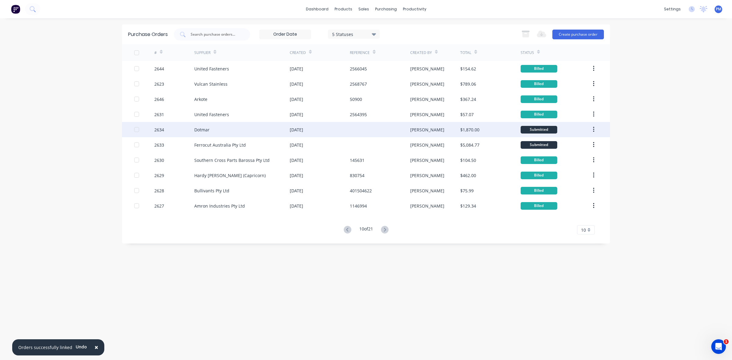
click at [374, 131] on div at bounding box center [380, 129] width 60 height 15
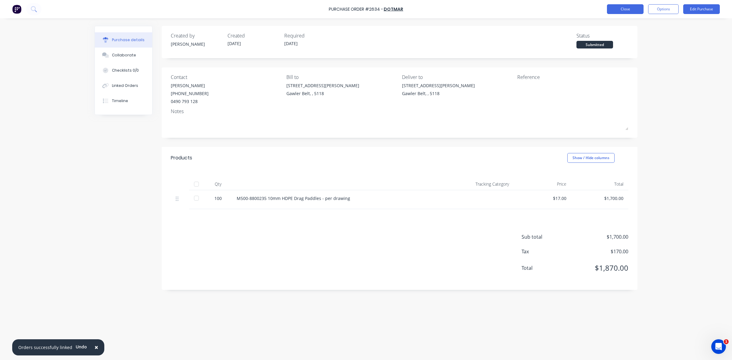
click at [616, 6] on button "Close" at bounding box center [625, 9] width 37 height 10
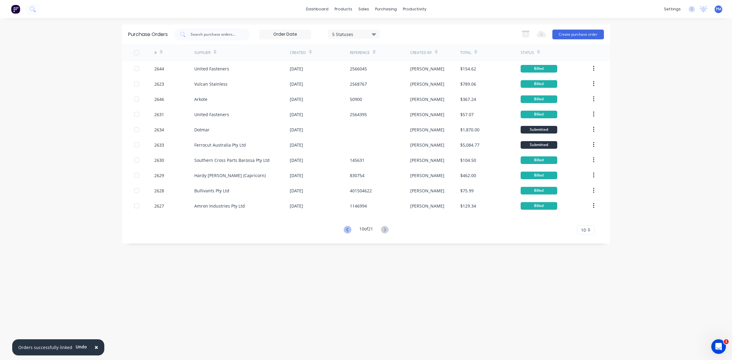
click at [345, 232] on icon at bounding box center [348, 230] width 8 height 8
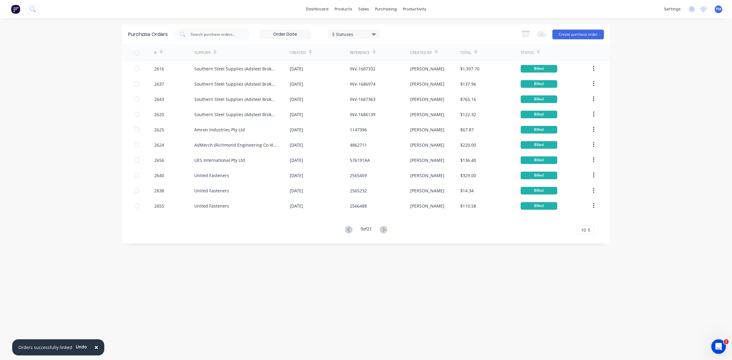
click at [345, 232] on icon at bounding box center [349, 230] width 8 height 8
click at [345, 230] on icon at bounding box center [349, 230] width 8 height 8
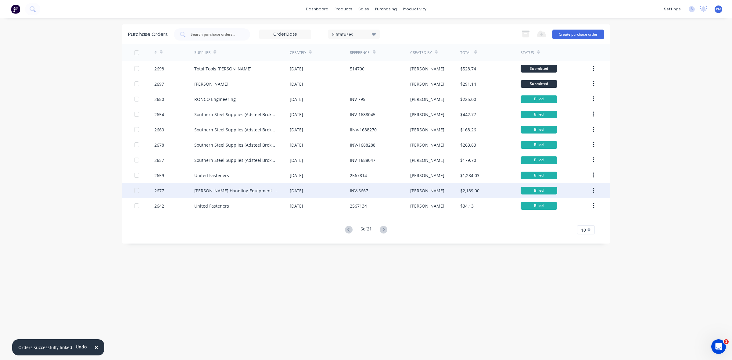
click at [333, 194] on div "09 Sep 2025" at bounding box center [320, 190] width 60 height 15
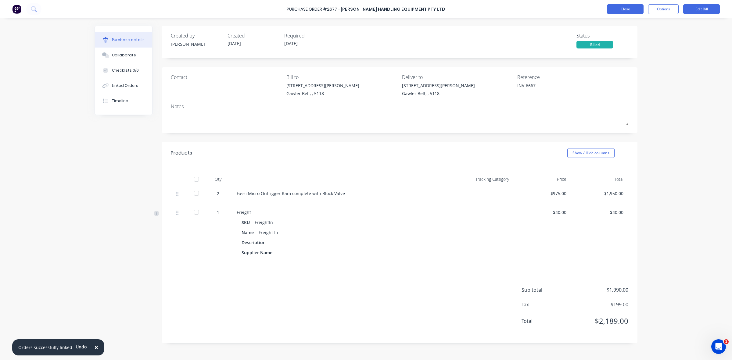
click at [619, 9] on button "Close" at bounding box center [625, 9] width 37 height 10
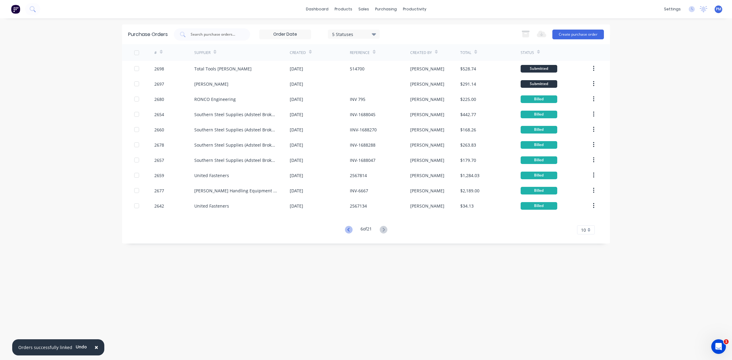
click at [348, 230] on icon at bounding box center [349, 230] width 8 height 8
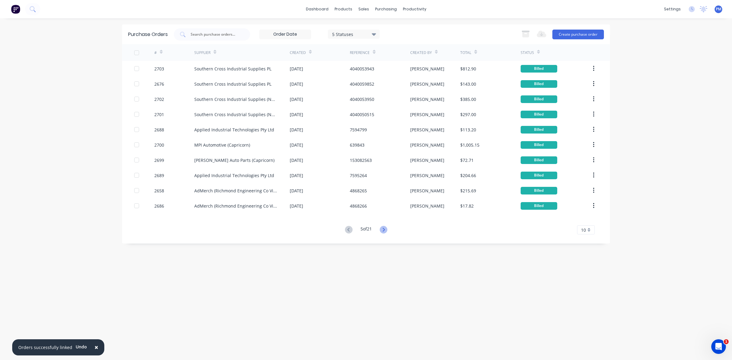
click at [385, 228] on icon at bounding box center [384, 230] width 8 height 8
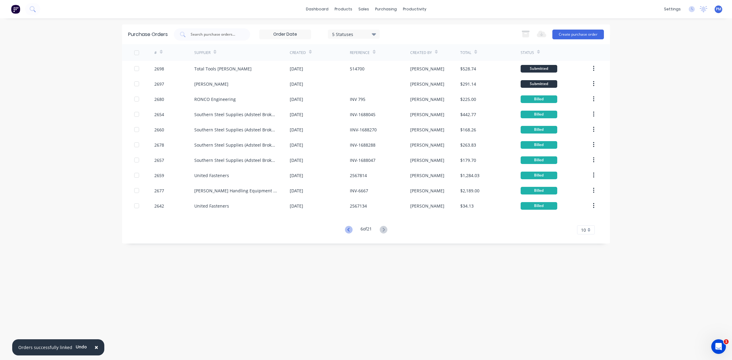
click at [349, 229] on icon at bounding box center [349, 230] width 8 height 8
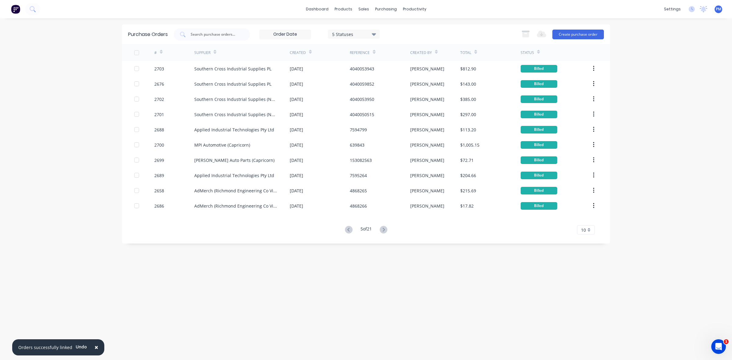
drag, startPoint x: 348, startPoint y: 229, endPoint x: 345, endPoint y: 234, distance: 6.3
click at [345, 234] on button at bounding box center [348, 230] width 11 height 9
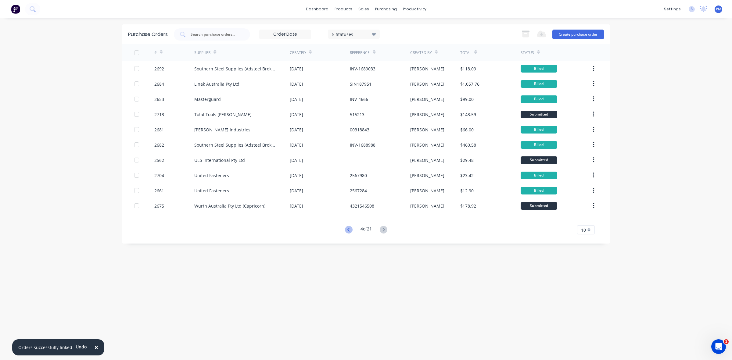
click at [347, 230] on icon at bounding box center [349, 230] width 8 height 8
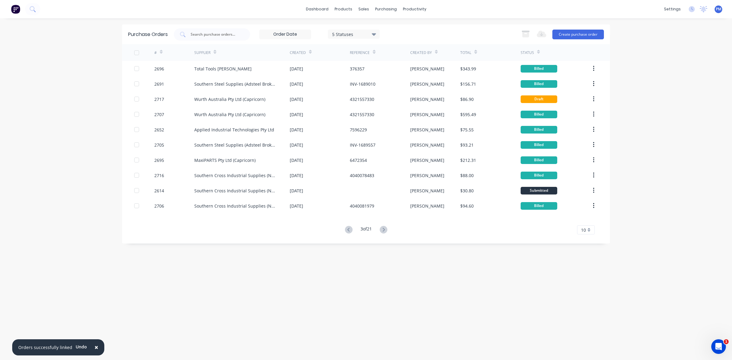
click at [347, 230] on icon at bounding box center [349, 230] width 8 height 8
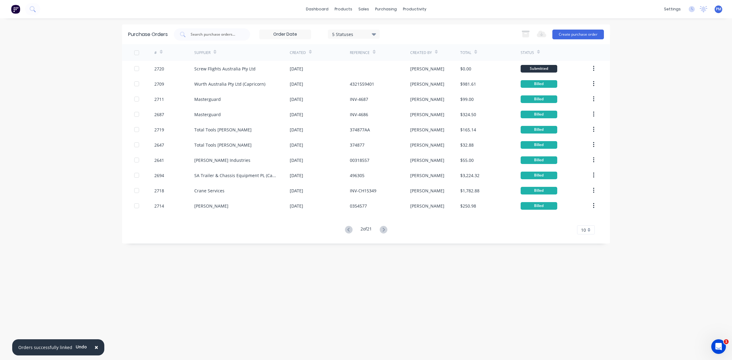
click at [347, 230] on icon at bounding box center [349, 230] width 8 height 8
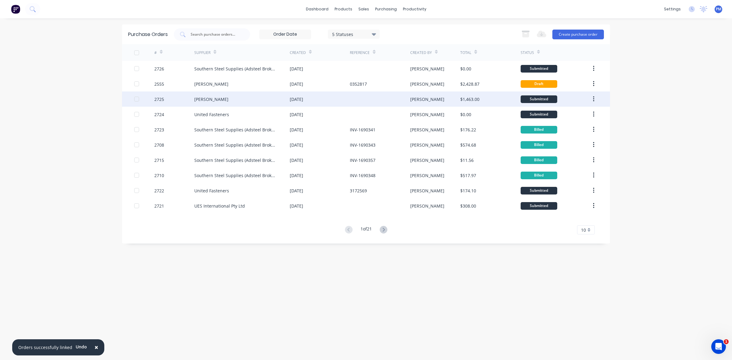
click at [364, 102] on div at bounding box center [380, 98] width 60 height 15
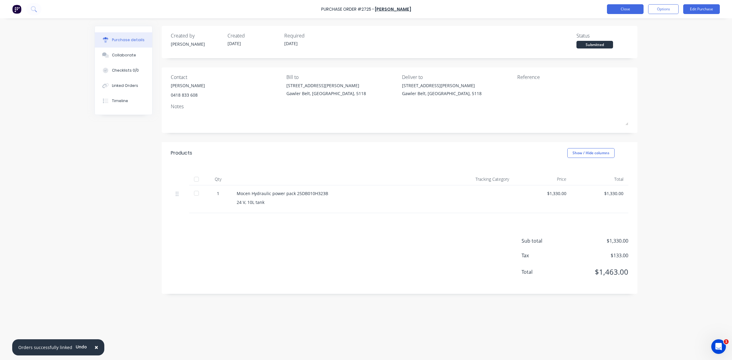
click at [618, 10] on button "Close" at bounding box center [625, 9] width 37 height 10
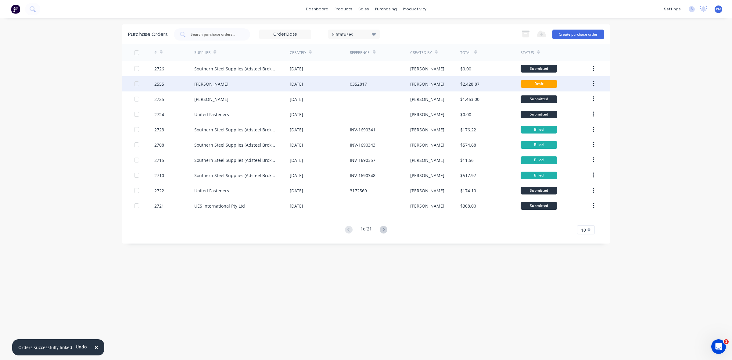
click at [389, 84] on div "0352817" at bounding box center [380, 83] width 60 height 15
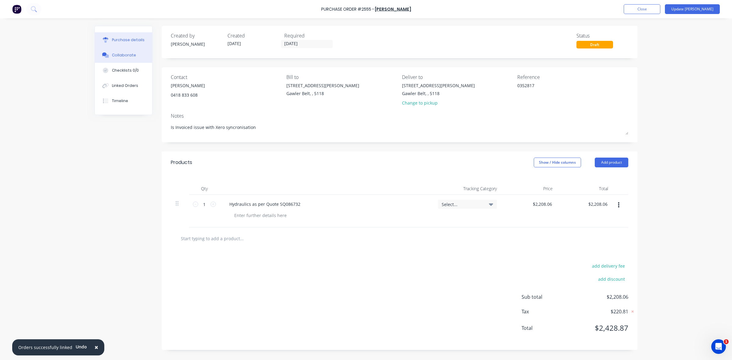
click at [129, 52] on button "Collaborate" at bounding box center [123, 55] width 57 height 15
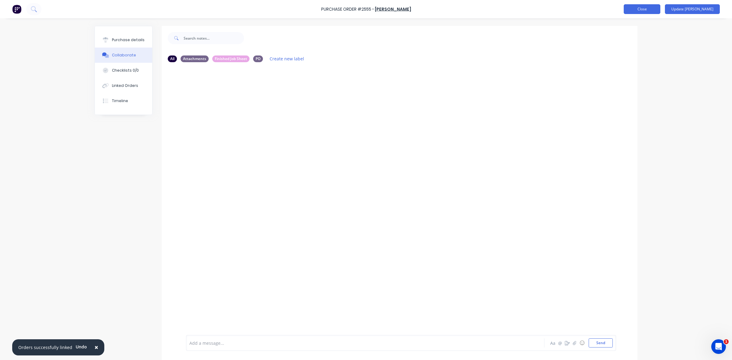
click at [660, 11] on button "Close" at bounding box center [641, 9] width 37 height 10
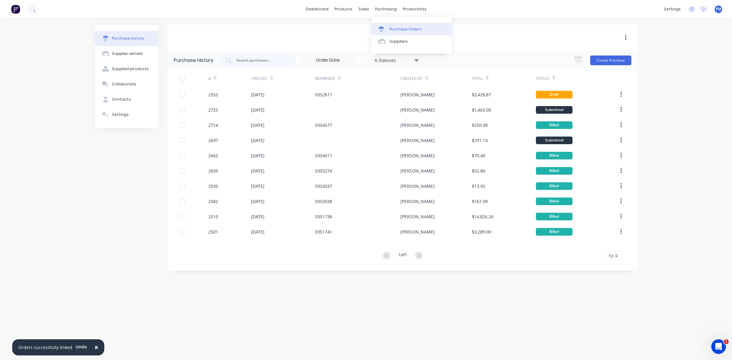
click at [398, 26] on link "Purchase Orders" at bounding box center [411, 29] width 81 height 12
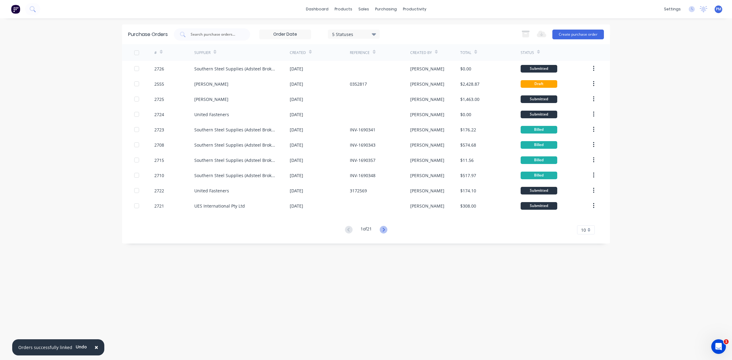
click at [386, 230] on icon at bounding box center [384, 230] width 8 height 8
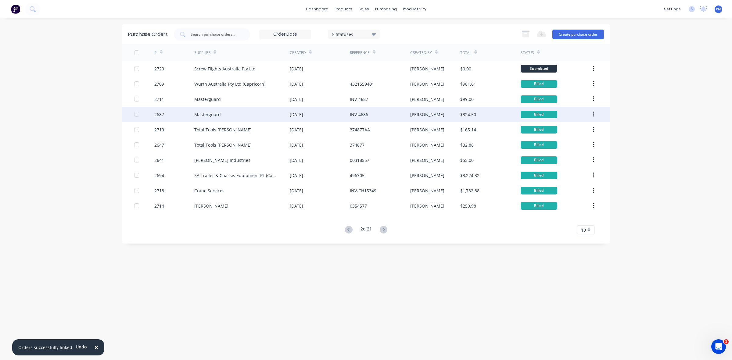
click at [389, 116] on div "INV-4686" at bounding box center [380, 114] width 60 height 15
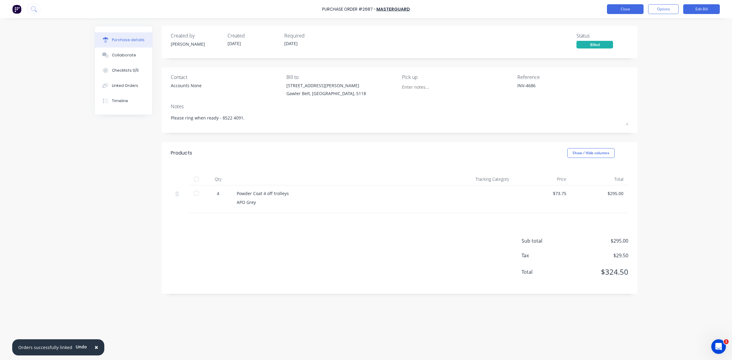
click at [631, 7] on button "Close" at bounding box center [625, 9] width 37 height 10
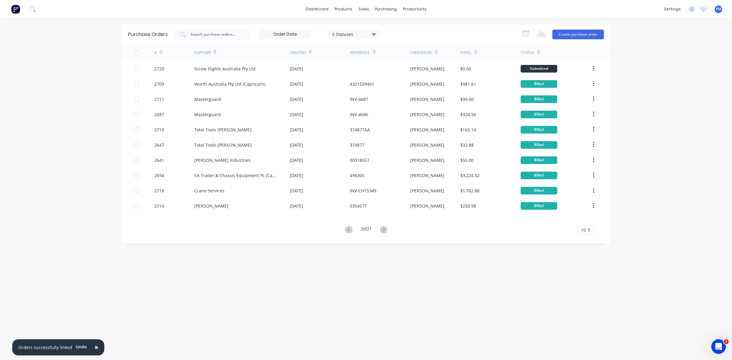
click at [386, 232] on icon at bounding box center [384, 230] width 8 height 8
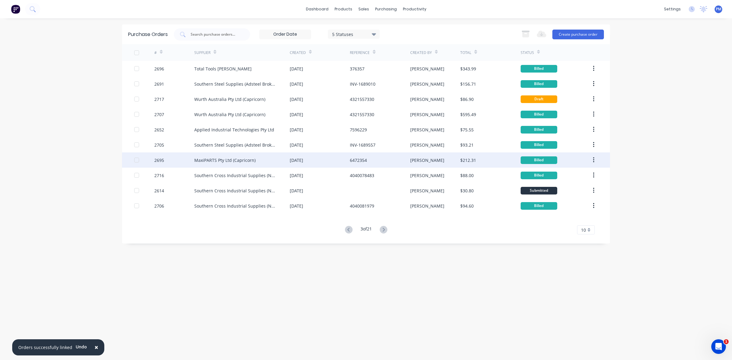
click at [386, 161] on div "6472354" at bounding box center [380, 159] width 60 height 15
type textarea "x"
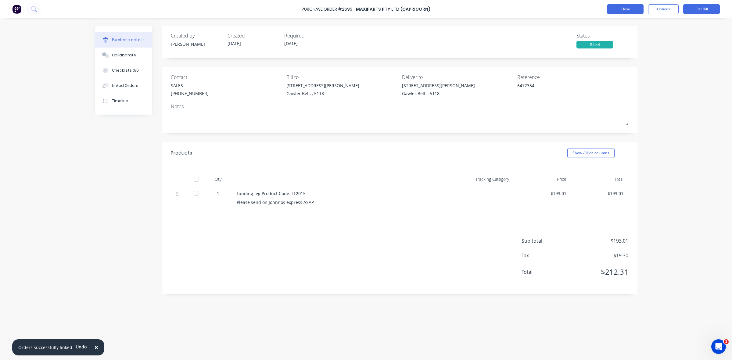
click at [615, 6] on button "Close" at bounding box center [625, 9] width 37 height 10
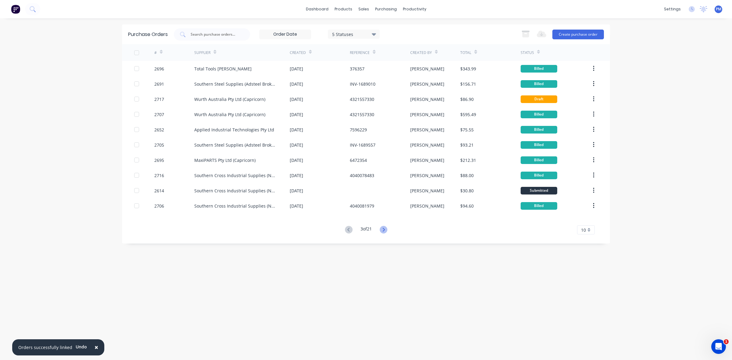
click at [383, 227] on icon at bounding box center [384, 230] width 8 height 8
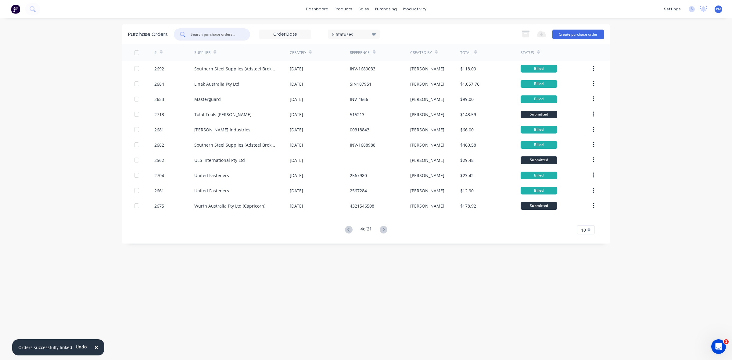
click at [196, 32] on input "text" at bounding box center [215, 34] width 51 height 6
type input "allied"
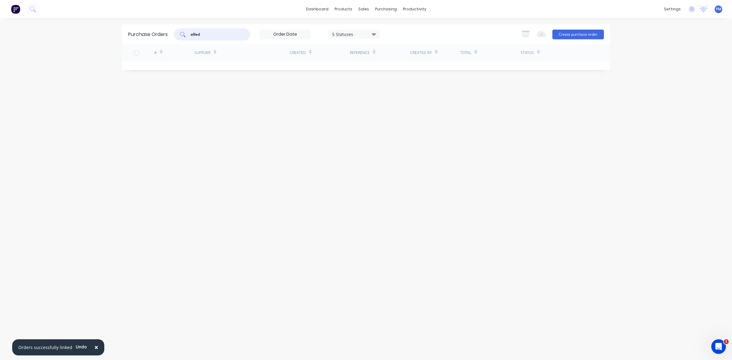
drag, startPoint x: 207, startPoint y: 34, endPoint x: 189, endPoint y: 34, distance: 17.7
click at [189, 34] on div "allied" at bounding box center [212, 34] width 76 height 12
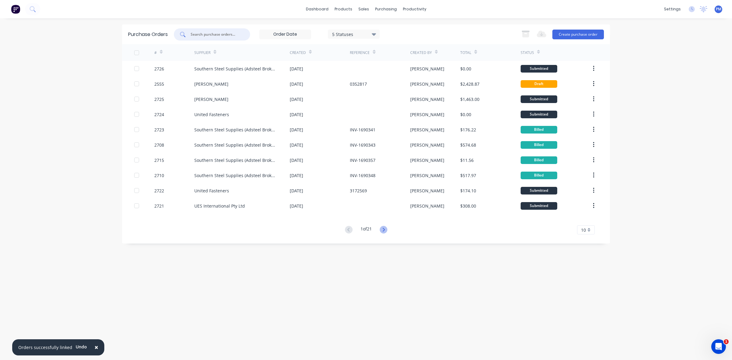
click at [381, 227] on icon at bounding box center [384, 230] width 8 height 8
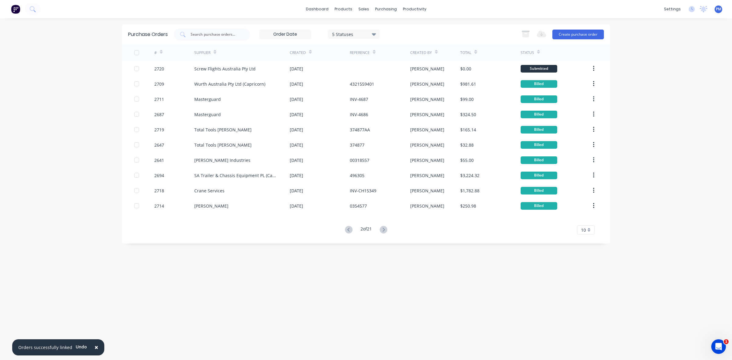
click at [382, 227] on icon at bounding box center [384, 230] width 8 height 8
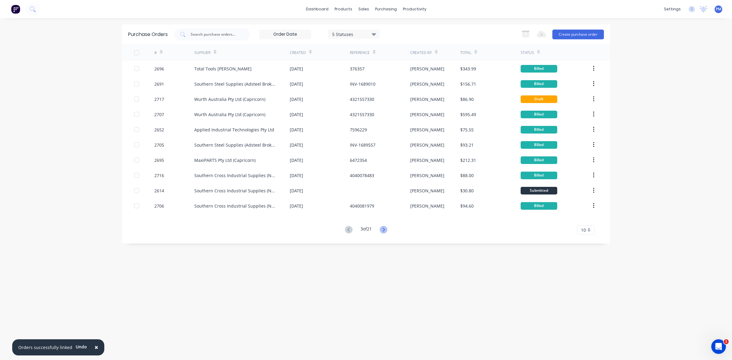
click at [383, 228] on g at bounding box center [384, 230] width 8 height 8
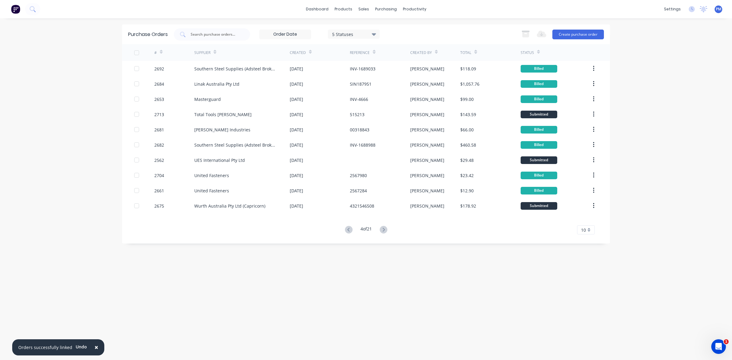
click at [383, 228] on icon at bounding box center [383, 230] width 2 height 4
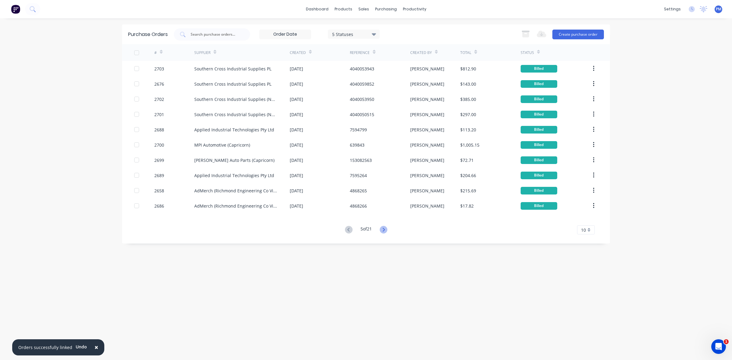
click at [384, 226] on g at bounding box center [384, 230] width 8 height 8
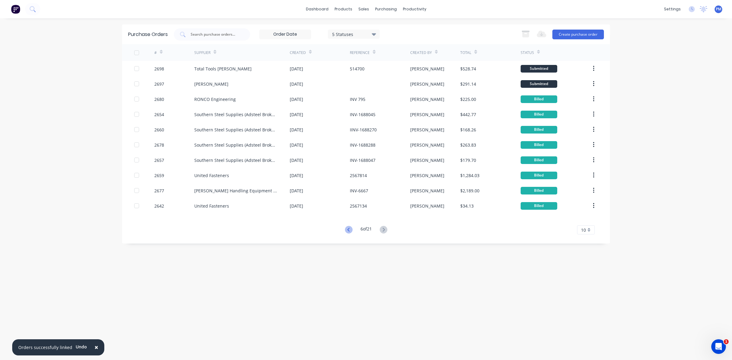
click at [349, 230] on icon at bounding box center [349, 230] width 8 height 8
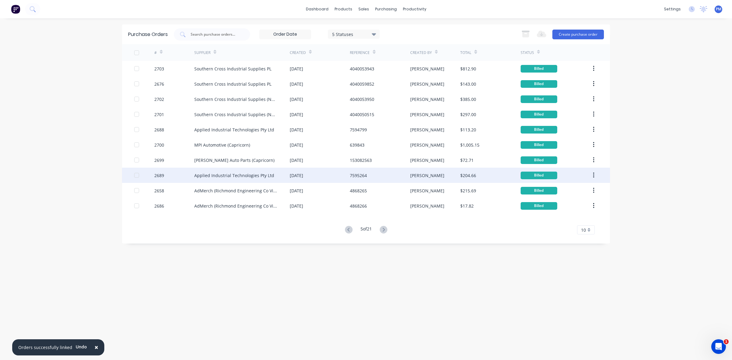
click at [383, 177] on div "7595264" at bounding box center [380, 175] width 60 height 15
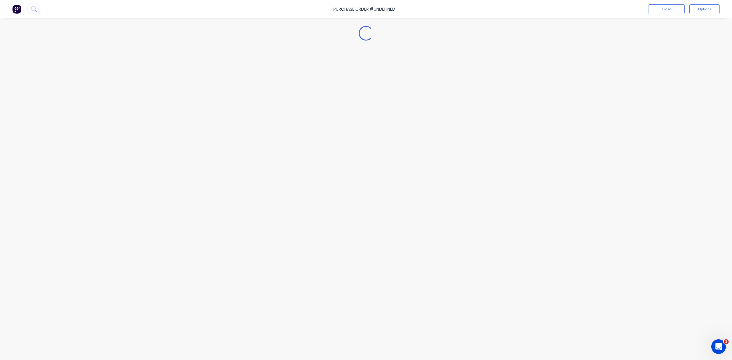
type textarea "x"
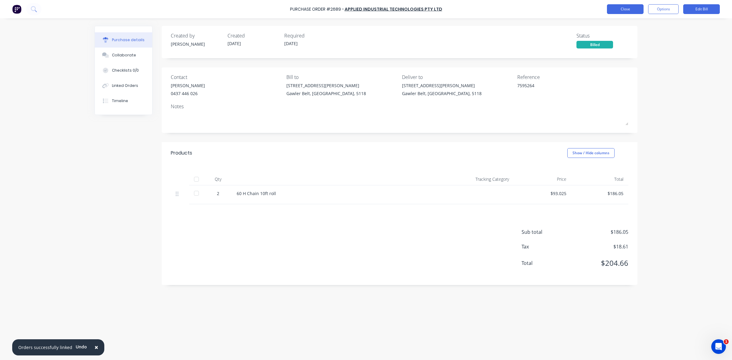
click at [637, 9] on button "Close" at bounding box center [625, 9] width 37 height 10
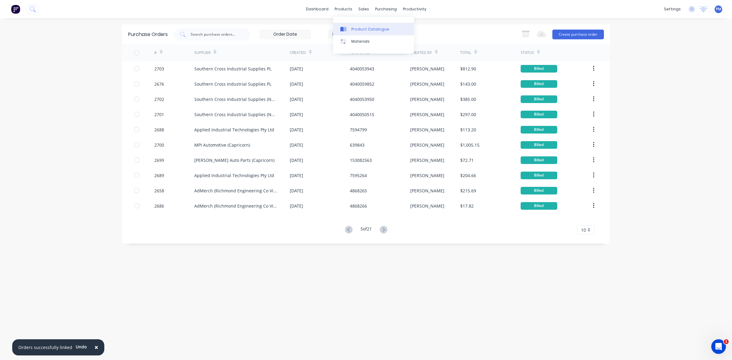
click at [360, 27] on div "Product Catalogue" at bounding box center [370, 29] width 38 height 5
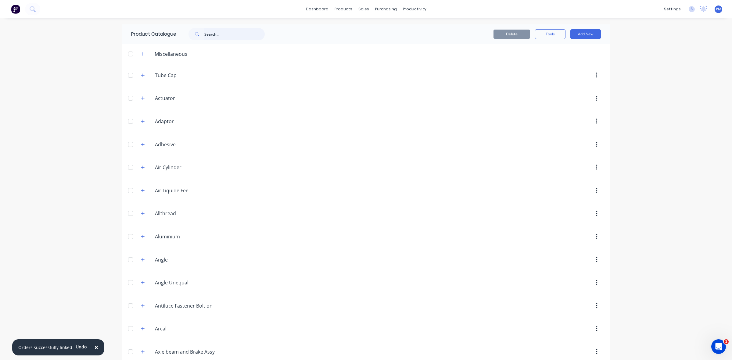
click at [226, 37] on input "text" at bounding box center [234, 34] width 60 height 12
drag, startPoint x: 225, startPoint y: 31, endPoint x: 201, endPoint y: 33, distance: 23.2
click at [201, 33] on div "60H chain" at bounding box center [226, 34] width 76 height 12
type input "chain"
click at [198, 33] on icon at bounding box center [196, 33] width 3 height 3
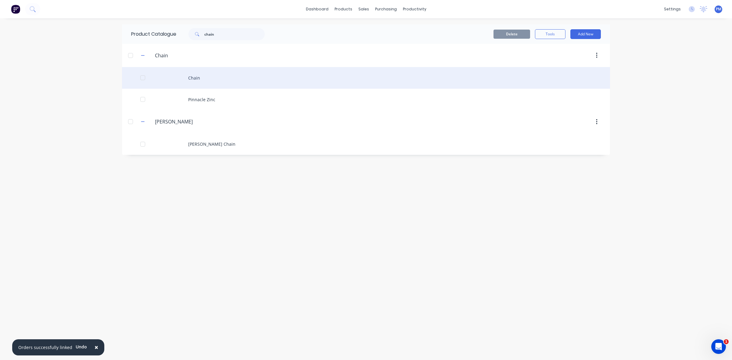
click at [198, 78] on div "Chain" at bounding box center [366, 78] width 488 height 22
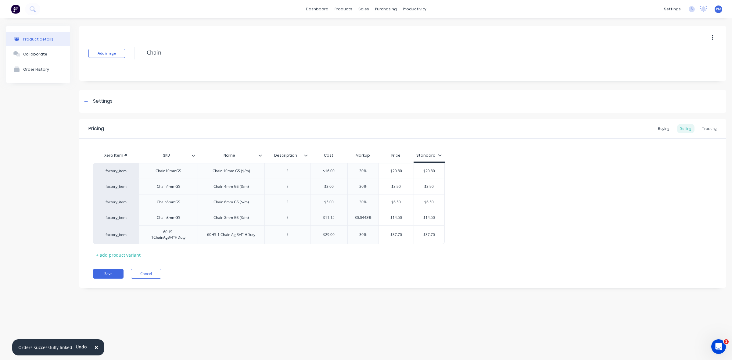
type textarea "x"
click at [664, 127] on div "Buying" at bounding box center [663, 128] width 18 height 9
click at [685, 127] on div "Selling" at bounding box center [685, 128] width 17 height 9
click at [396, 26] on link "Purchase Orders" at bounding box center [411, 29] width 81 height 12
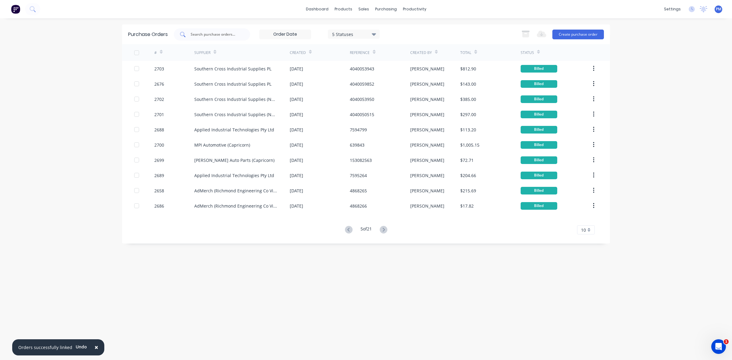
click at [208, 32] on input "text" at bounding box center [215, 34] width 51 height 6
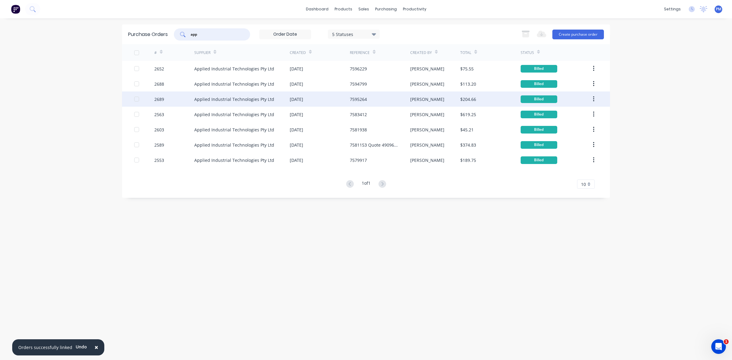
type input "app"
click at [377, 99] on div "7595264" at bounding box center [380, 98] width 60 height 15
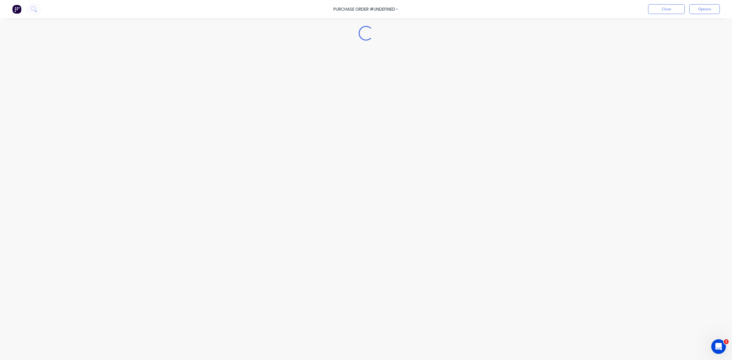
type textarea "x"
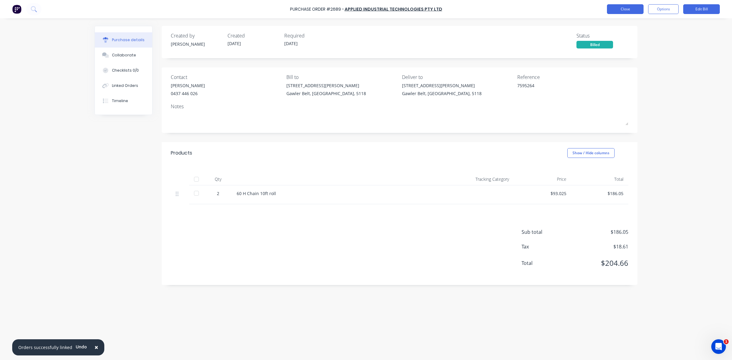
click at [627, 9] on button "Close" at bounding box center [625, 9] width 37 height 10
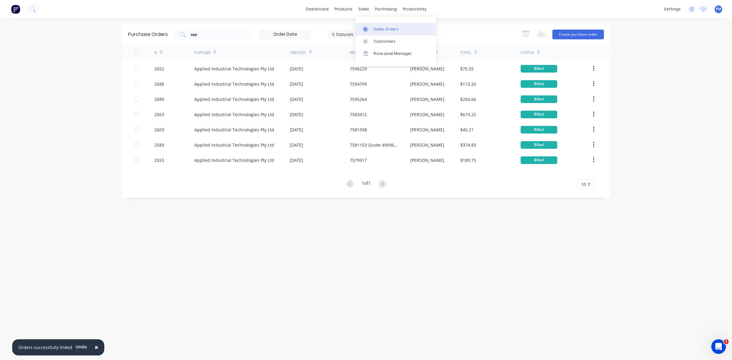
click at [379, 28] on div "Sales Orders" at bounding box center [385, 29] width 25 height 5
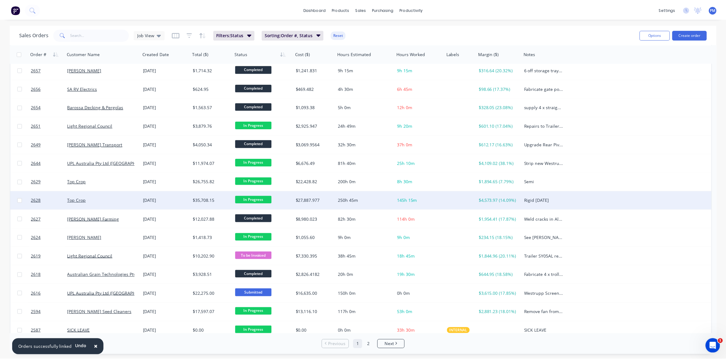
scroll to position [195, 0]
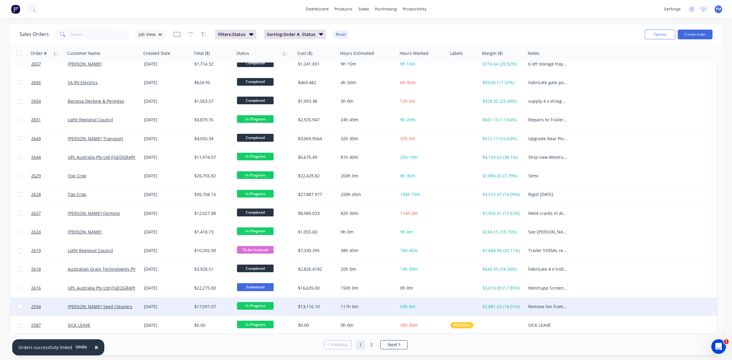
click at [179, 310] on div "[DATE]" at bounding box center [166, 307] width 50 height 18
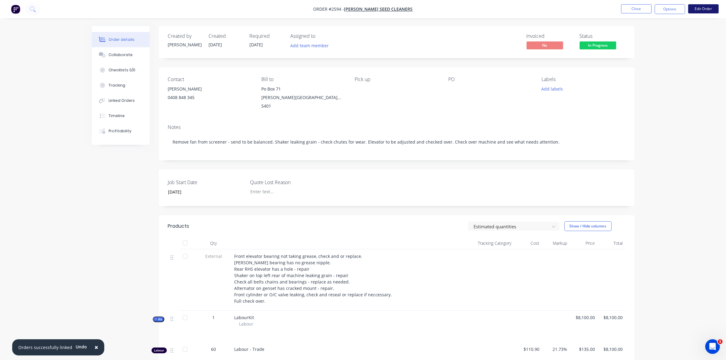
click at [697, 9] on button "Edit Order" at bounding box center [703, 8] width 30 height 9
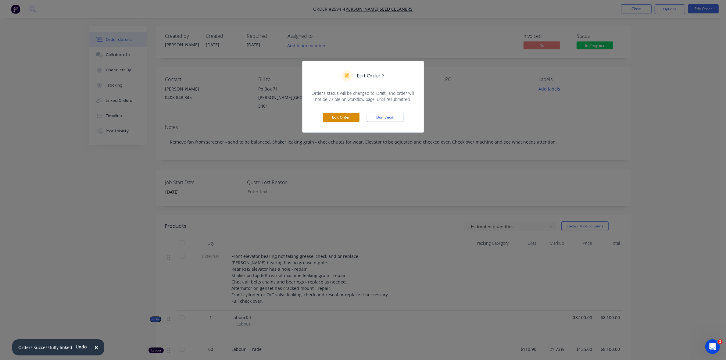
click at [348, 118] on button "Edit Order" at bounding box center [341, 117] width 37 height 9
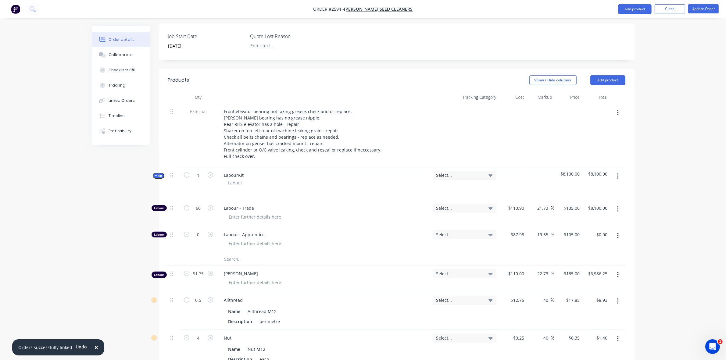
scroll to position [152, 0]
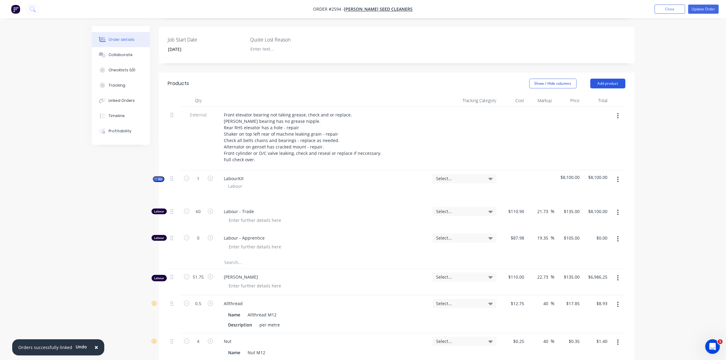
click at [606, 79] on button "Add product" at bounding box center [607, 84] width 35 height 10
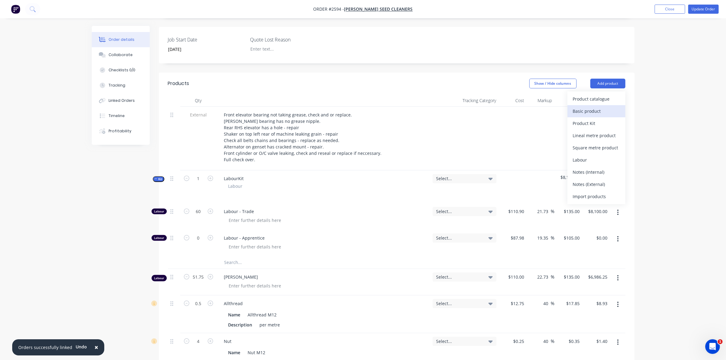
click at [595, 107] on div "Basic product" at bounding box center [596, 111] width 47 height 9
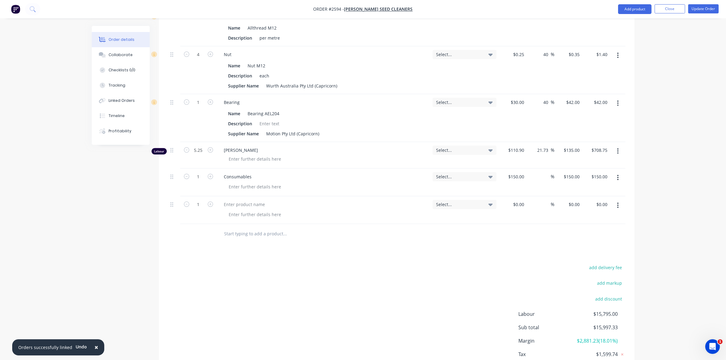
scroll to position [464, 0]
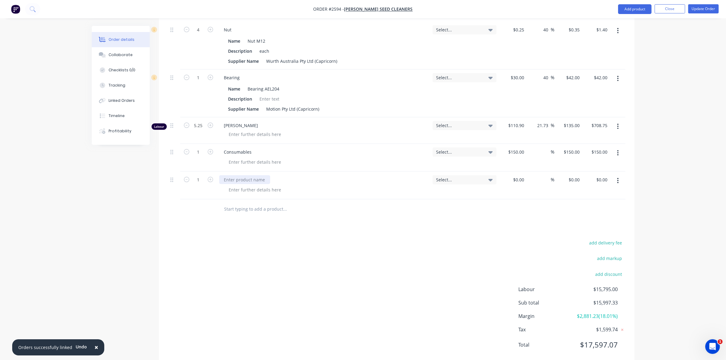
click at [237, 175] on div at bounding box center [244, 179] width 51 height 9
click at [237, 175] on div "60H Cahin" at bounding box center [234, 179] width 31 height 9
click at [515, 172] on div at bounding box center [513, 186] width 28 height 28
type input "$93.03"
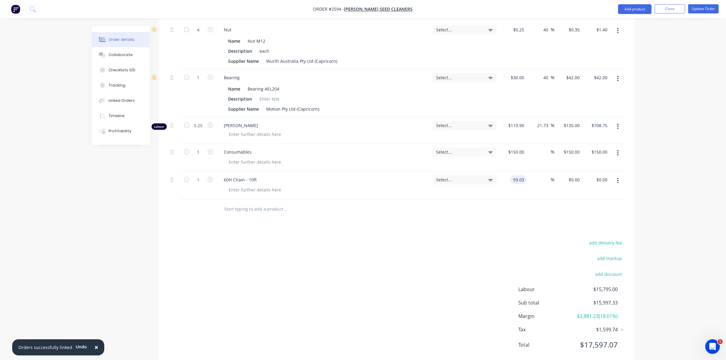
type input "$93.03"
click at [541, 172] on div "%" at bounding box center [540, 186] width 28 height 28
click at [549, 175] on input at bounding box center [547, 179] width 7 height 9
type input "40"
type input "$130.242"
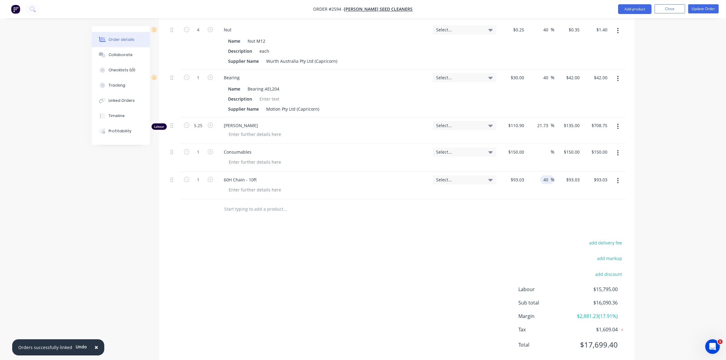
type input "$130.24"
click at [530, 184] on div "40 40 %" at bounding box center [540, 186] width 28 height 28
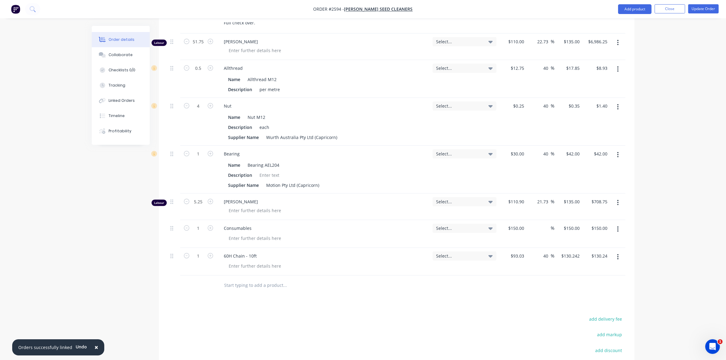
scroll to position [350, 0]
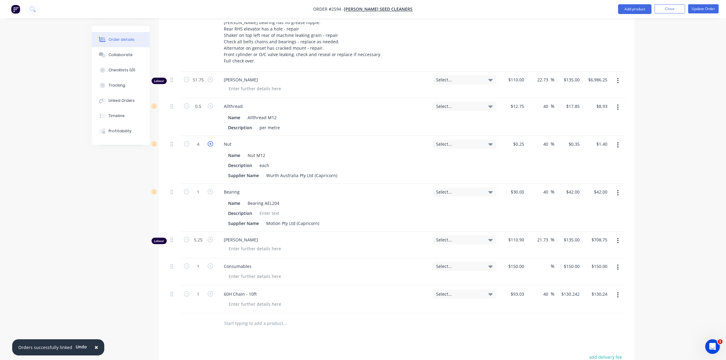
click at [209, 141] on icon "button" at bounding box center [210, 143] width 5 height 5
type input "5"
type input "$1.75"
click at [209, 141] on icon "button" at bounding box center [210, 143] width 5 height 5
type input "6"
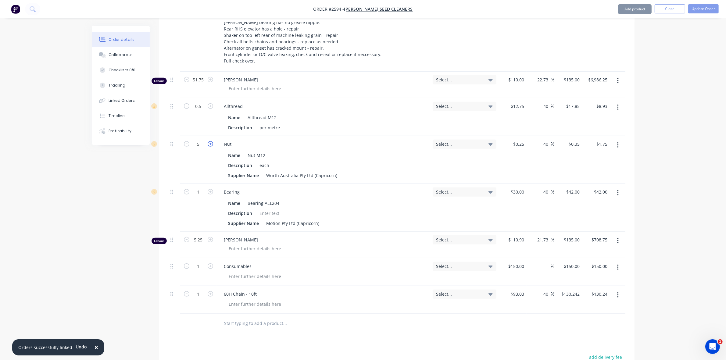
type input "$2.10"
click at [209, 141] on icon "button" at bounding box center [210, 143] width 5 height 5
type input "7"
type input "$2.45"
click at [209, 141] on icon "button" at bounding box center [210, 143] width 5 height 5
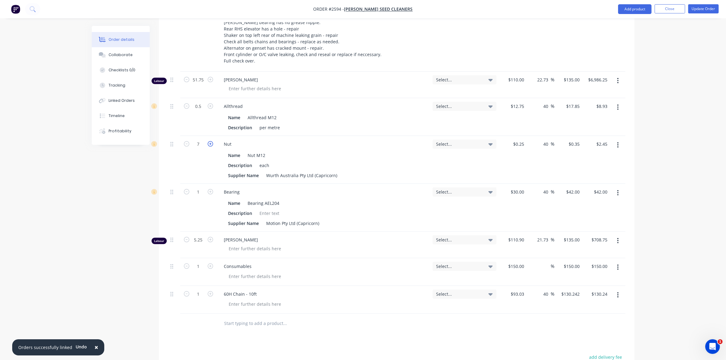
type input "8"
type input "$2.80"
click at [209, 141] on icon "button" at bounding box center [210, 143] width 5 height 5
type input "9"
type input "$3.15"
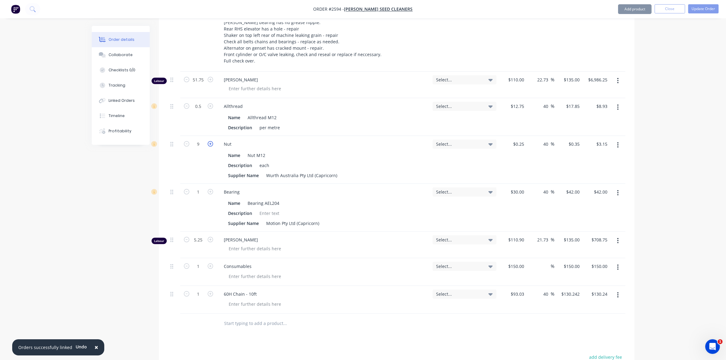
click at [209, 141] on icon "button" at bounding box center [210, 143] width 5 height 5
type input "10"
type input "$3.50"
click at [209, 141] on icon "button" at bounding box center [210, 143] width 5 height 5
type input "11"
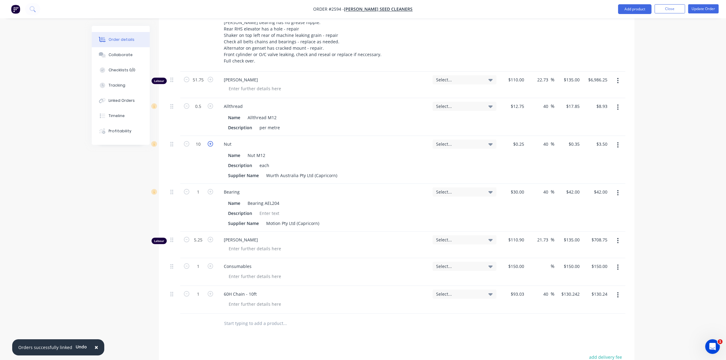
type input "$3.85"
click at [209, 141] on icon "button" at bounding box center [210, 143] width 5 height 5
type input "12"
type input "$4.20"
click at [210, 103] on icon "button" at bounding box center [210, 105] width 5 height 5
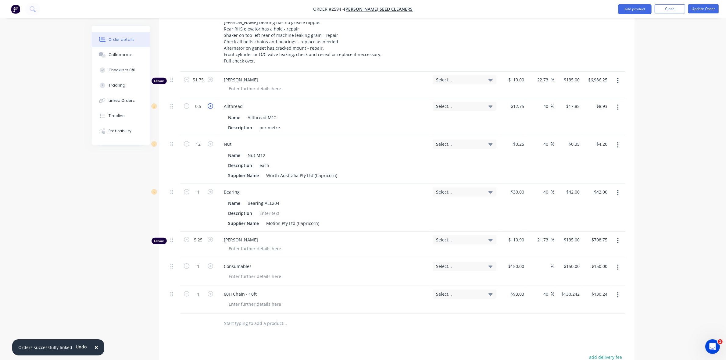
type input "1.5"
type input "$26.78"
click at [210, 103] on icon "button" at bounding box center [210, 105] width 5 height 5
type input "2.5"
type input "$44.63"
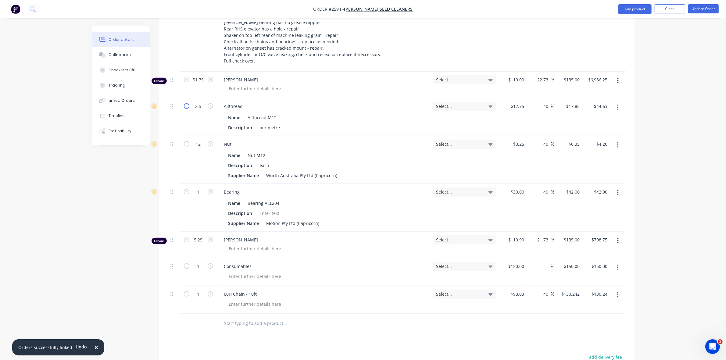
click at [187, 103] on icon "button" at bounding box center [186, 105] width 5 height 5
type input "1.5"
type input "$26.78"
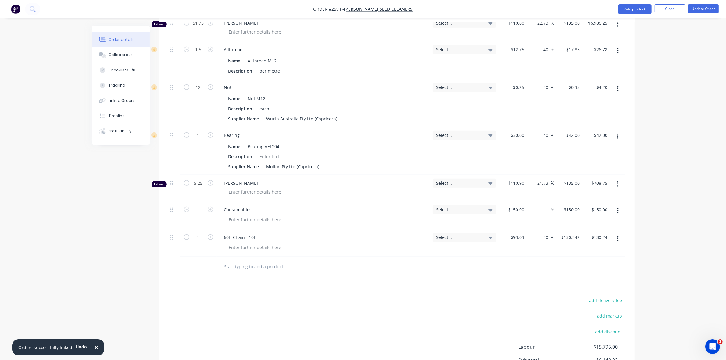
scroll to position [426, 0]
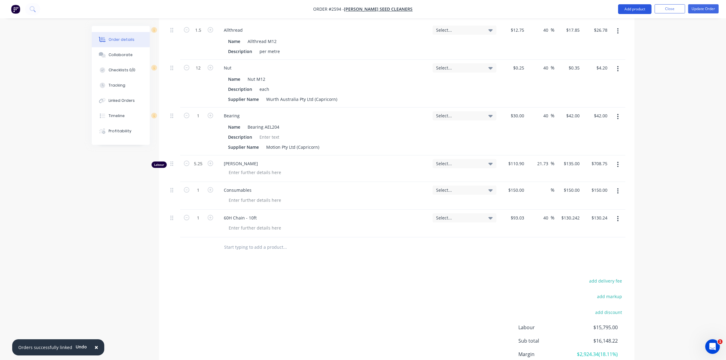
click at [638, 9] on button "Add product" at bounding box center [635, 9] width 34 height 10
click at [624, 25] on div "Product catalogue" at bounding box center [622, 24] width 47 height 9
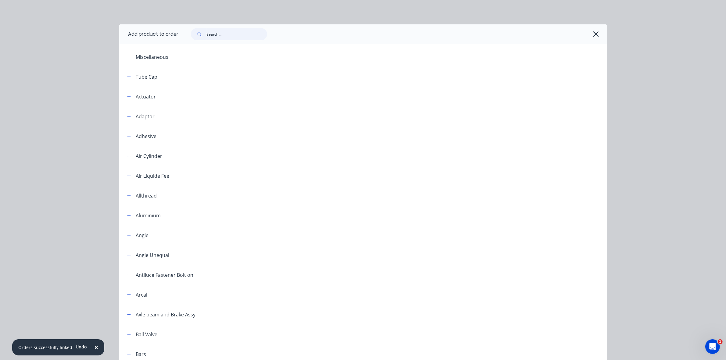
click at [214, 34] on input "text" at bounding box center [237, 34] width 60 height 12
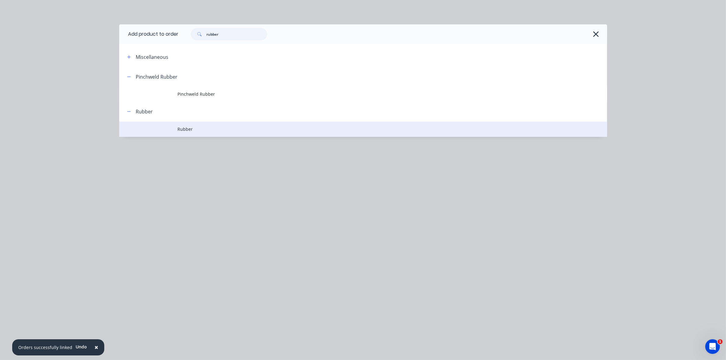
type input "rubber"
click at [183, 128] on span "Rubber" at bounding box center [349, 129] width 343 height 6
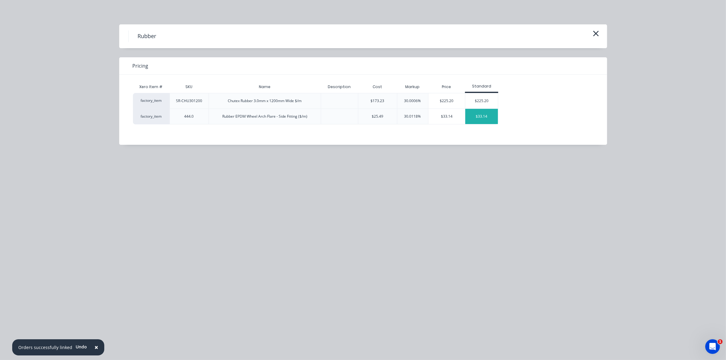
click at [479, 116] on div "$33.14" at bounding box center [481, 116] width 33 height 15
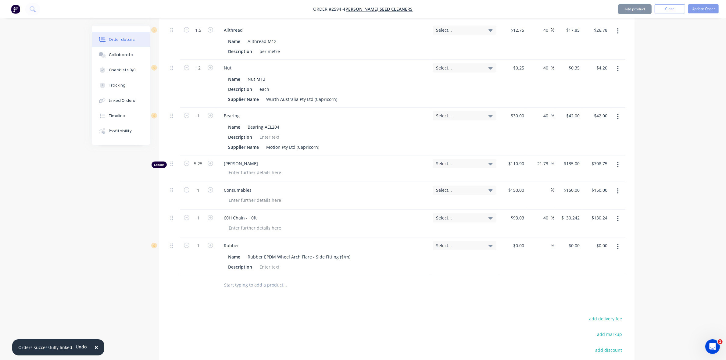
type input "$25.49"
type input "30.01"
type input "$33.14"
click at [295, 262] on div "Description" at bounding box center [322, 266] width 193 height 9
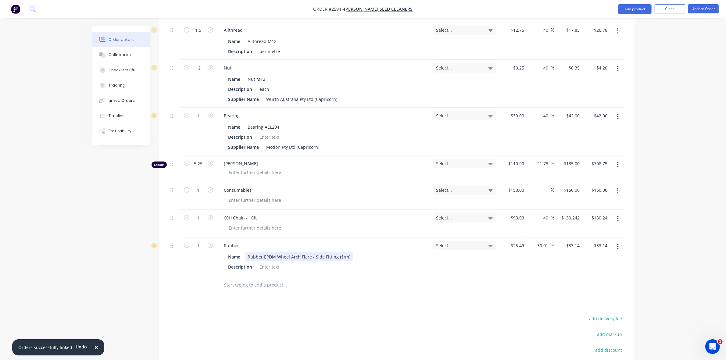
click at [290, 252] on div "Rubber EPDM Wheel Arch Flare - Side Fitting ($/m)" at bounding box center [299, 256] width 108 height 9
drag, startPoint x: 299, startPoint y: 241, endPoint x: 277, endPoint y: 240, distance: 22.6
click at [277, 252] on div "Rubber EPDM Wheel Arch Flare - Side Fitting ($/m)" at bounding box center [299, 256] width 108 height 9
click at [351, 252] on div "Name Rubber EPDM Flare - Side Fitting ($/m)" at bounding box center [322, 256] width 193 height 9
click at [354, 252] on div "Name Rubber EPDM Flare - Side Fitting ($/m)" at bounding box center [322, 256] width 193 height 9
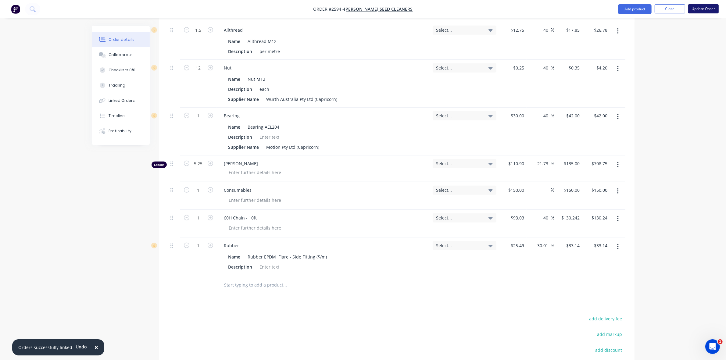
click at [699, 5] on button "Update Order" at bounding box center [703, 8] width 30 height 9
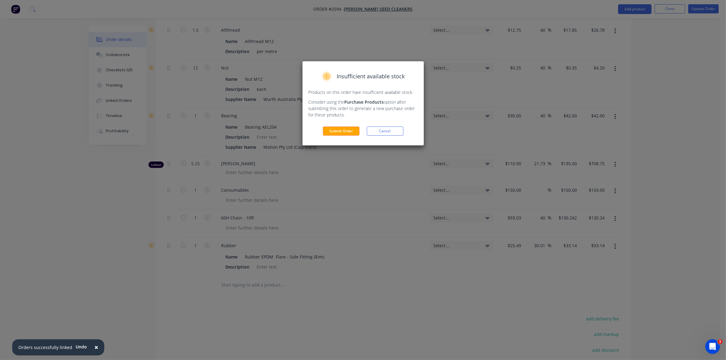
click at [352, 129] on button "Submit Order" at bounding box center [341, 131] width 37 height 9
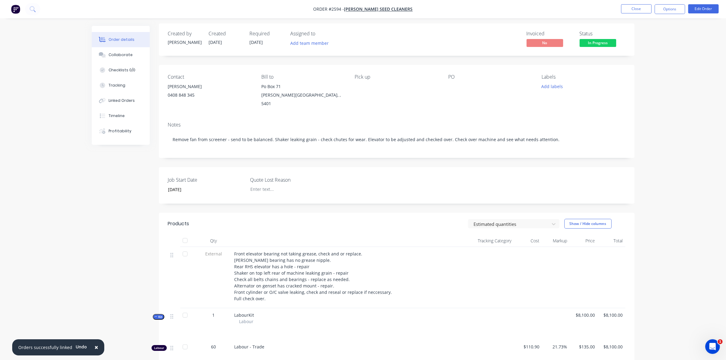
scroll to position [0, 0]
click at [701, 7] on button "Edit Order" at bounding box center [703, 8] width 30 height 9
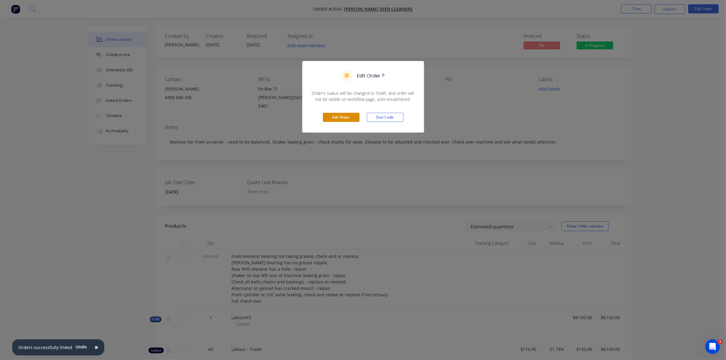
click at [346, 118] on button "Edit Order" at bounding box center [341, 117] width 37 height 9
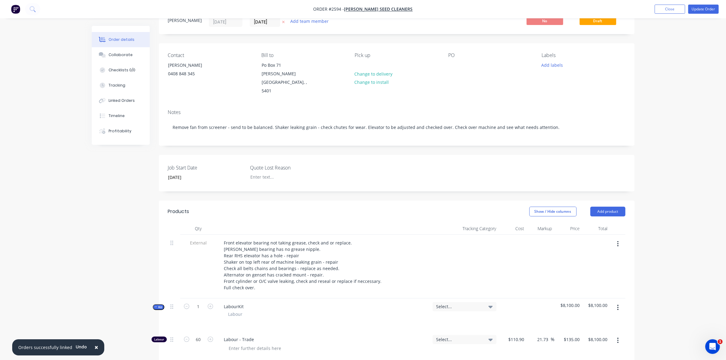
scroll to position [114, 0]
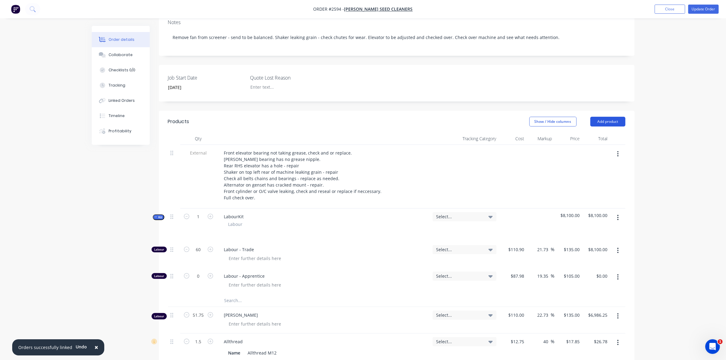
click at [609, 117] on button "Add product" at bounding box center [607, 122] width 35 height 10
click at [590, 133] on div "Product catalogue" at bounding box center [596, 137] width 47 height 9
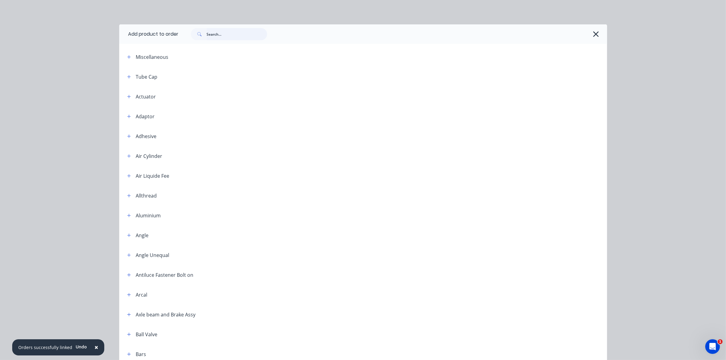
click at [217, 35] on input "text" at bounding box center [237, 34] width 60 height 12
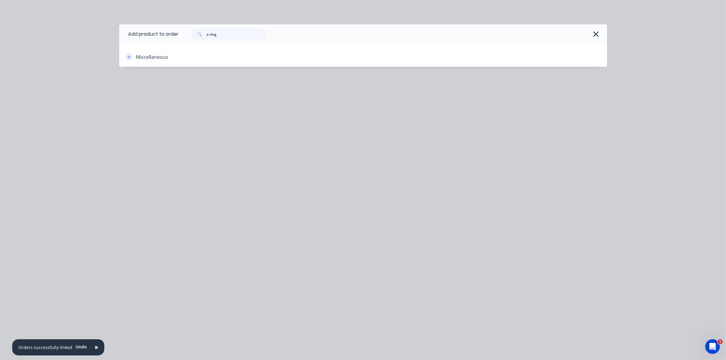
click at [130, 57] on icon "button" at bounding box center [129, 57] width 4 height 4
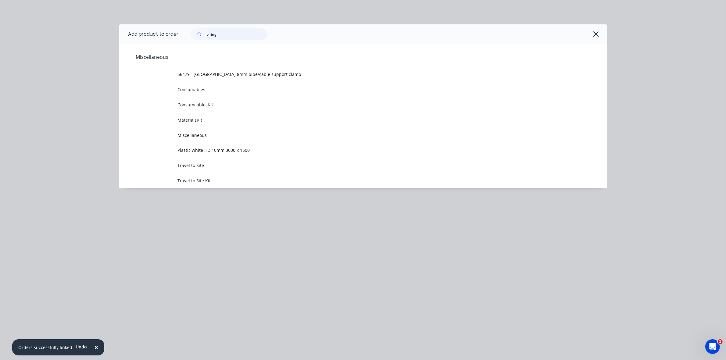
click at [226, 34] on input "o ring" at bounding box center [237, 34] width 60 height 12
drag, startPoint x: 226, startPoint y: 34, endPoint x: 207, endPoint y: 33, distance: 19.2
click at [207, 33] on input "o ring" at bounding box center [237, 34] width 60 height 12
type input "washer"
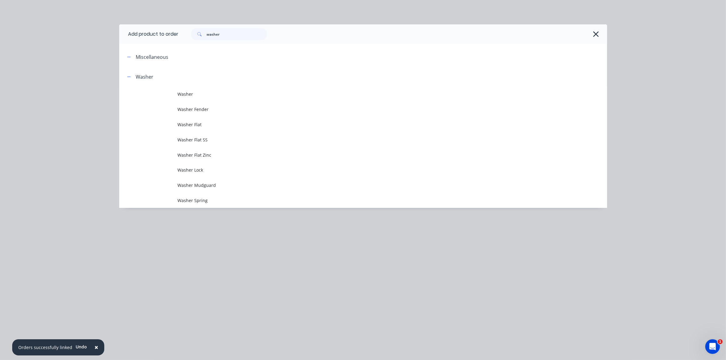
click at [200, 34] on icon at bounding box center [199, 34] width 4 height 4
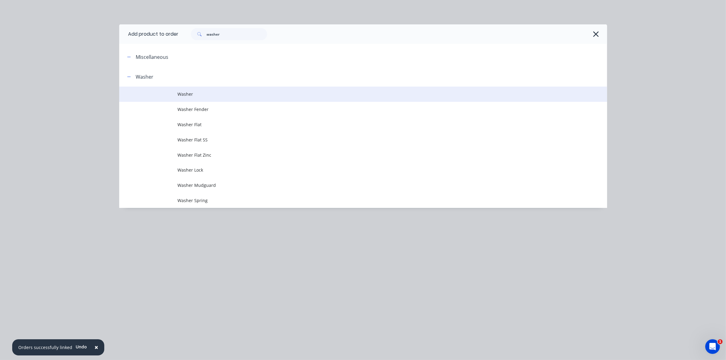
click at [188, 95] on span "Washer" at bounding box center [349, 94] width 343 height 6
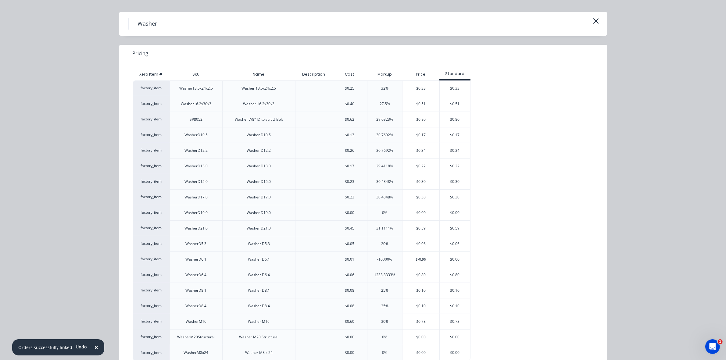
scroll to position [0, 0]
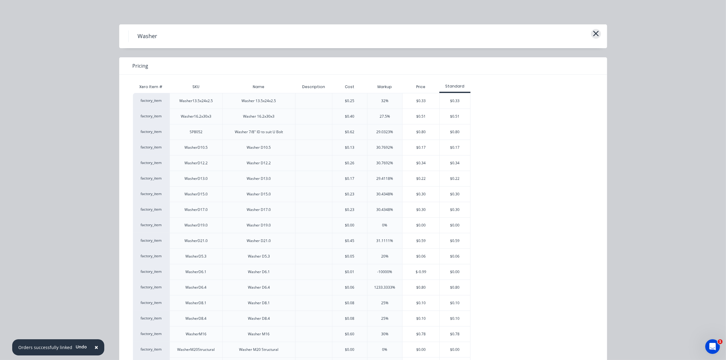
click at [593, 32] on icon "button" at bounding box center [596, 33] width 6 height 9
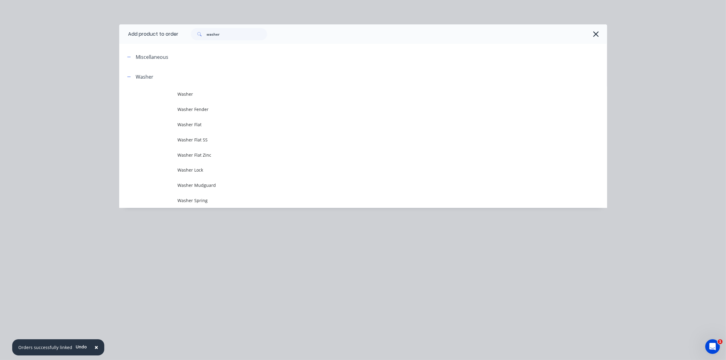
click at [592, 32] on button "button" at bounding box center [596, 34] width 10 height 10
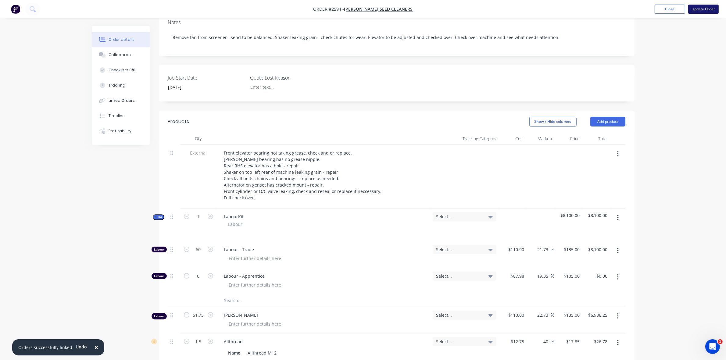
click at [702, 9] on button "Update Order" at bounding box center [703, 9] width 30 height 9
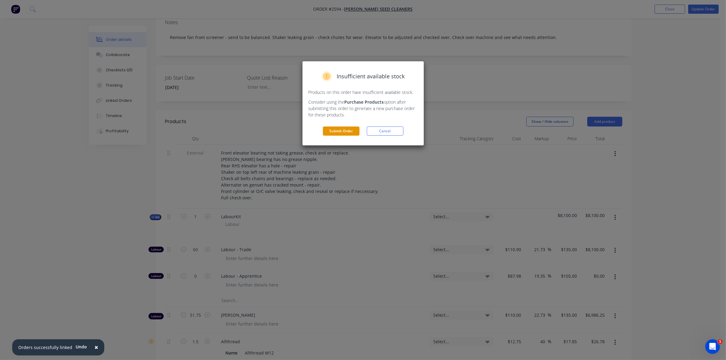
click at [336, 133] on button "Submit Order" at bounding box center [341, 131] width 37 height 9
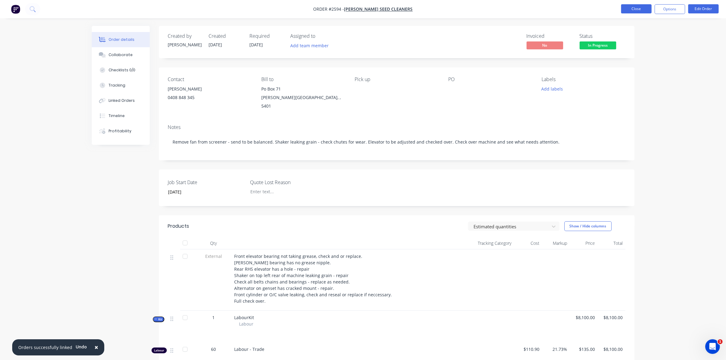
click at [633, 11] on button "Close" at bounding box center [636, 8] width 30 height 9
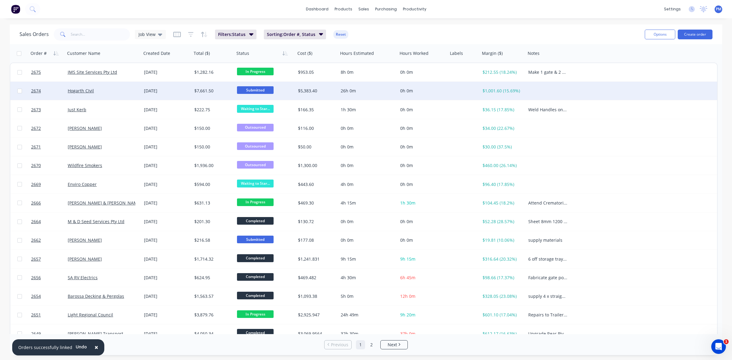
click at [178, 91] on div "[DATE]" at bounding box center [166, 91] width 45 height 6
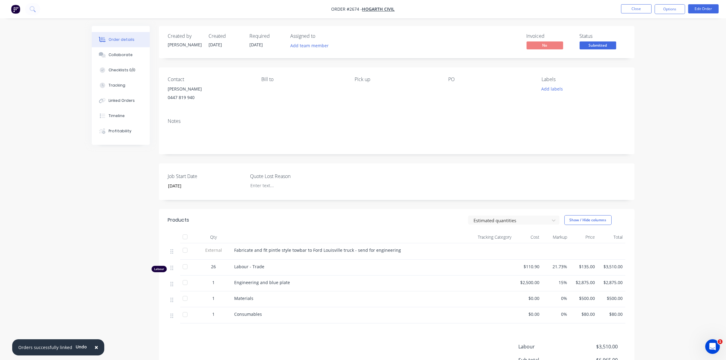
click at [399, 252] on div "Fabricate and fit pintle style towbar to Ford Louisville truck - send for engin…" at bounding box center [338, 250] width 209 height 6
click at [346, 250] on span "Fabricate and fit pintle style towbar to Ford Louisville truck - send for engin…" at bounding box center [317, 250] width 167 height 6
drag, startPoint x: 350, startPoint y: 250, endPoint x: 233, endPoint y: 252, distance: 116.5
click at [233, 252] on div "Fabricate and fit pintle style towbar to Ford Louisville truck - send for engin…" at bounding box center [338, 251] width 213 height 16
click at [633, 10] on button "Close" at bounding box center [636, 8] width 30 height 9
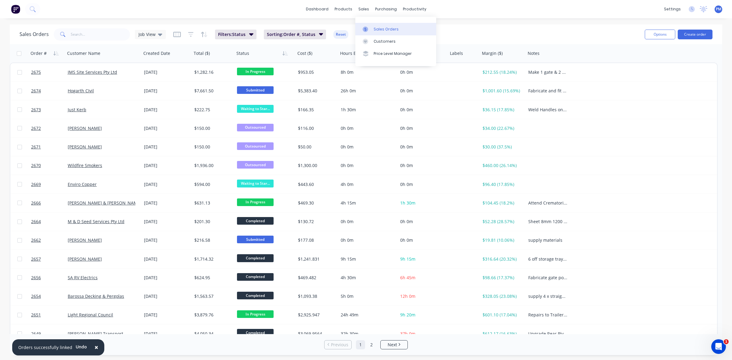
click at [379, 28] on div "Sales Orders" at bounding box center [385, 29] width 25 height 5
click at [692, 37] on button "Create order" at bounding box center [694, 35] width 35 height 10
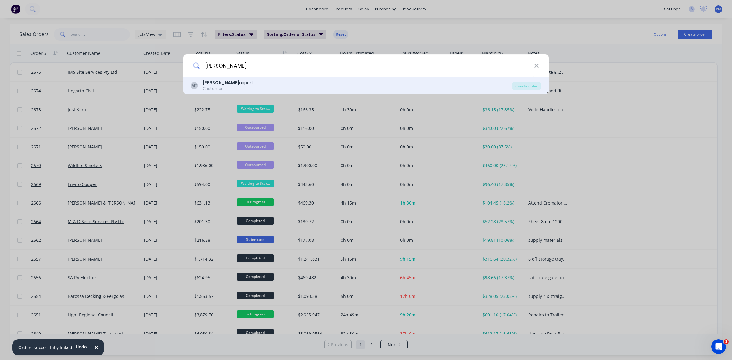
type input "milton tra"
click at [224, 83] on div "Milton Tra nsport" at bounding box center [228, 83] width 50 height 6
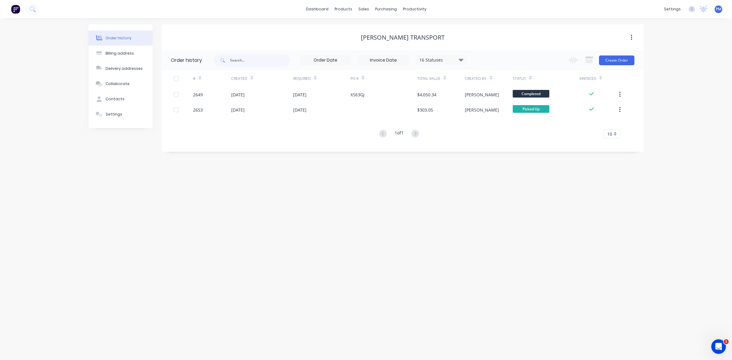
click at [612, 65] on div "Change order status Submitted Materials Ordered Waiting to Start In Progress Ou…" at bounding box center [600, 60] width 70 height 20
click at [617, 60] on button "Create Order" at bounding box center [616, 60] width 35 height 10
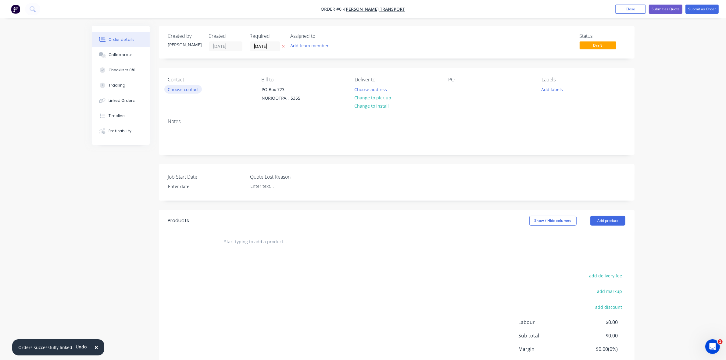
click at [188, 88] on button "Choose contact" at bounding box center [182, 89] width 37 height 8
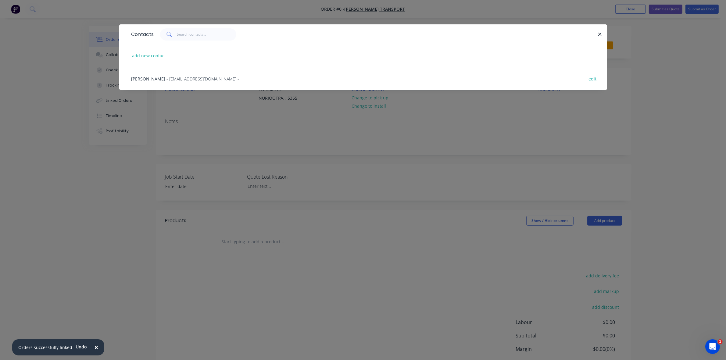
click at [167, 78] on span "- miltontr@bigpond.net.au -" at bounding box center [203, 79] width 73 height 6
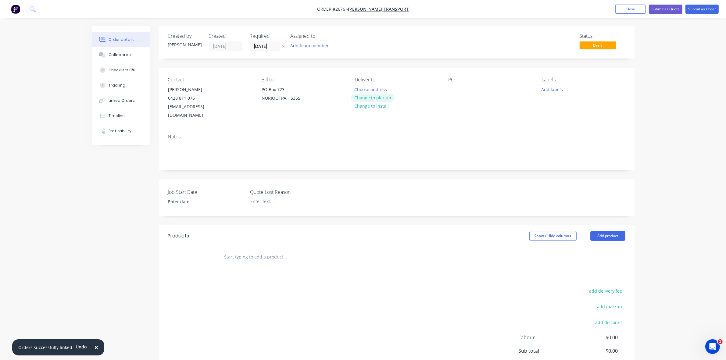
click at [371, 98] on button "Change to pick up" at bounding box center [372, 98] width 43 height 8
click at [613, 231] on button "Add product" at bounding box center [607, 236] width 35 height 10
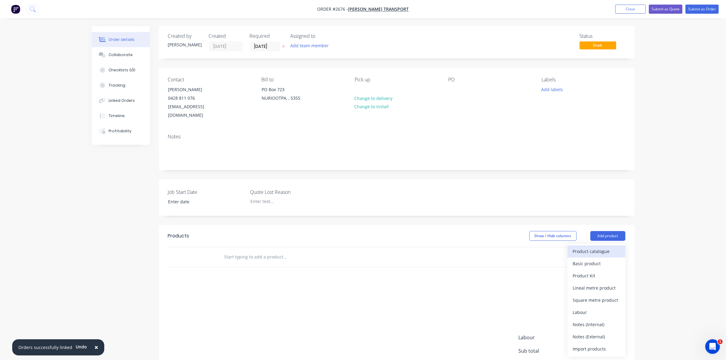
click at [585, 247] on div "Product catalogue" at bounding box center [596, 251] width 47 height 9
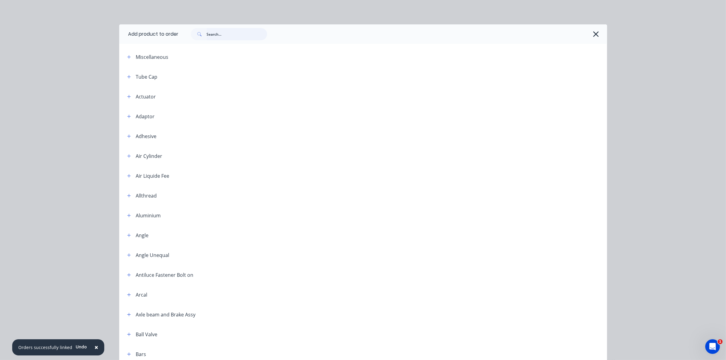
click at [210, 37] on input "text" at bounding box center [237, 34] width 60 height 12
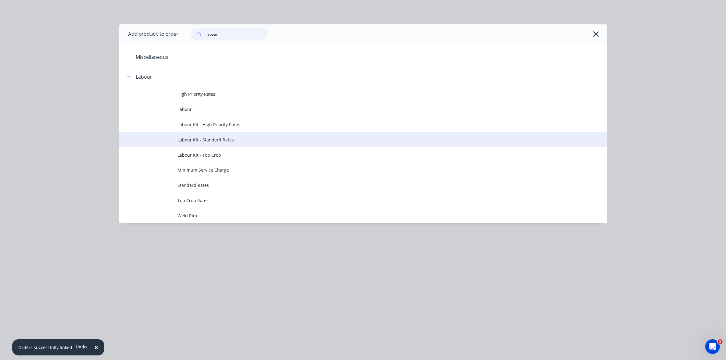
type input "labour"
click at [210, 137] on span "Labour Kit - Standard Rates" at bounding box center [349, 140] width 343 height 6
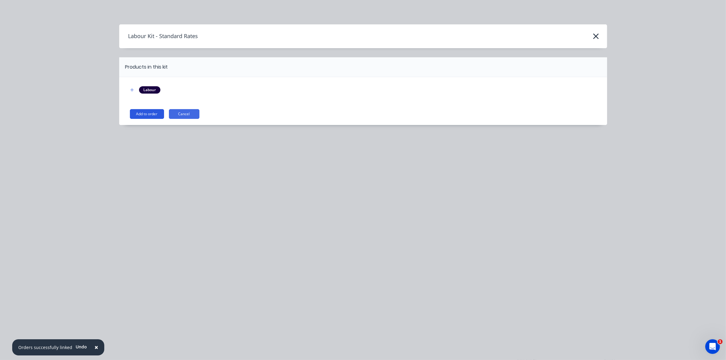
click at [146, 113] on button "Add to order" at bounding box center [147, 114] width 34 height 10
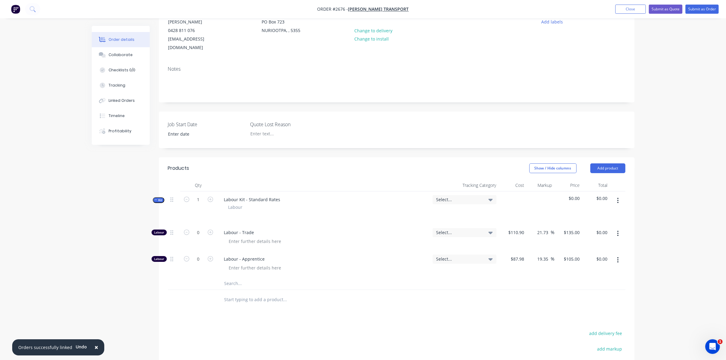
scroll to position [114, 0]
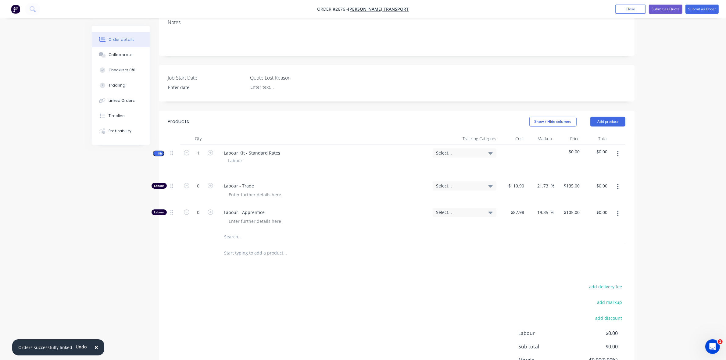
click at [617, 210] on icon "button" at bounding box center [618, 213] width 2 height 7
click at [623, 182] on button "button" at bounding box center [618, 186] width 14 height 11
click at [520, 258] on div "Products Show / Hide columns Add product Qty Tracking Category Cost Markup Pric…" at bounding box center [397, 260] width 476 height 299
click at [198, 208] on input "0" at bounding box center [199, 212] width 16 height 9
type input "30"
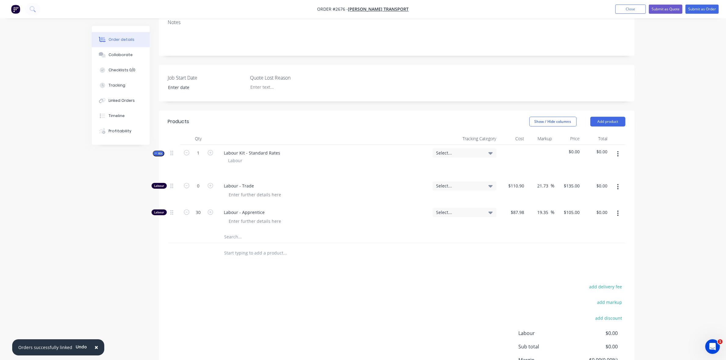
type input "$3,150.00"
click at [617, 184] on icon "button" at bounding box center [618, 187] width 2 height 7
click at [582, 223] on div "Delete" at bounding box center [596, 227] width 47 height 9
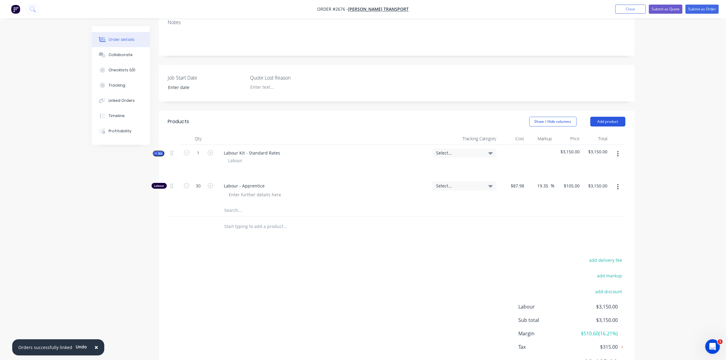
click at [613, 117] on button "Add product" at bounding box center [607, 122] width 35 height 10
click at [591, 206] on div "Notes (Internal)" at bounding box center [596, 210] width 47 height 9
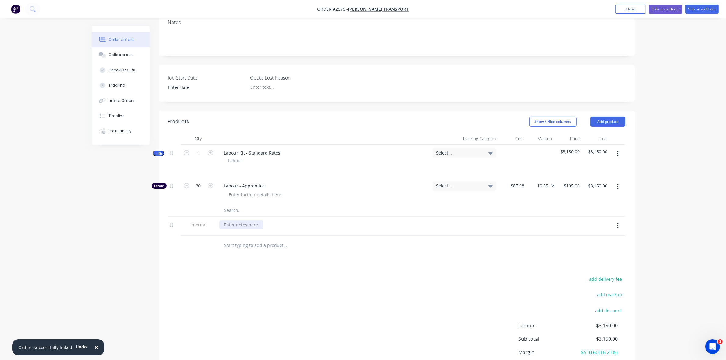
click at [243, 220] on div at bounding box center [241, 224] width 44 height 9
click at [282, 220] on div "Replace Rear Pivots - custome to supply" at bounding box center [264, 224] width 91 height 9
click at [305, 220] on div "Replace Rear Pivots - customer to supply" at bounding box center [265, 224] width 93 height 9
click at [312, 220] on div "Replace Rear Pivots - customer to supply pinmaterial" at bounding box center [278, 224] width 118 height 9
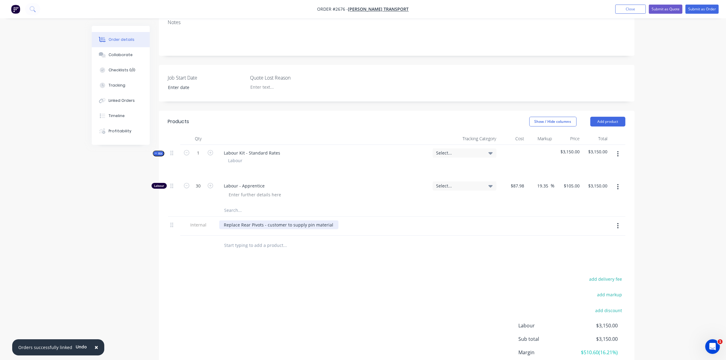
click at [262, 220] on div "Replace Rear Pivots - customer to supply pin material" at bounding box center [278, 224] width 119 height 9
click at [613, 117] on button "Add product" at bounding box center [607, 122] width 35 height 10
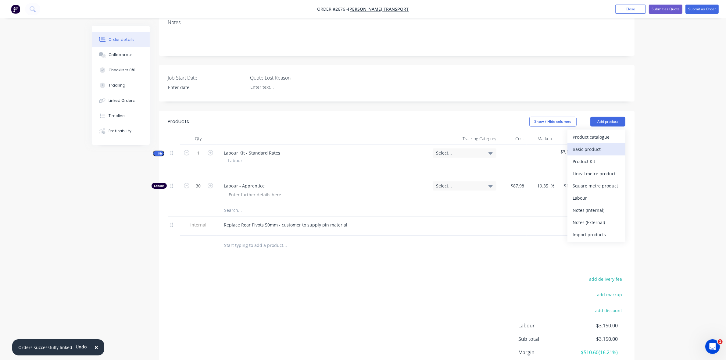
click at [597, 145] on div "Basic product" at bounding box center [596, 149] width 47 height 9
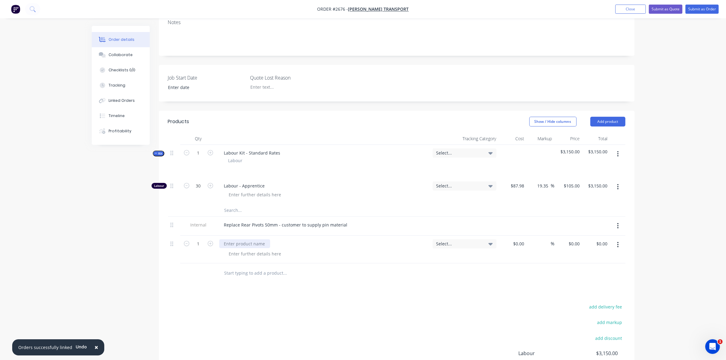
click at [228, 239] on div at bounding box center [244, 243] width 51 height 9
click at [246, 239] on div "Consumabkes" at bounding box center [238, 243] width 38 height 9
click at [308, 249] on div at bounding box center [326, 253] width 204 height 9
click at [515, 236] on div at bounding box center [513, 250] width 28 height 28
type input "$50.00"
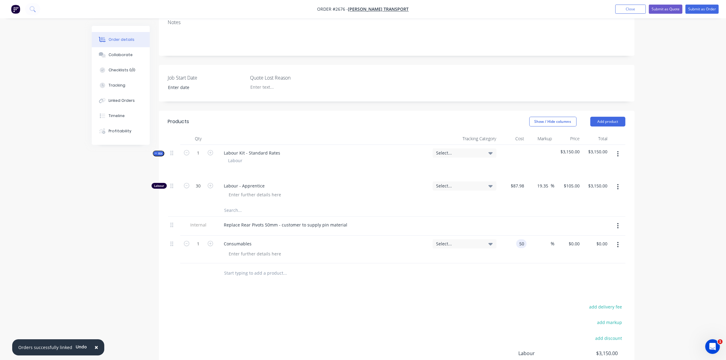
type input "$50.00"
click at [504, 248] on div "$50.00 50" at bounding box center [513, 250] width 28 height 28
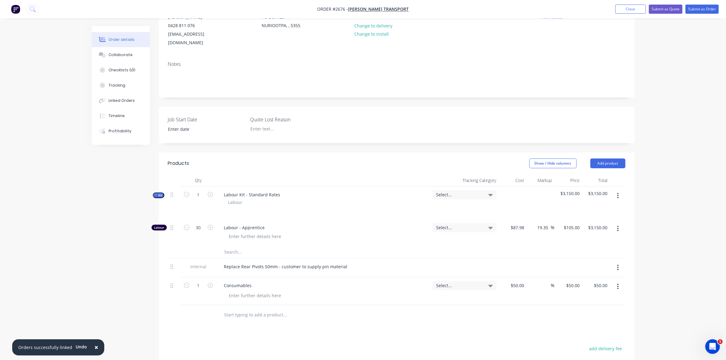
scroll to position [76, 0]
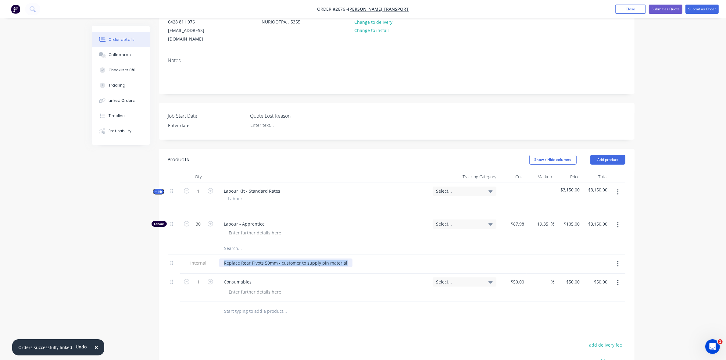
drag, startPoint x: 347, startPoint y: 252, endPoint x: 217, endPoint y: 245, distance: 129.8
click at [217, 245] on div "Kit 1 Labour Kit - Standard Rates Labour Select... $3,150.00 $3,150.00 Labour 3…" at bounding box center [396, 242] width 457 height 119
click at [339, 333] on div "Products Show / Hide columns Add product Qty Tracking Category Cost Markup Pric…" at bounding box center [397, 308] width 476 height 319
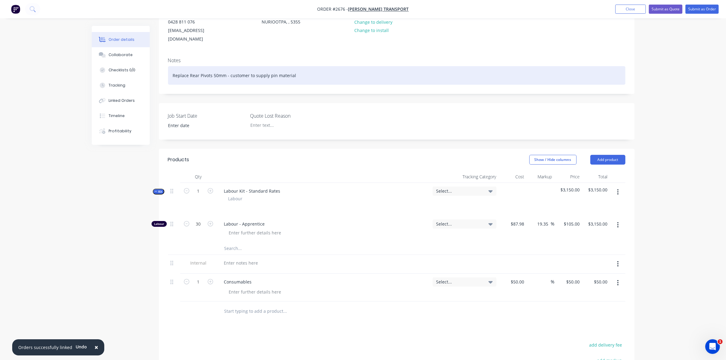
click at [294, 67] on div "Replace Rear Pivots 50mm - customer to supply pin material" at bounding box center [396, 75] width 457 height 19
drag, startPoint x: 294, startPoint y: 65, endPoint x: 173, endPoint y: 64, distance: 121.6
click at [173, 66] on div "Replace Rear Pivots 50mm - customer to supply pin material" at bounding box center [396, 75] width 457 height 19
copy div "Replace Rear Pivots 50mm - customer to supply pin material"
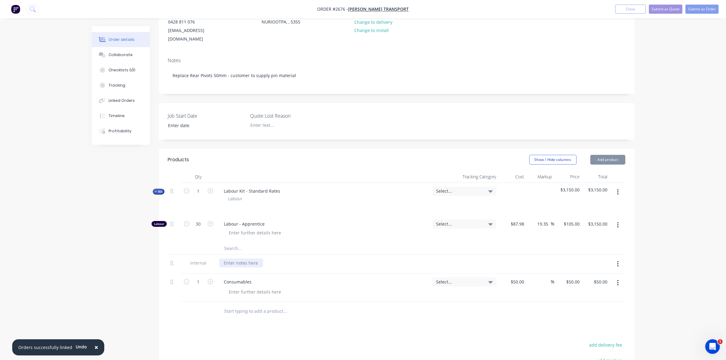
click at [237, 258] on div at bounding box center [241, 262] width 44 height 9
click at [232, 258] on div at bounding box center [241, 262] width 44 height 9
click at [363, 255] on div "Replace Rear Pivots 50mm - customer to supply pin material" at bounding box center [323, 264] width 213 height 19
drag, startPoint x: 320, startPoint y: 255, endPoint x: 343, endPoint y: 257, distance: 23.2
click at [343, 258] on div "Replace Rear Pivots 50mm - customer to supply pin material" at bounding box center [285, 262] width 133 height 9
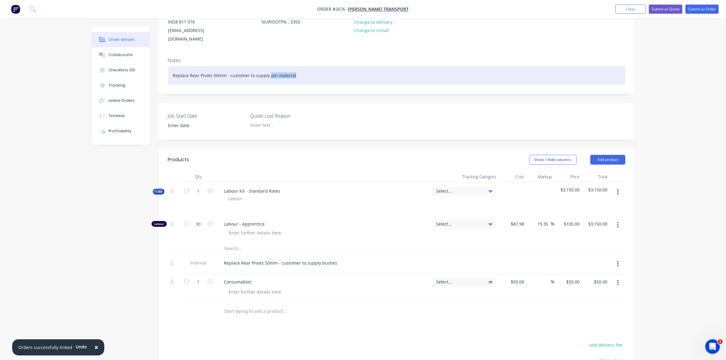
drag, startPoint x: 269, startPoint y: 67, endPoint x: 294, endPoint y: 67, distance: 25.0
click at [294, 67] on div "Replace Rear Pivots 50mm - customer to supply pin material" at bounding box center [396, 75] width 457 height 19
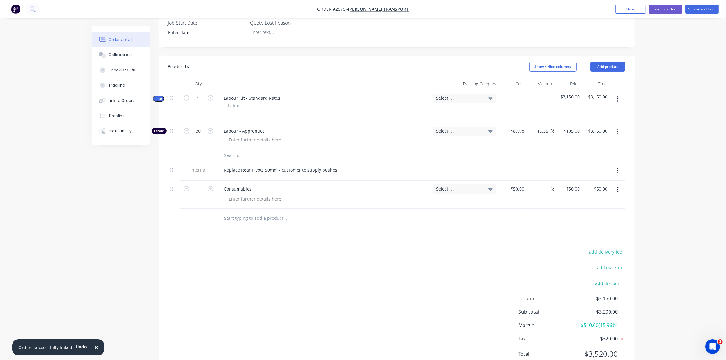
scroll to position [185, 0]
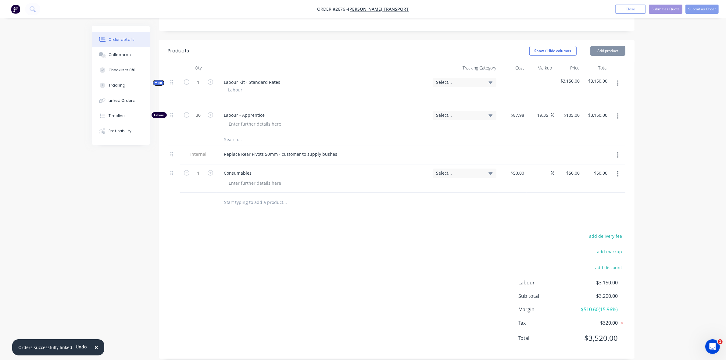
click at [332, 217] on div "Products Show / Hide columns Add product Qty Tracking Category Cost Markup Pric…" at bounding box center [397, 199] width 476 height 319
click at [602, 46] on button "Add product" at bounding box center [607, 51] width 35 height 10
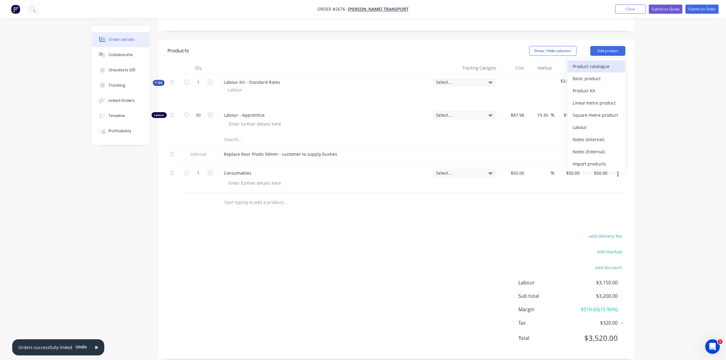
click at [598, 62] on div "Product catalogue" at bounding box center [596, 66] width 47 height 9
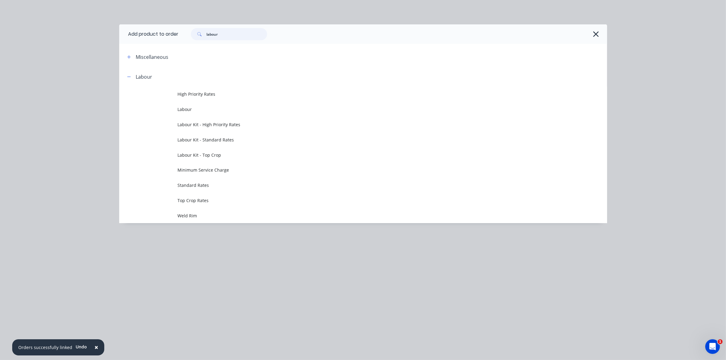
drag, startPoint x: 224, startPoint y: 35, endPoint x: 204, endPoint y: 34, distance: 20.7
click at [204, 34] on div "labour" at bounding box center [229, 34] width 76 height 12
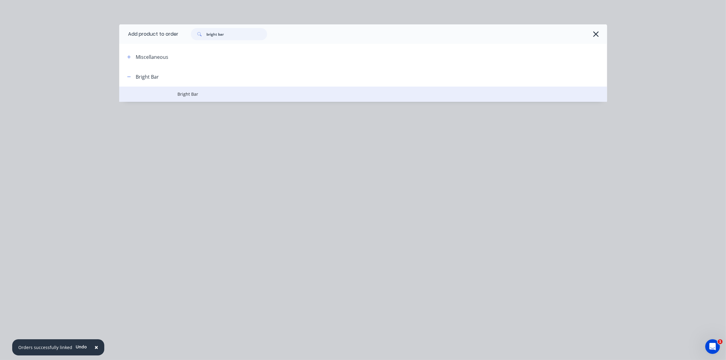
type input "bright bar"
click at [193, 91] on span "Bright Bar" at bounding box center [349, 94] width 343 height 6
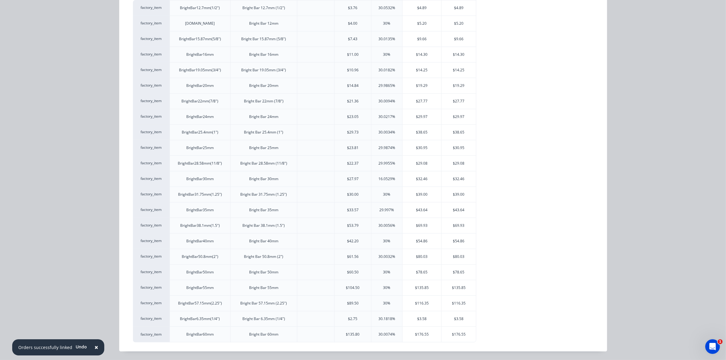
scroll to position [194, 0]
click at [456, 270] on div "$78.65" at bounding box center [458, 272] width 34 height 15
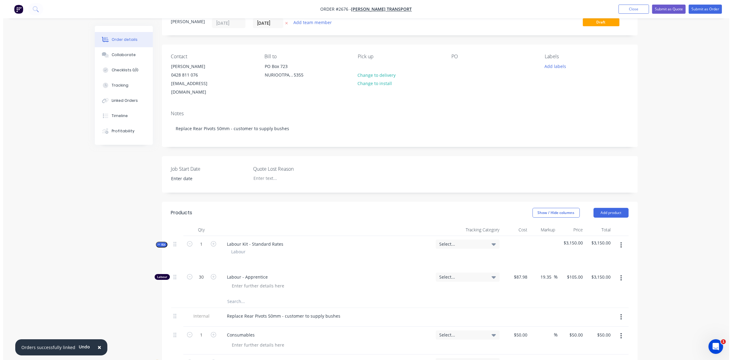
scroll to position [0, 0]
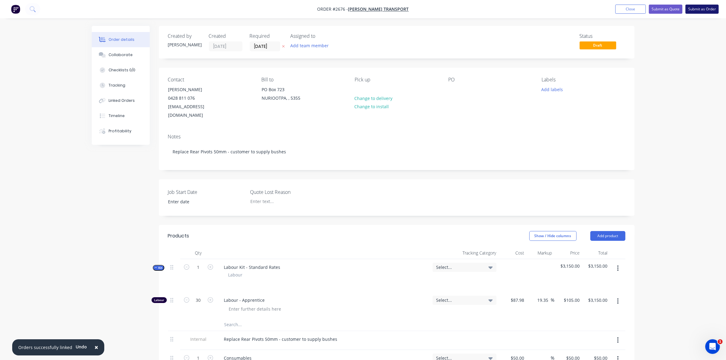
click at [703, 8] on button "Submit as Order" at bounding box center [701, 9] width 33 height 9
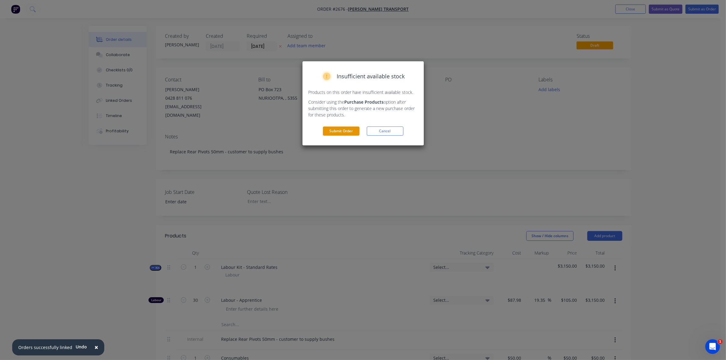
click at [348, 131] on button "Submit Order" at bounding box center [341, 131] width 37 height 9
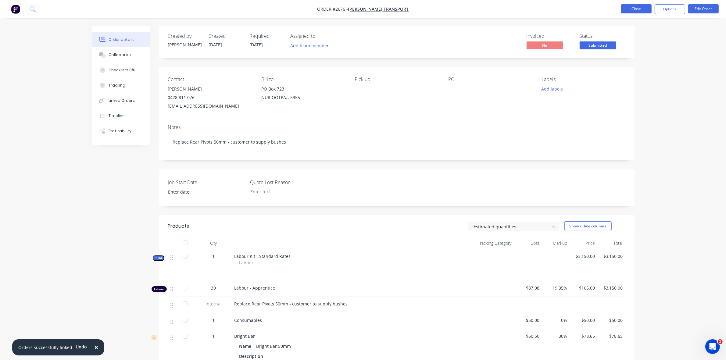
click at [642, 10] on button "Close" at bounding box center [636, 8] width 30 height 9
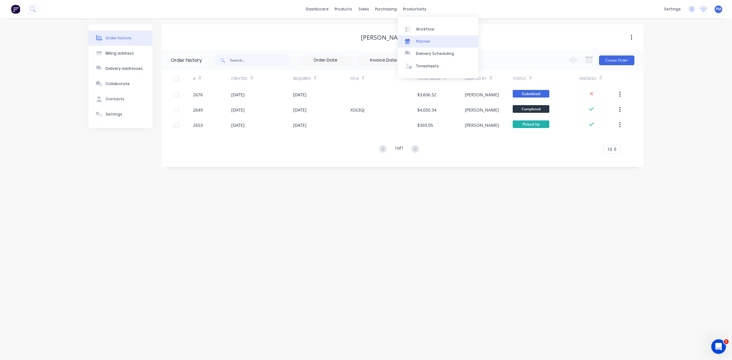
click at [425, 41] on div "Planner" at bounding box center [423, 41] width 14 height 5
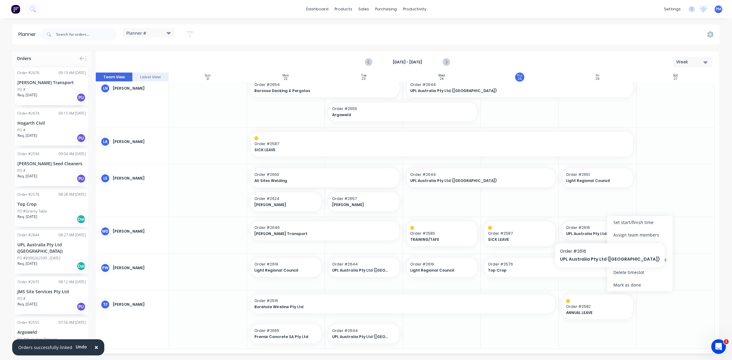
scroll to position [253, 0]
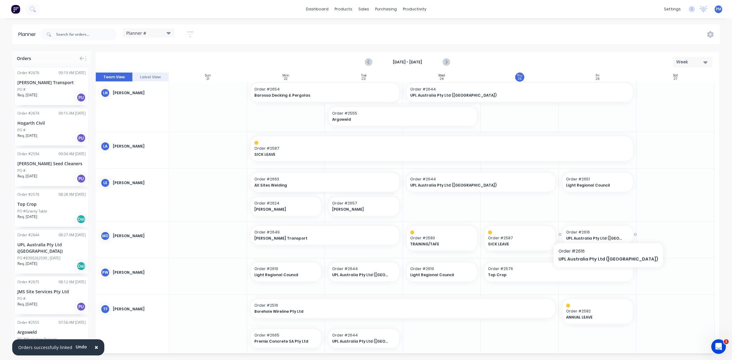
click at [594, 232] on span "Order # 2616" at bounding box center [597, 232] width 63 height 5
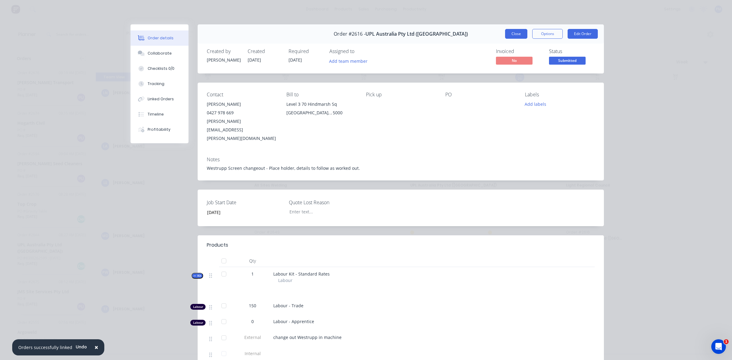
click at [515, 31] on button "Close" at bounding box center [516, 34] width 22 height 10
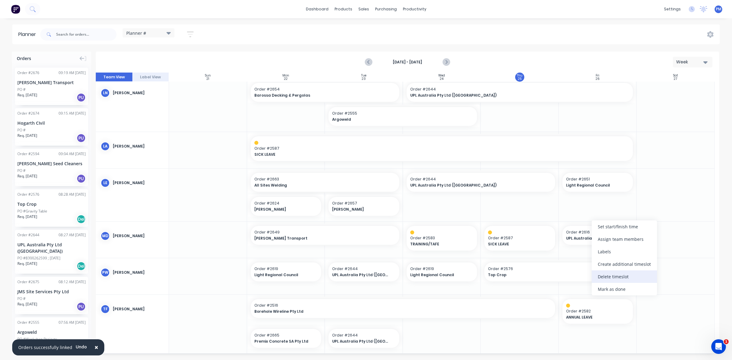
click at [614, 278] on div "Delete timeslot" at bounding box center [623, 276] width 65 height 12
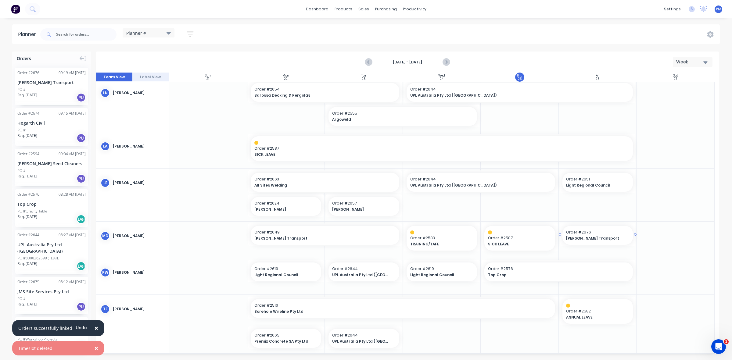
drag, startPoint x: 37, startPoint y: 75, endPoint x: 572, endPoint y: 241, distance: 560.7
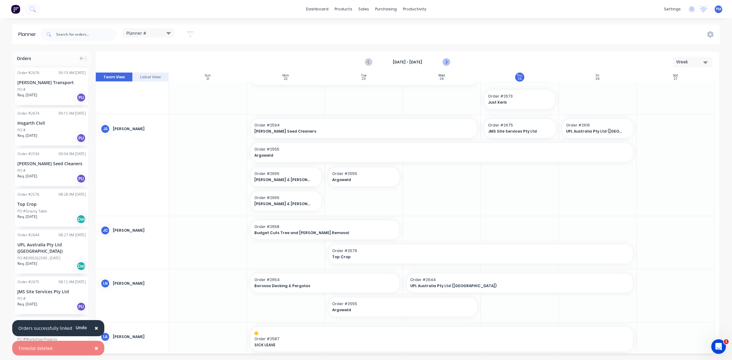
click at [448, 62] on icon "Next page" at bounding box center [445, 62] width 7 height 7
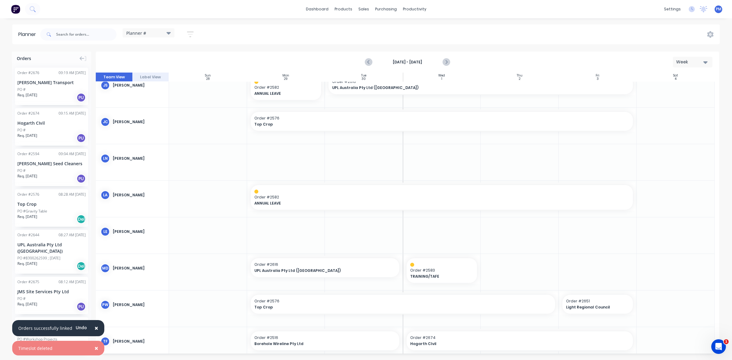
scroll to position [98, 0]
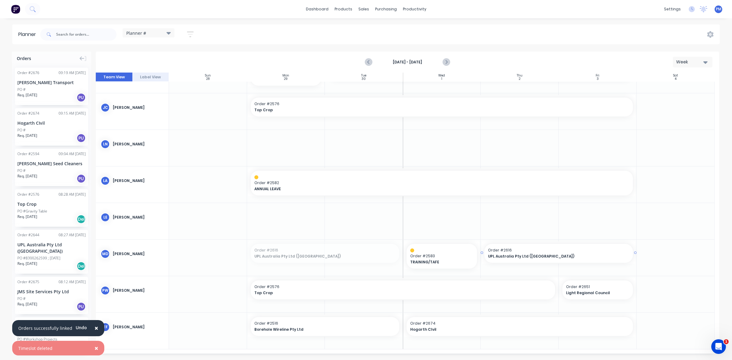
drag, startPoint x: 300, startPoint y: 252, endPoint x: 554, endPoint y: 262, distance: 254.1
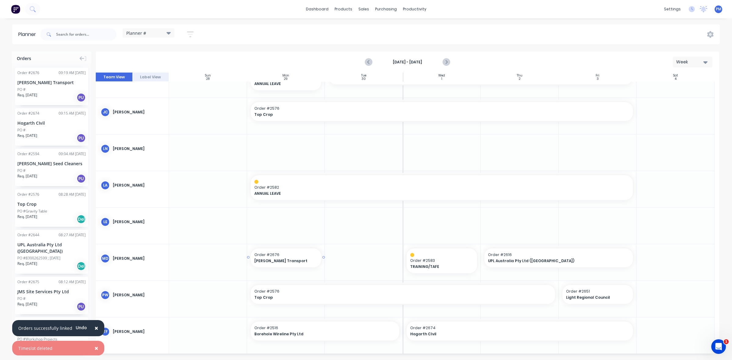
drag, startPoint x: 47, startPoint y: 85, endPoint x: 272, endPoint y: 261, distance: 285.8
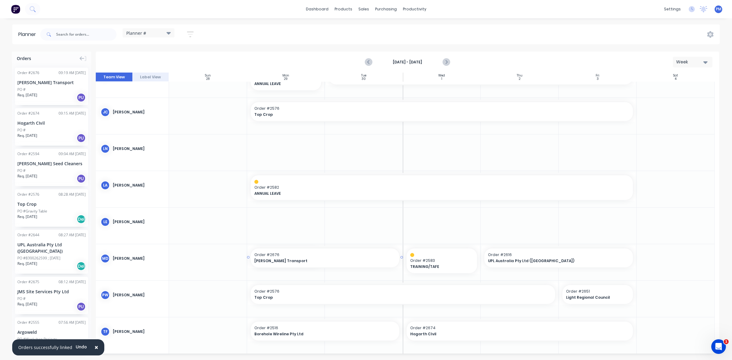
drag, startPoint x: 322, startPoint y: 257, endPoint x: 354, endPoint y: 257, distance: 32.3
click at [675, 240] on div at bounding box center [675, 226] width 78 height 36
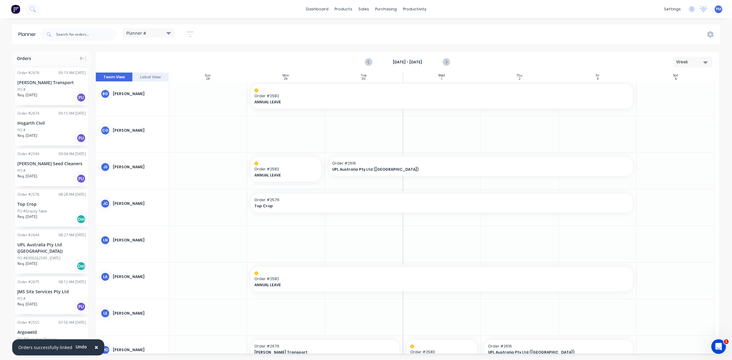
scroll to position [0, 0]
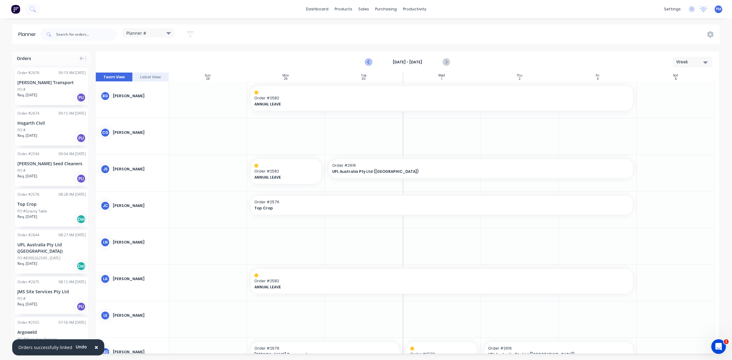
click at [368, 60] on icon "Previous page" at bounding box center [368, 62] width 7 height 7
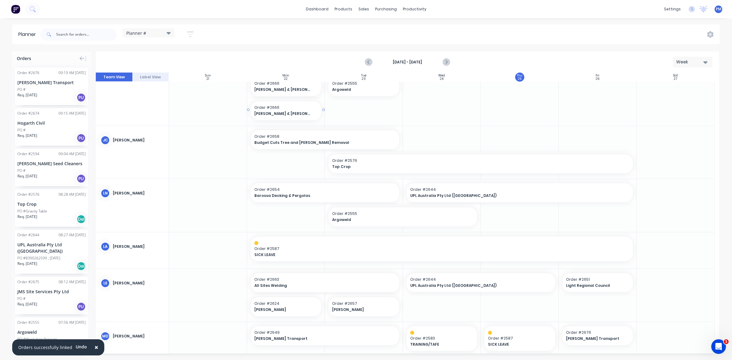
scroll to position [143, 0]
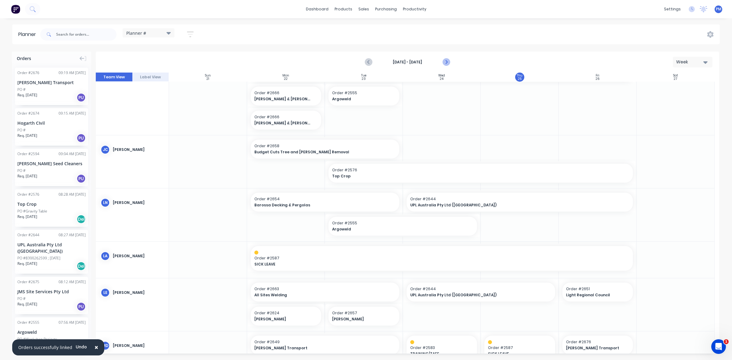
click at [445, 60] on icon "Next page" at bounding box center [445, 62] width 3 height 5
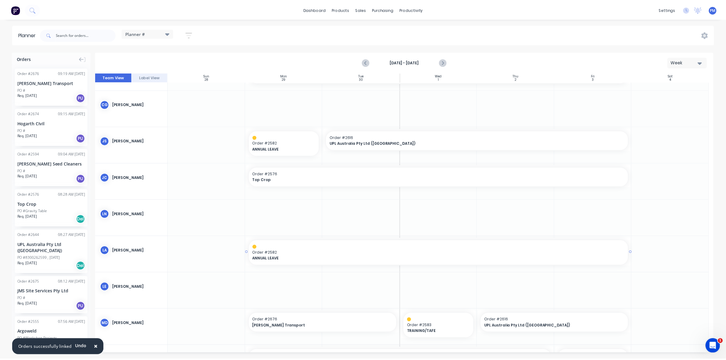
scroll to position [0, 0]
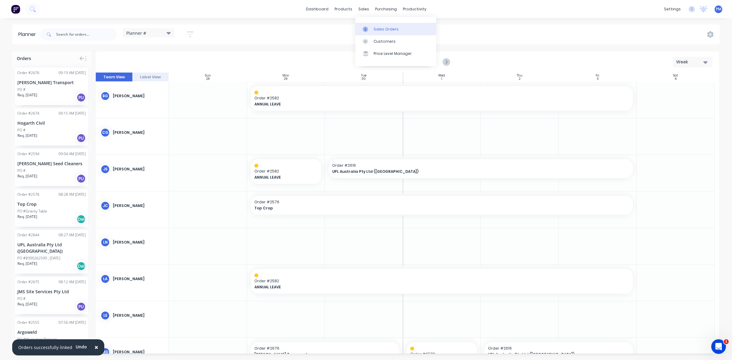
click at [381, 27] on div "Sales Orders" at bounding box center [385, 29] width 25 height 5
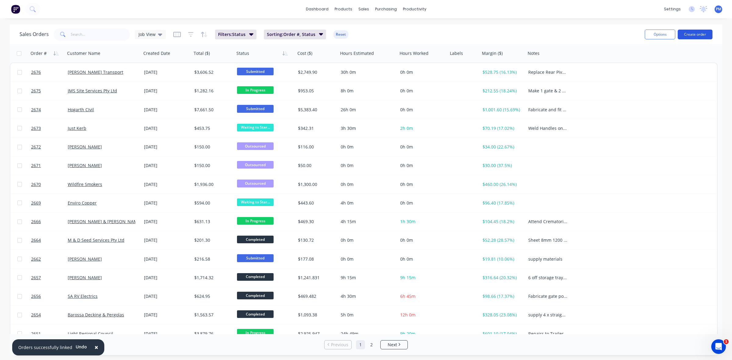
click at [692, 34] on button "Create order" at bounding box center [694, 35] width 35 height 10
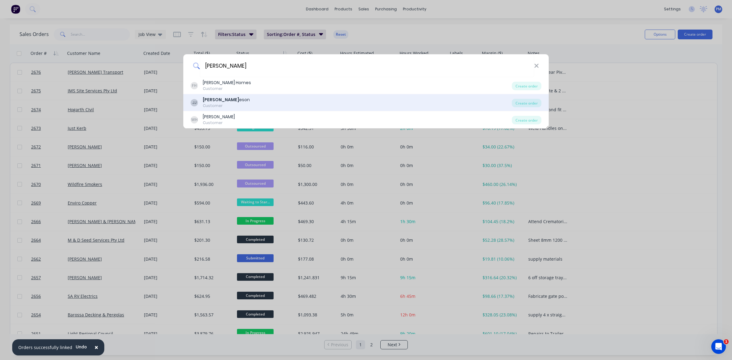
type input "jami"
click at [217, 102] on div "Jami eson" at bounding box center [226, 100] width 47 height 6
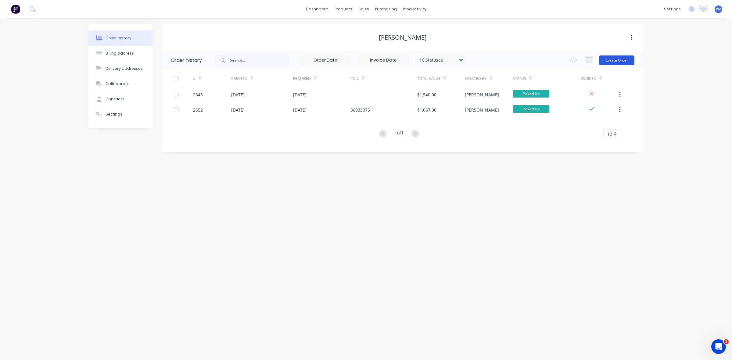
click at [615, 60] on button "Create Order" at bounding box center [616, 60] width 35 height 10
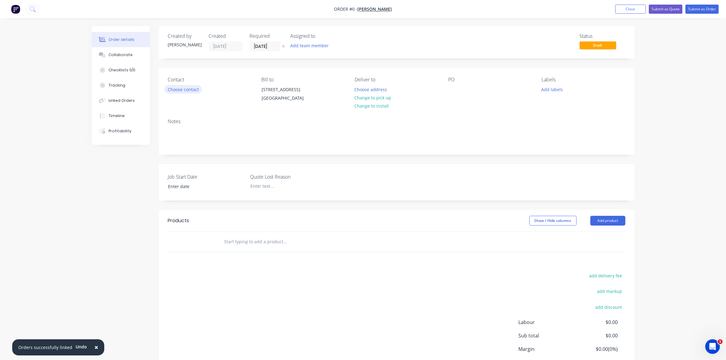
click at [194, 91] on button "Choose contact" at bounding box center [182, 89] width 37 height 8
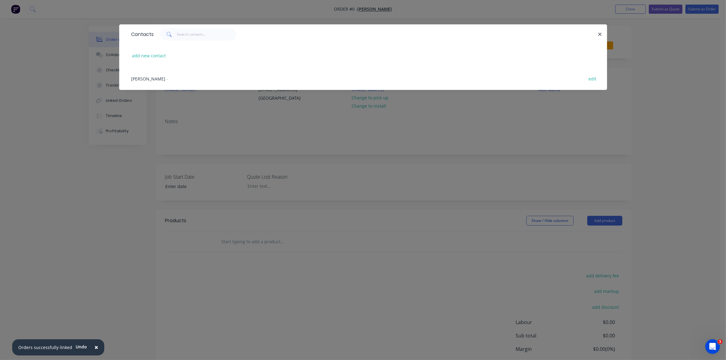
click at [157, 78] on span "Matthew Bower" at bounding box center [148, 79] width 34 height 6
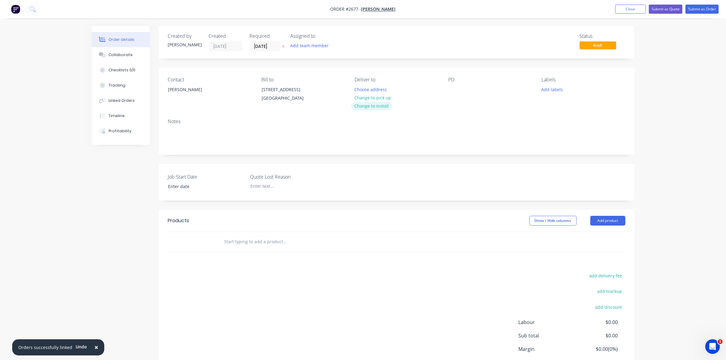
click at [363, 107] on button "Change to install" at bounding box center [371, 106] width 41 height 8
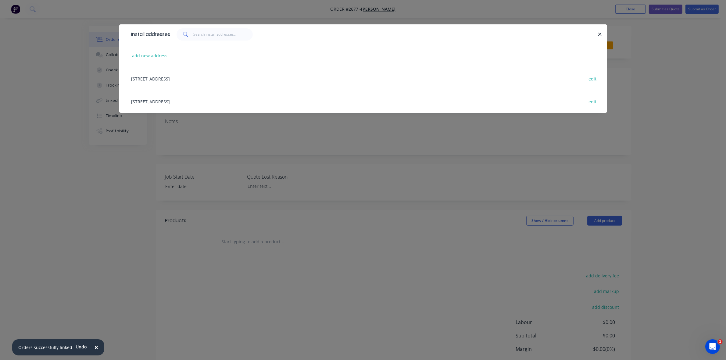
click at [204, 77] on div "720 Port Wakefield Road, Parafield Gardens, South Australia, Australia, 5107 ed…" at bounding box center [362, 78] width 469 height 23
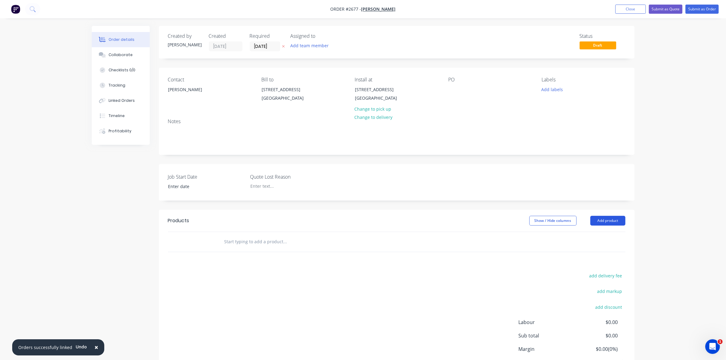
click at [607, 226] on button "Add product" at bounding box center [607, 221] width 35 height 10
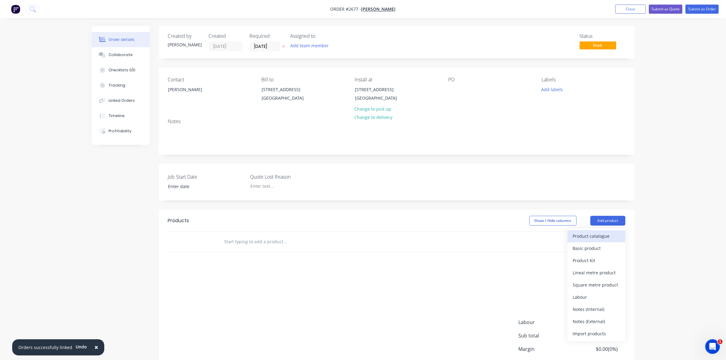
click at [595, 241] on div "Product catalogue" at bounding box center [596, 236] width 47 height 9
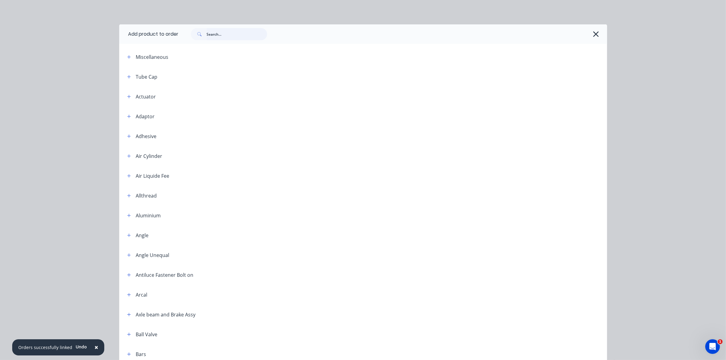
click at [211, 35] on input "text" at bounding box center [237, 34] width 60 height 12
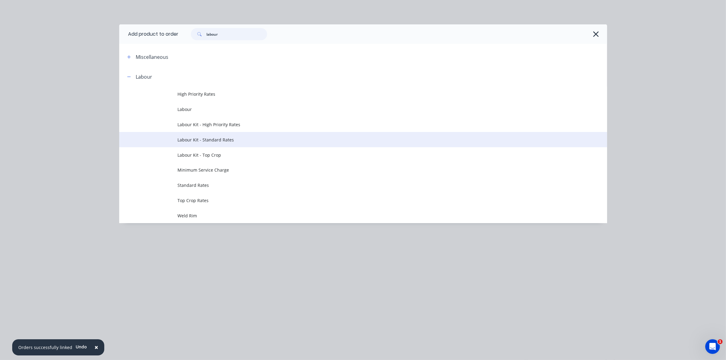
type input "labour"
click at [219, 141] on span "Labour Kit - Standard Rates" at bounding box center [349, 140] width 343 height 6
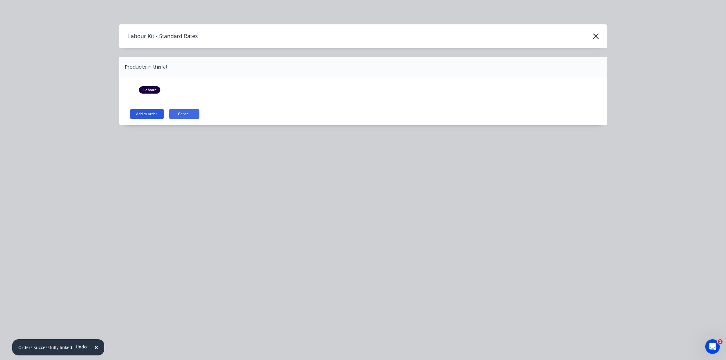
click at [151, 114] on button "Add to order" at bounding box center [147, 114] width 34 height 10
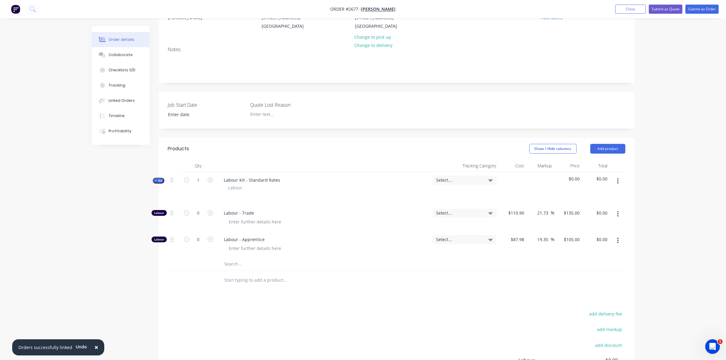
scroll to position [114, 0]
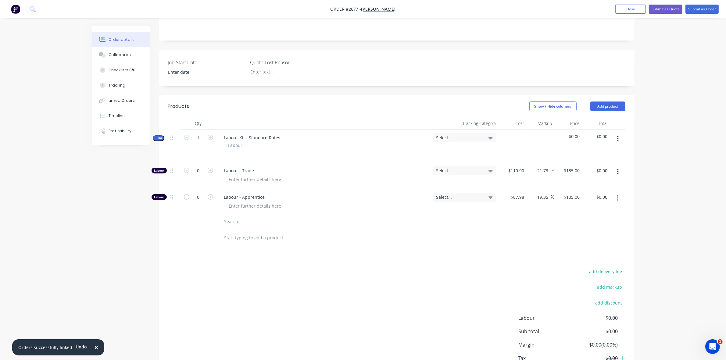
click at [617, 201] on icon "button" at bounding box center [618, 198] width 2 height 7
click at [585, 243] on div "Delete" at bounding box center [596, 238] width 47 height 9
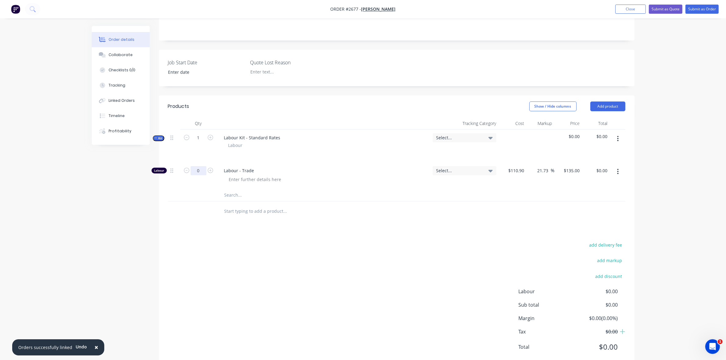
click at [203, 175] on input "0" at bounding box center [199, 170] width 16 height 9
type input "90"
type input "$12,150.00"
click at [319, 184] on div at bounding box center [326, 179] width 204 height 9
click at [125, 55] on div "Collaborate" at bounding box center [121, 54] width 24 height 5
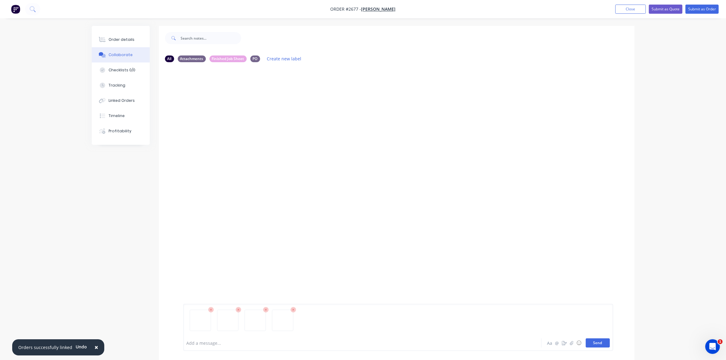
click at [596, 344] on button "Send" at bounding box center [598, 342] width 24 height 9
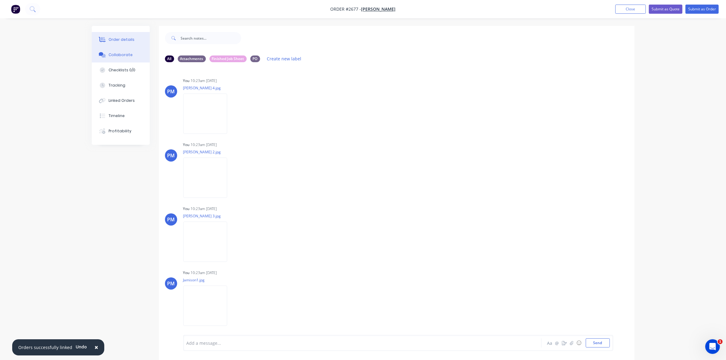
click at [131, 38] on div "Order details" at bounding box center [122, 39] width 26 height 5
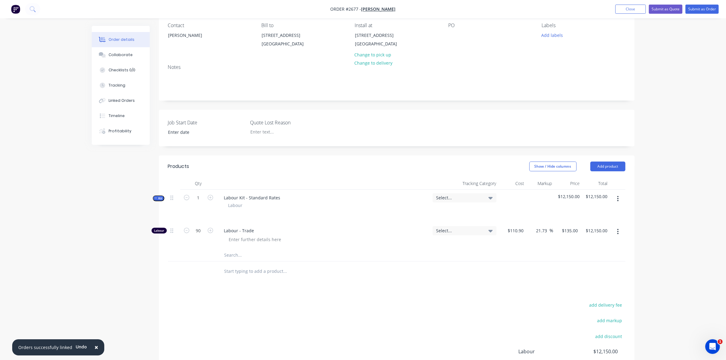
scroll to position [76, 0]
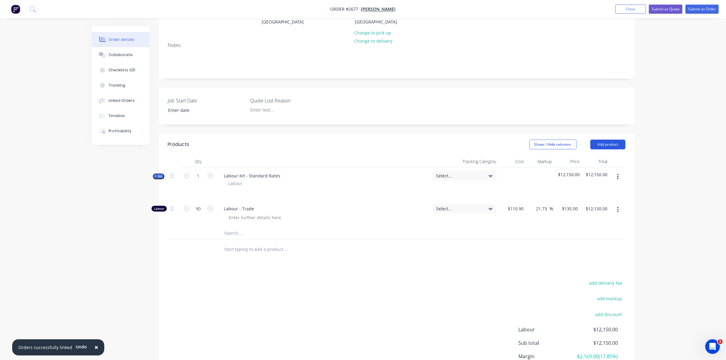
click at [615, 149] on button "Add product" at bounding box center [607, 145] width 35 height 10
click at [597, 237] on div "Notes (Internal)" at bounding box center [596, 233] width 47 height 9
click at [243, 252] on div at bounding box center [241, 247] width 44 height 9
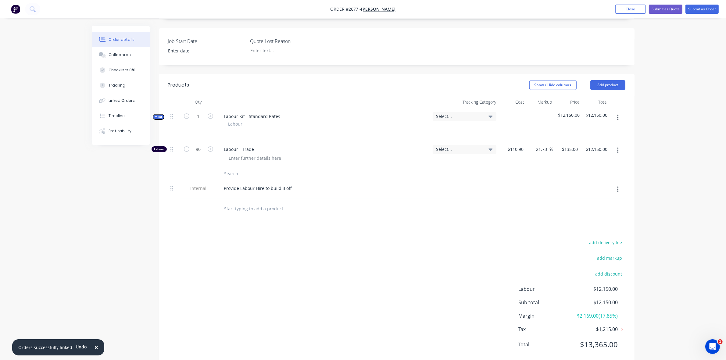
scroll to position [152, 0]
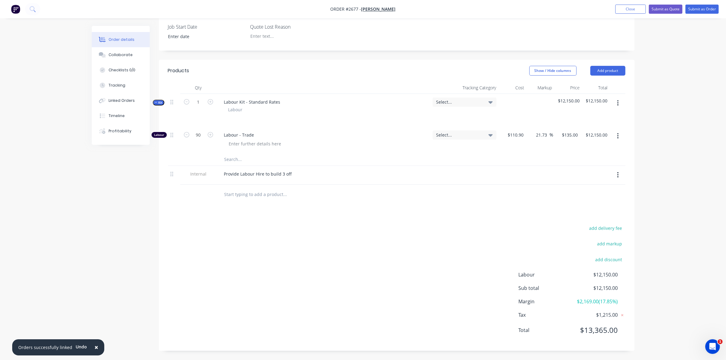
click at [288, 184] on div "Provide Labour Hire to build 3 off" at bounding box center [323, 175] width 213 height 19
drag, startPoint x: 285, startPoint y: 179, endPoint x: 292, endPoint y: 179, distance: 7.0
click at [292, 178] on div "Provide Labour Hire to build 3 off" at bounding box center [258, 173] width 78 height 9
click at [293, 178] on div "Provide Labour Hire to build 3 up Egine Skids" at bounding box center [270, 173] width 102 height 9
click at [326, 193] on input "text" at bounding box center [285, 194] width 122 height 12
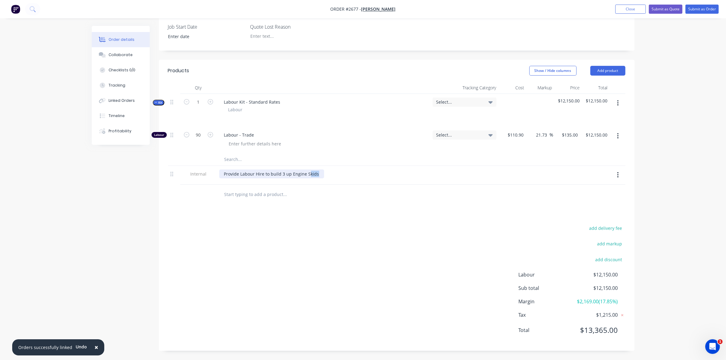
drag, startPoint x: 318, startPoint y: 178, endPoint x: 308, endPoint y: 177, distance: 9.8
click at [308, 177] on div "Provide Labour Hire to build 3 up Engine Skids" at bounding box center [271, 173] width 105 height 9
click at [326, 178] on div "Provide Labour Hire to build 3 up Engine Skids" at bounding box center [323, 173] width 209 height 9
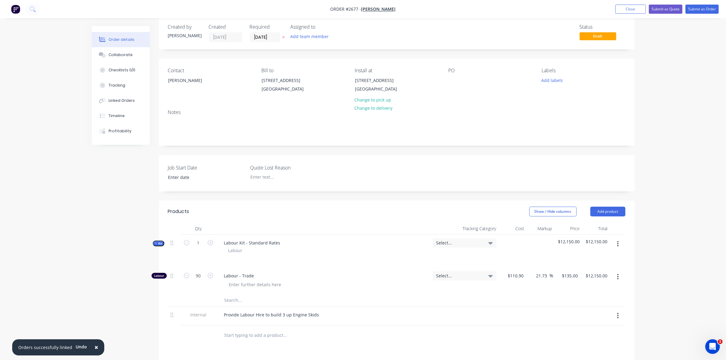
scroll to position [0, 0]
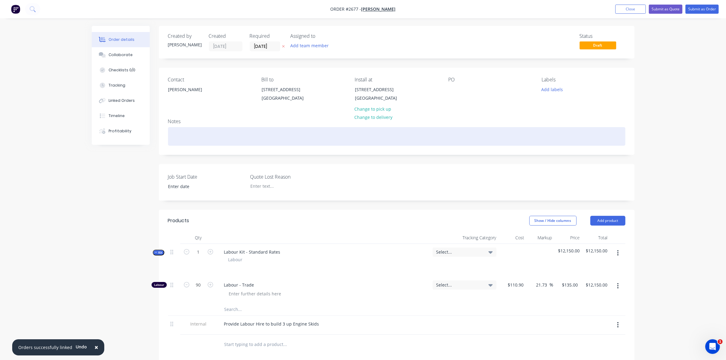
click at [185, 136] on div at bounding box center [396, 136] width 457 height 19
click at [179, 143] on div "SiteLabour Hire 7.30am to 7.30pm - 2 men for 1 week" at bounding box center [396, 136] width 457 height 19
click at [229, 144] on div "Site Labour Hire 7.30am to 7.30pm - 2 men for 1 week" at bounding box center [396, 136] width 457 height 19
click at [287, 141] on div "Site Labour Hire 7.30am to 4.30pm - 2 men for 1 week" at bounding box center [396, 136] width 457 height 19
click at [327, 142] on div "Site Labour Hire 7.30am to 4.30pm - 2 men for 1 week (Basic Hand Tools only." at bounding box center [396, 136] width 457 height 19
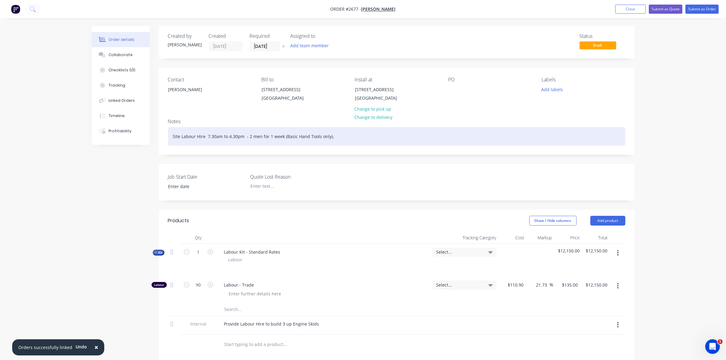
click at [344, 146] on div "Site Labour Hire 7.30am to 4.30pm - 2 men for 1 week (Basic Hand Tools only)." at bounding box center [396, 136] width 457 height 19
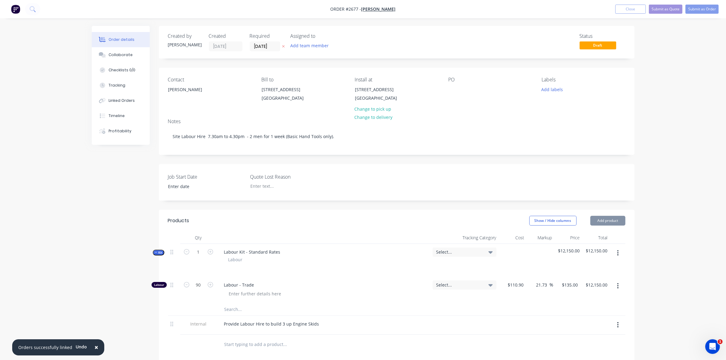
click at [94, 347] on span "×" at bounding box center [96, 347] width 4 height 9
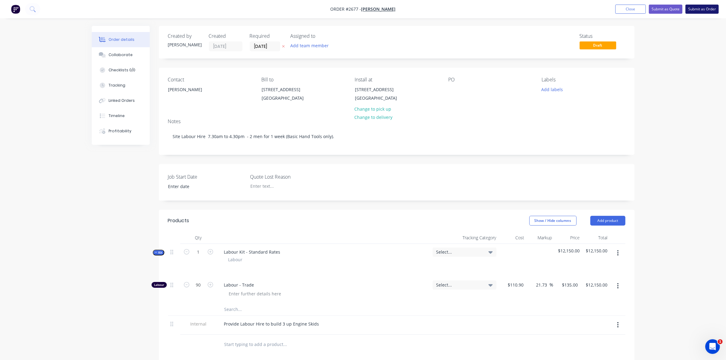
click at [701, 11] on button "Submit as Order" at bounding box center [701, 9] width 33 height 9
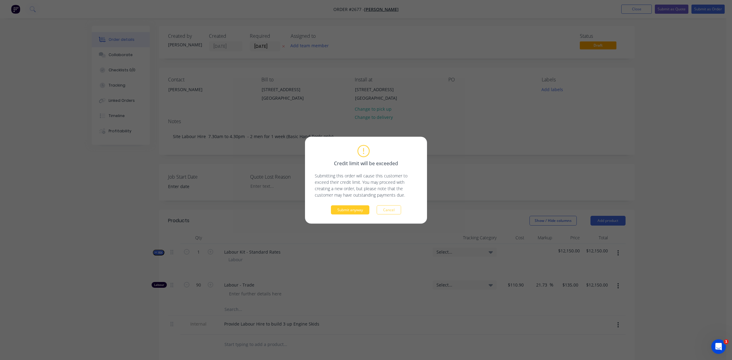
click at [354, 209] on button "Submit anyway" at bounding box center [350, 209] width 38 height 9
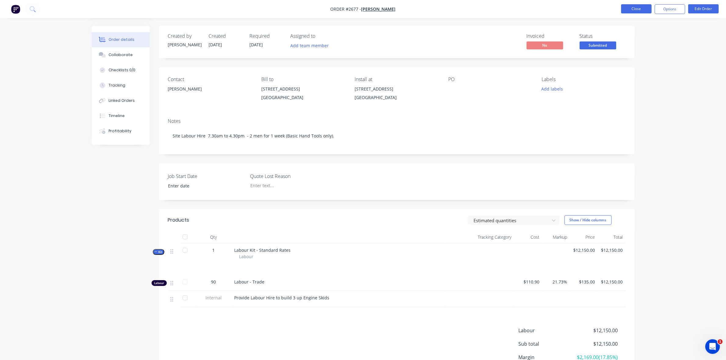
click at [633, 10] on button "Close" at bounding box center [636, 8] width 30 height 9
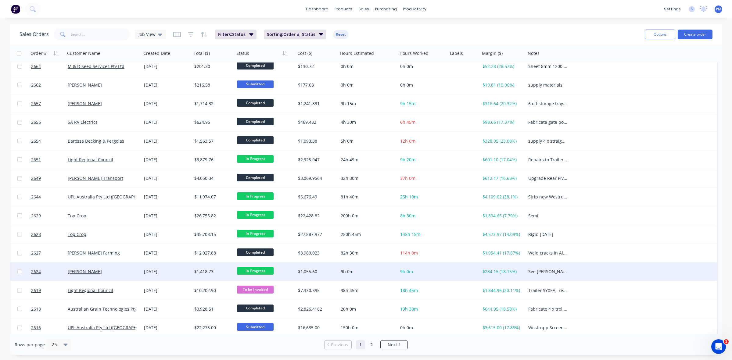
scroll to position [195, 0]
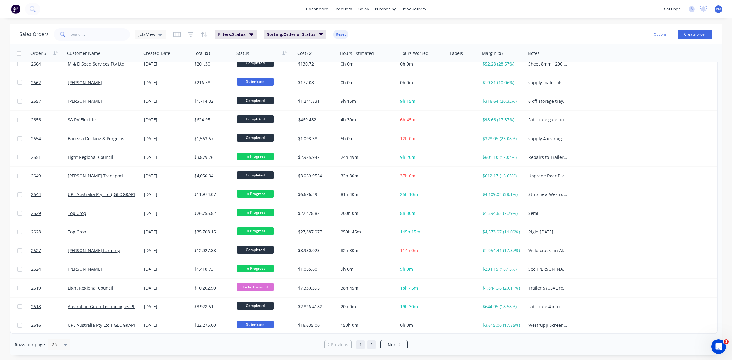
click at [369, 345] on link "2" at bounding box center [371, 344] width 9 height 9
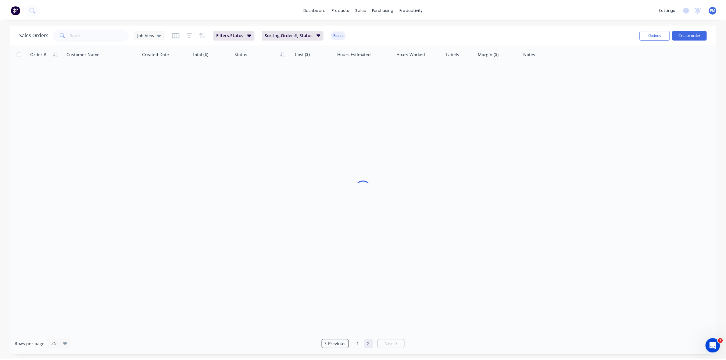
scroll to position [0, 0]
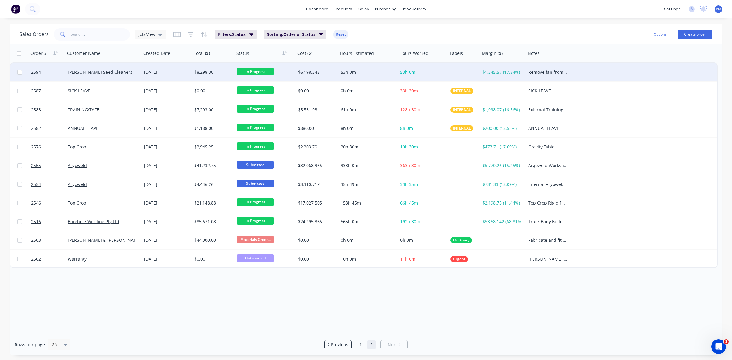
click at [181, 73] on div "[DATE]" at bounding box center [166, 72] width 45 height 6
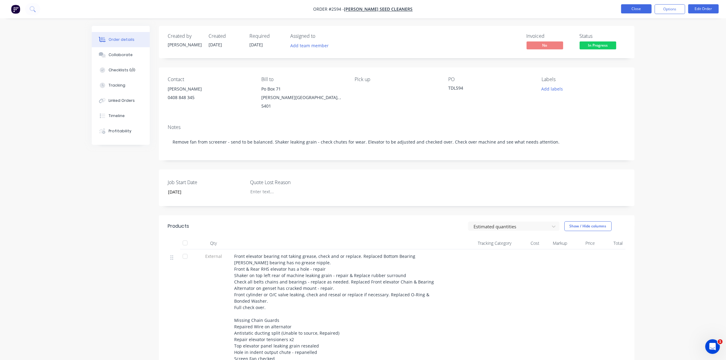
click at [638, 10] on button "Close" at bounding box center [636, 8] width 30 height 9
